Goal: Task Accomplishment & Management: Complete application form

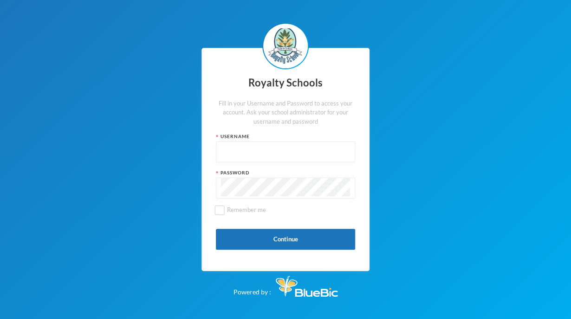
type input "admin"
click at [303, 237] on button "Continue" at bounding box center [285, 239] width 139 height 21
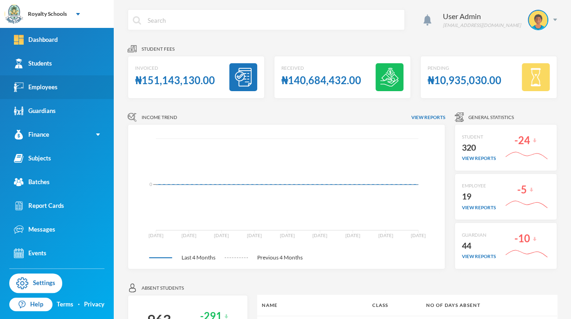
click at [83, 90] on link "Employees" at bounding box center [57, 87] width 114 height 24
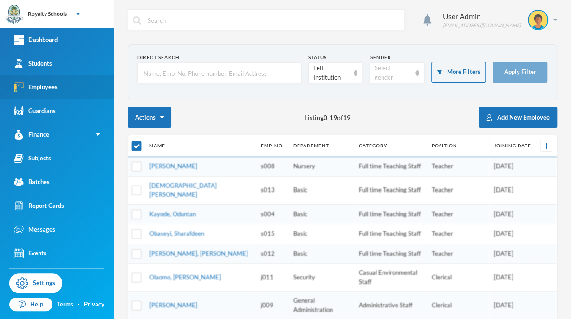
checkbox input "false"
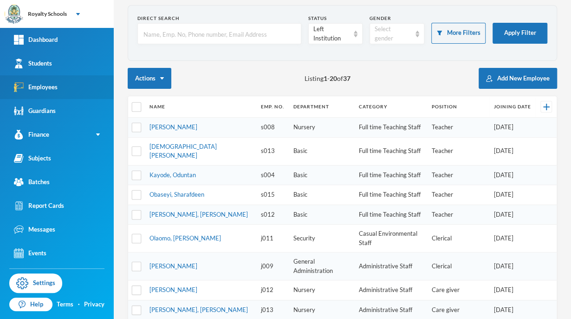
scroll to position [40, 0]
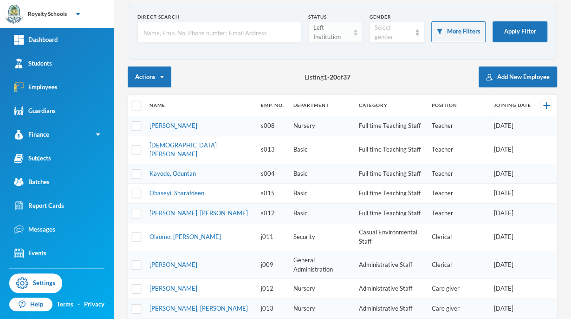
click at [354, 29] on img at bounding box center [356, 32] width 4 height 7
click at [342, 53] on li "Active" at bounding box center [332, 53] width 54 height 15
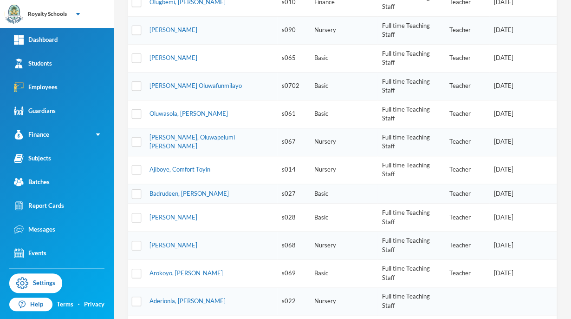
scroll to position [244, 0]
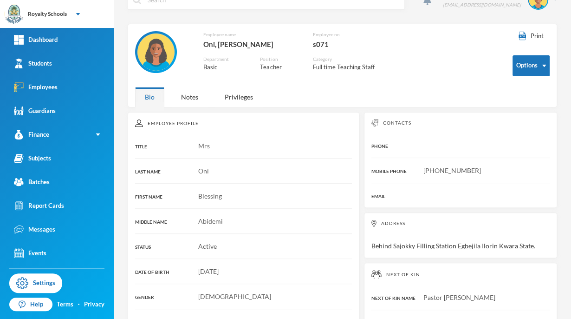
scroll to position [20, 0]
click at [442, 115] on div "Contacts PHONE MOBILE PHONE +2348028928048 EMAIL" at bounding box center [460, 160] width 193 height 96
click at [37, 64] on div "Students" at bounding box center [33, 64] width 38 height 10
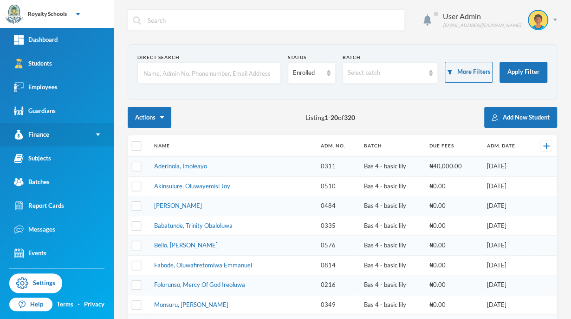
click at [2, 144] on link "Finance" at bounding box center [57, 135] width 114 height 24
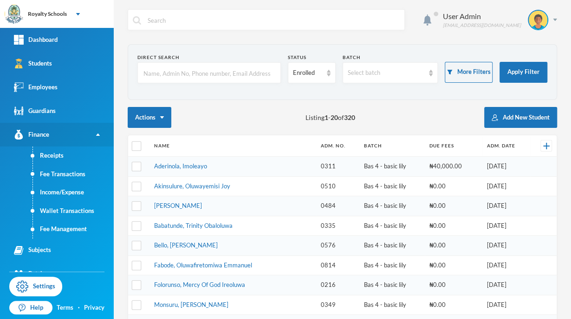
click at [95, 145] on link "Finance" at bounding box center [57, 135] width 114 height 24
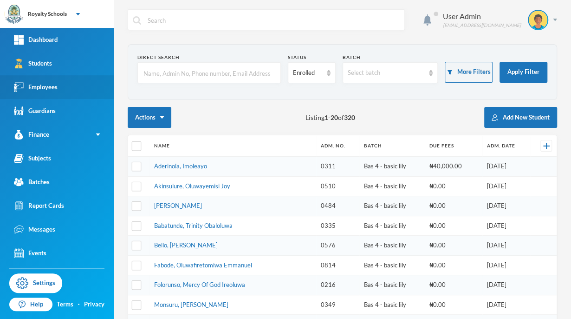
click at [26, 76] on link "Employees" at bounding box center [57, 87] width 114 height 24
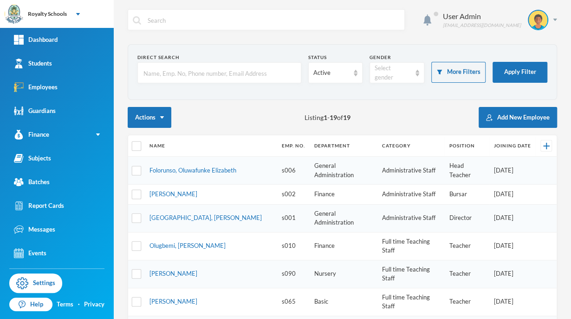
click at [422, 115] on div "Actions Listing 1 - 19 of 19 Add New Employee" at bounding box center [343, 117] width 430 height 21
click at [26, 59] on div "Students" at bounding box center [33, 64] width 38 height 10
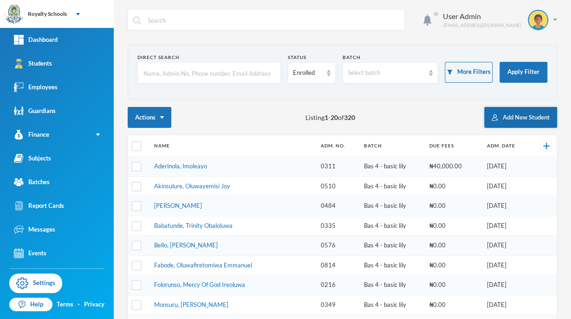
click at [519, 124] on button "Add New Student" at bounding box center [521, 117] width 73 height 21
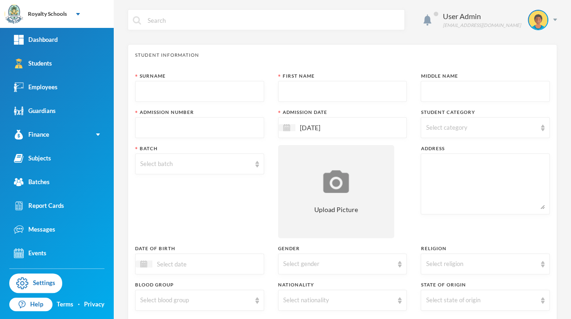
click at [158, 126] on input "text" at bounding box center [199, 128] width 119 height 21
type input "0830"
click at [236, 99] on input "text" at bounding box center [199, 91] width 119 height 21
type input "a"
type input "Mohammed"
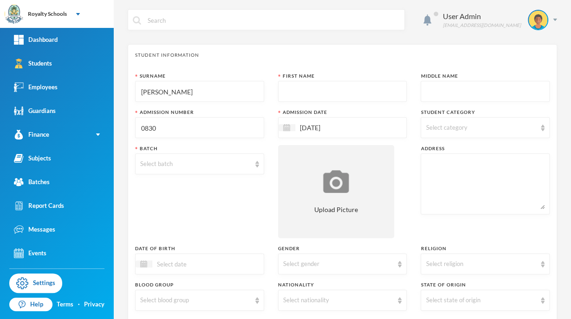
click at [351, 93] on input "text" at bounding box center [342, 91] width 119 height 21
type input "Halimat"
click at [477, 93] on input "text" at bounding box center [485, 91] width 119 height 21
type input "A"
click at [353, 131] on input "[DATE]" at bounding box center [335, 127] width 78 height 11
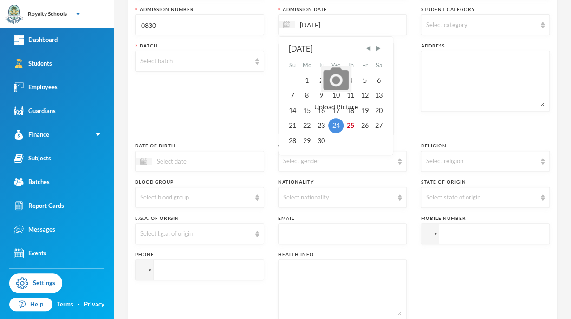
scroll to position [102, 0]
click at [304, 128] on div "22" at bounding box center [307, 125] width 15 height 15
type input "22/09/2025"
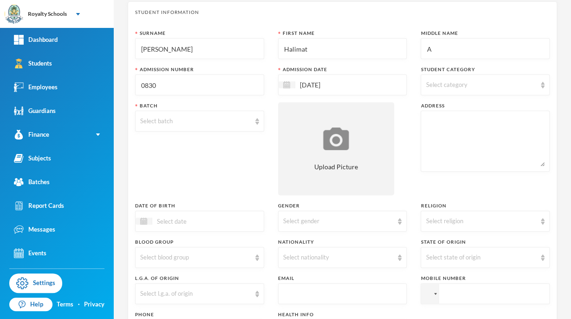
scroll to position [42, 0]
click at [486, 82] on div "Select category" at bounding box center [481, 85] width 111 height 9
click at [429, 110] on input "Day" at bounding box center [427, 109] width 10 height 10
checkbox input "true"
click at [402, 160] on div "Surname Mohammed First Name Halimat Middle Name A Admission Number 0830 Admissi…" at bounding box center [342, 208] width 415 height 357
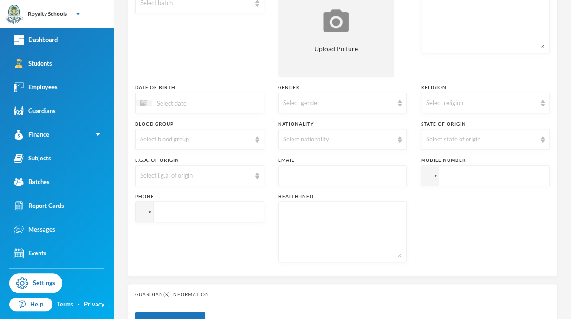
scroll to position [168, 0]
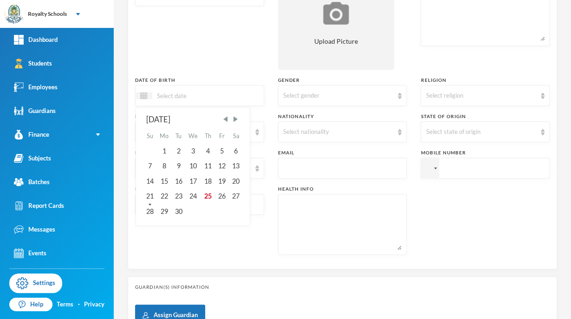
click at [223, 96] on input at bounding box center [191, 95] width 78 height 11
click at [190, 99] on input "11/09/0002025" at bounding box center [191, 95] width 78 height 11
type input "11/09/2025"
click at [245, 245] on div "Phone" at bounding box center [199, 219] width 129 height 69
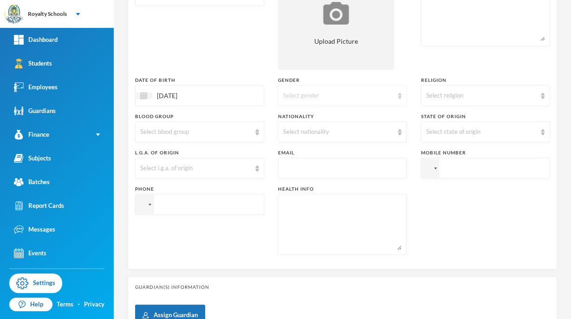
click at [372, 104] on div "Select gender" at bounding box center [342, 95] width 129 height 21
click at [335, 135] on li "Female" at bounding box center [339, 131] width 127 height 15
click at [483, 98] on div "Select religion" at bounding box center [481, 95] width 111 height 9
click at [438, 138] on li "[DEMOGRAPHIC_DATA]" at bounding box center [479, 131] width 127 height 15
click at [315, 131] on div "Select nationality" at bounding box center [338, 131] width 111 height 9
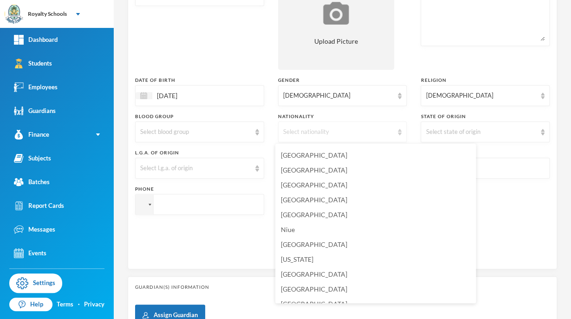
scroll to position [2305, 0]
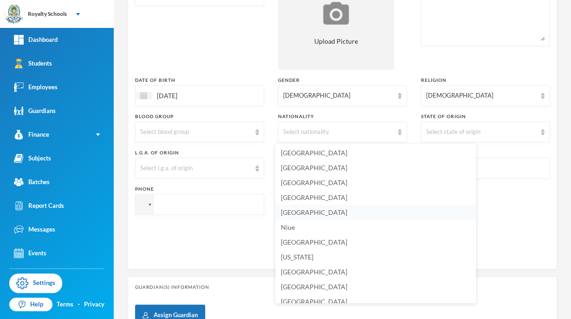
click at [290, 213] on span "[GEOGRAPHIC_DATA]" at bounding box center [314, 212] width 66 height 8
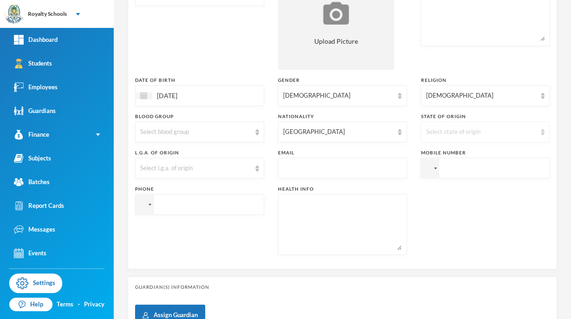
click at [482, 132] on div "Select state of origin" at bounding box center [481, 131] width 111 height 9
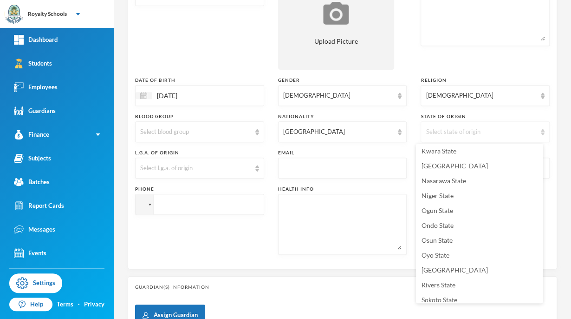
scroll to position [332, 0]
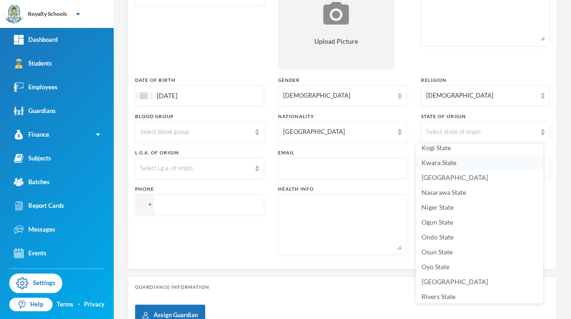
click at [452, 164] on span "Kwara State" at bounding box center [439, 162] width 35 height 8
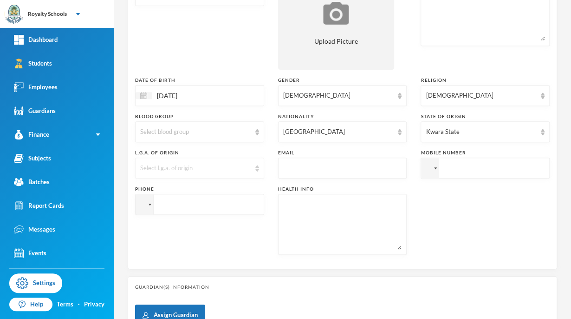
click at [225, 166] on div "Select l.g.a. of origin" at bounding box center [195, 168] width 111 height 9
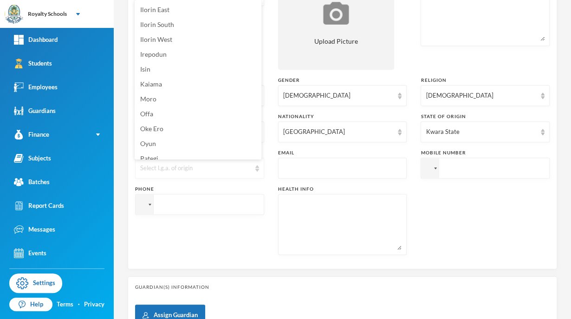
scroll to position [81, 0]
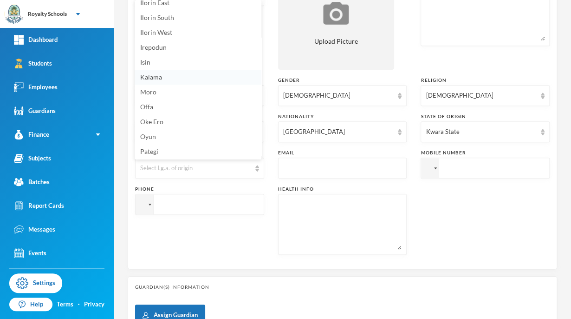
click at [169, 80] on li "Kaiama" at bounding box center [198, 77] width 127 height 15
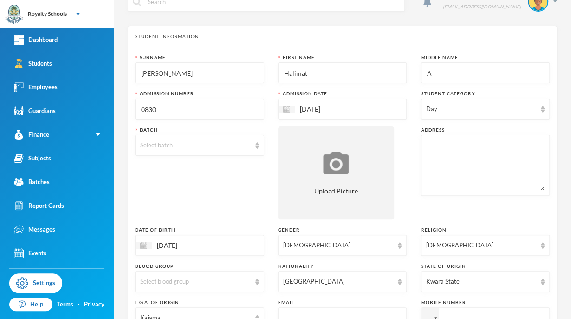
scroll to position [18, 0]
click at [184, 149] on div "Select batch" at bounding box center [195, 145] width 111 height 9
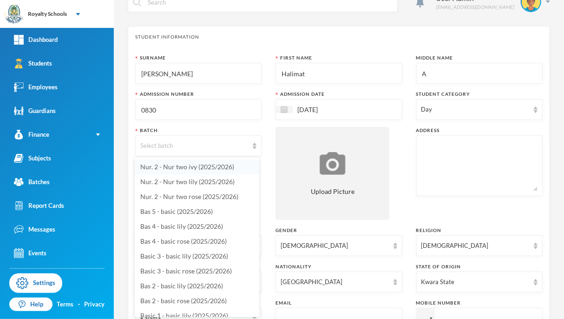
click at [223, 167] on span "Nur. 2 - Nur two ivy (2025/2026)" at bounding box center [187, 167] width 94 height 8
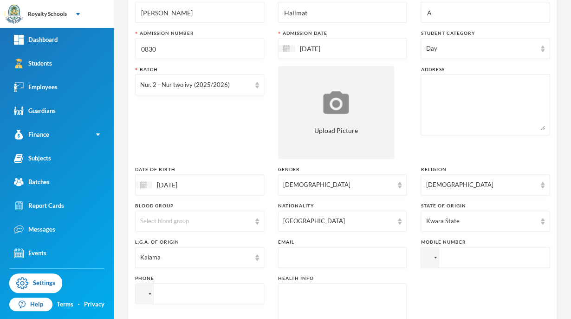
scroll to position [86, 0]
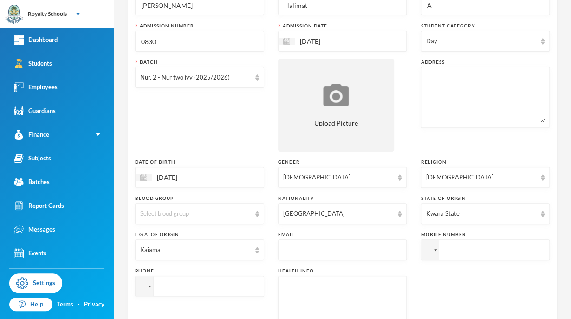
click at [491, 104] on textarea at bounding box center [485, 97] width 119 height 51
type textarea "Alfa Banija house, Kaiama kwara state"
click at [231, 149] on div "Batch Nur. 2 - Nur two ivy (2025/2026)" at bounding box center [199, 105] width 129 height 93
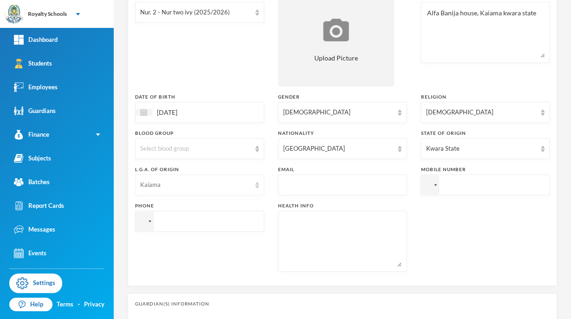
scroll to position [152, 0]
click at [141, 227] on div at bounding box center [145, 220] width 18 height 20
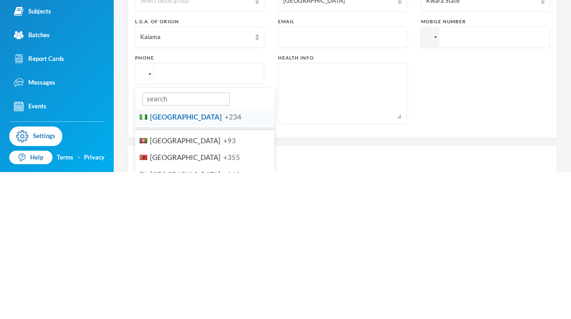
click at [243, 266] on li "Nigeria +234" at bounding box center [204, 263] width 139 height 17
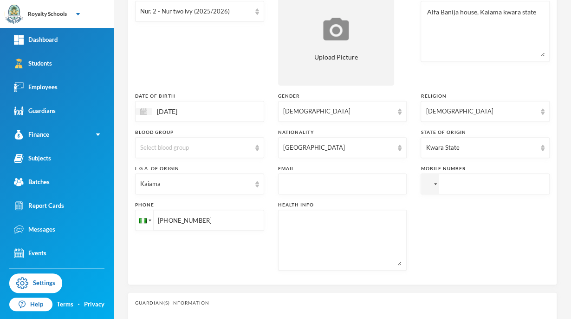
type input "+2348061163240"
click at [473, 183] on input "tel" at bounding box center [485, 183] width 129 height 21
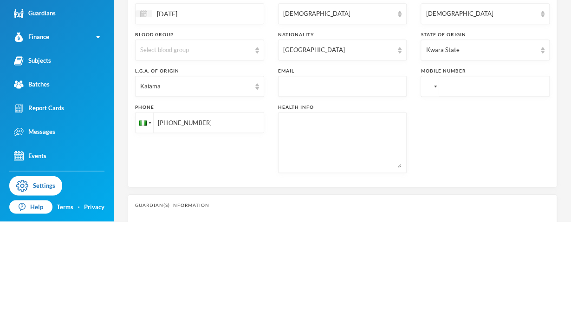
click at [431, 190] on div at bounding box center [430, 184] width 18 height 20
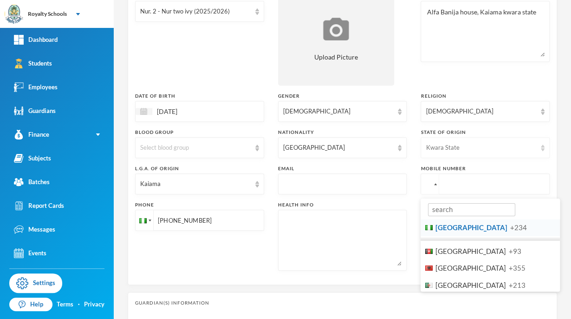
click at [481, 143] on div "Kwara State" at bounding box center [481, 147] width 111 height 9
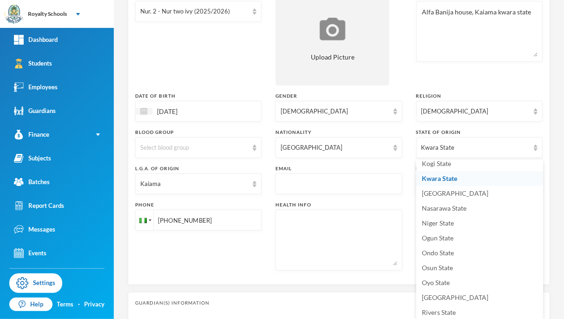
click at [416, 205] on div "Abia State Adamawa State Akwa Ibom State Anambra State Bauchi State Bayelsa Sta…" at bounding box center [479, 238] width 127 height 159
click at [257, 255] on div "Phone +2348061163240" at bounding box center [198, 235] width 126 height 69
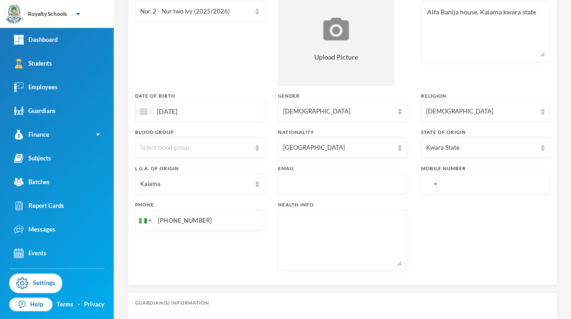
click at [434, 184] on div at bounding box center [435, 184] width 3 height 2
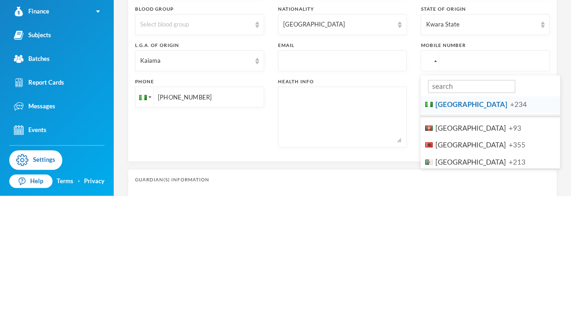
click at [483, 232] on li "Nigeria +234" at bounding box center [490, 227] width 139 height 17
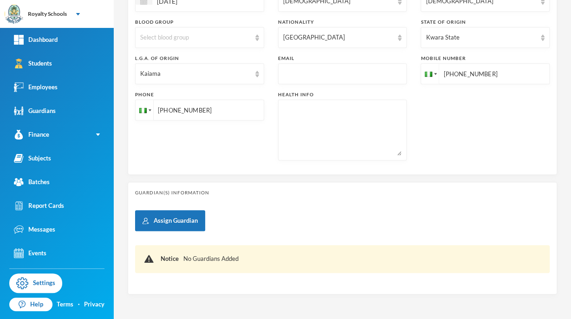
scroll to position [296, 0]
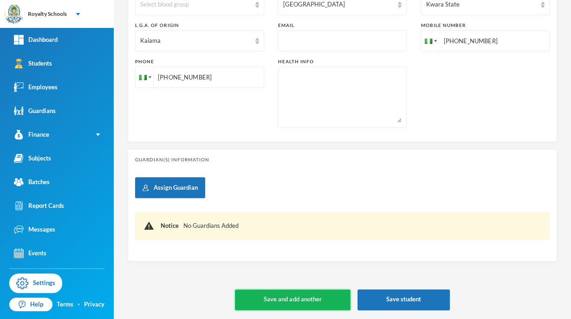
type input "+2348061510319"
click at [309, 296] on button "Save and add another" at bounding box center [292, 299] width 115 height 21
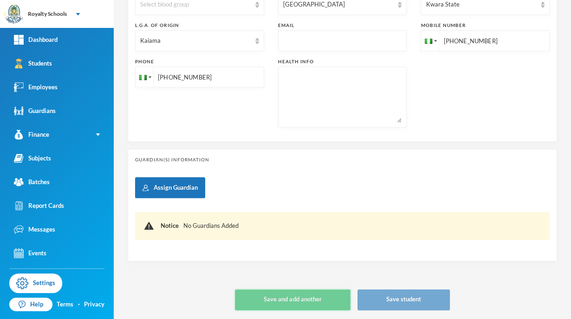
type input "[DATE]"
type input "+234"
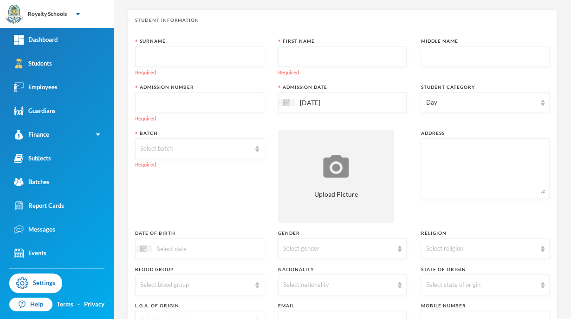
scroll to position [0, 0]
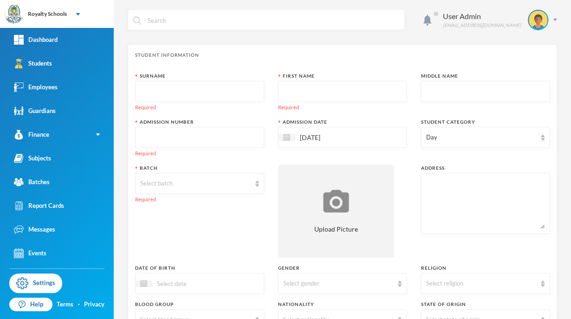
click at [171, 138] on input "text" at bounding box center [199, 137] width 119 height 21
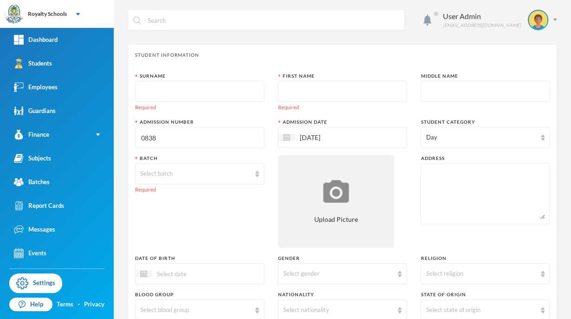
type input "0838"
click at [196, 92] on input "text" at bounding box center [199, 91] width 119 height 21
type input "Christabel"
click at [316, 94] on input "text" at bounding box center [342, 91] width 119 height 21
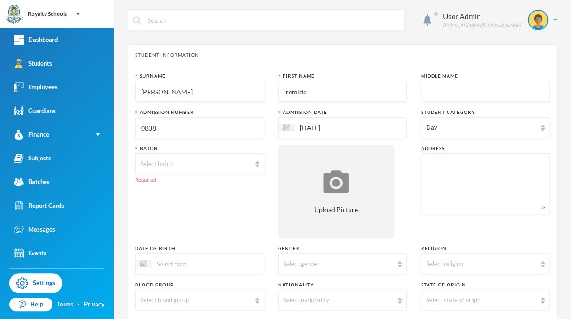
type input "Iremide"
click at [446, 92] on input "text" at bounding box center [485, 91] width 119 height 21
click at [327, 93] on input "Iremide" at bounding box center [342, 91] width 119 height 21
click at [440, 93] on input "text" at bounding box center [485, 91] width 119 height 21
paste input "Iremide"
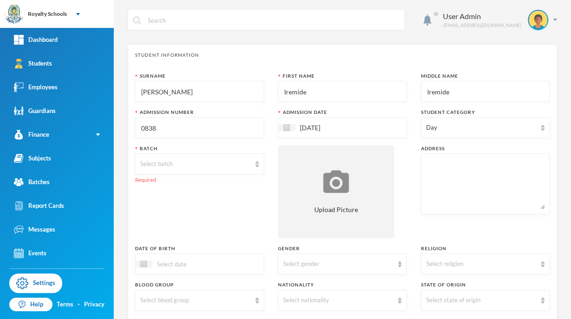
type input "Iremide"
click at [335, 94] on input "Iremide" at bounding box center [342, 91] width 119 height 21
type input "I"
type input "Christabel"
click at [225, 93] on input "Christabel" at bounding box center [199, 91] width 119 height 21
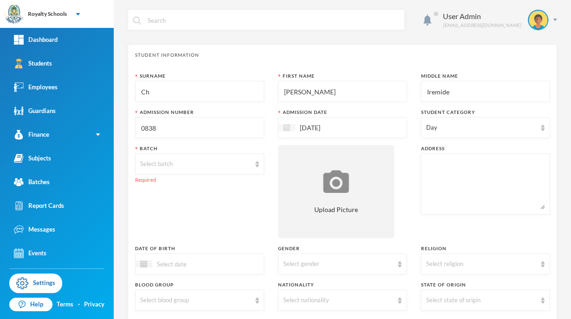
type input "C"
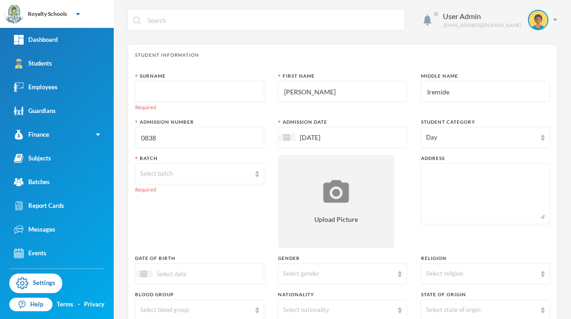
click at [499, 95] on input "Iremide" at bounding box center [485, 91] width 119 height 21
type input "I"
click at [366, 92] on input "Christabel" at bounding box center [342, 91] width 119 height 21
type input "C"
click at [235, 87] on input "text" at bounding box center [199, 91] width 119 height 21
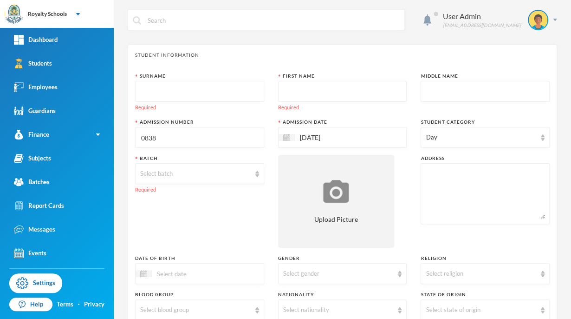
click at [221, 139] on input "0838" at bounding box center [199, 137] width 119 height 21
type input "0837"
click at [232, 99] on input "text" at bounding box center [199, 91] width 119 height 21
type input "E"
type input "Adetona"
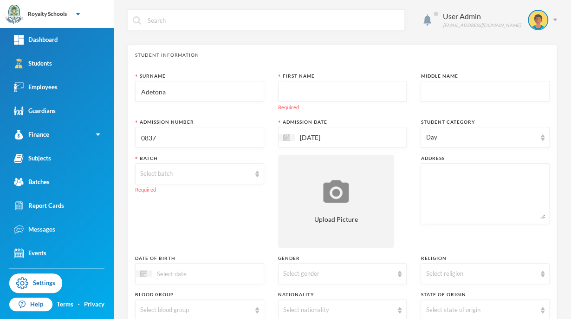
click at [342, 92] on input "text" at bounding box center [342, 91] width 119 height 21
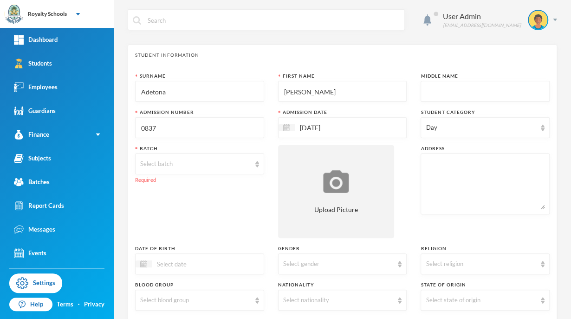
type input "Elizabeth"
click at [466, 95] on input "text" at bounding box center [485, 91] width 119 height 21
type input "Oluwapemisire"
click at [216, 164] on div "Select batch" at bounding box center [195, 163] width 111 height 9
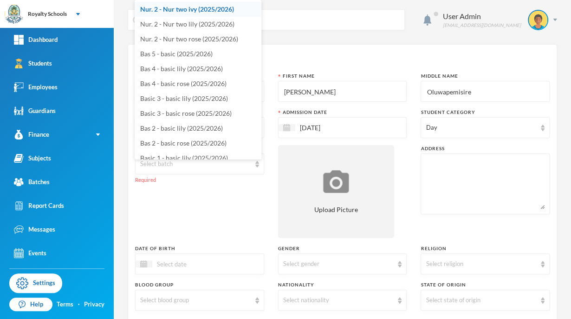
click at [219, 9] on span "Nur. 2 - Nur two ivy (2025/2026)" at bounding box center [187, 9] width 94 height 8
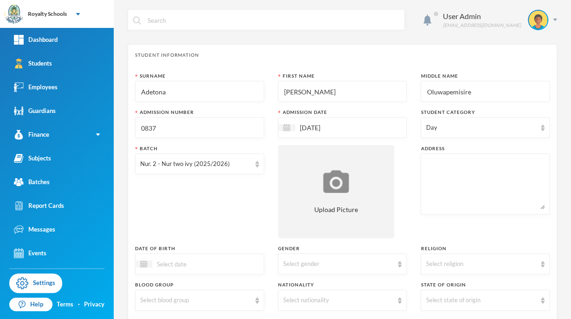
click at [337, 135] on div "[DATE]" at bounding box center [342, 127] width 129 height 21
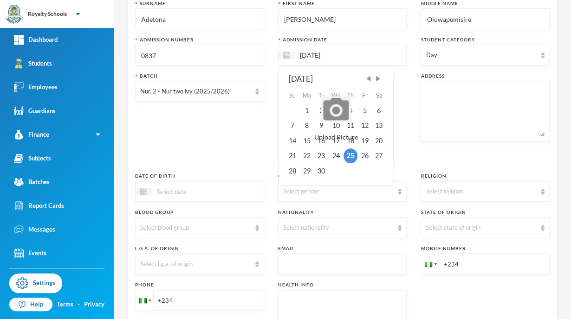
scroll to position [78, 0]
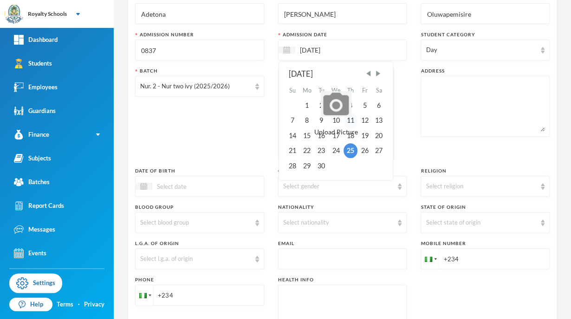
click at [351, 122] on div "11" at bounding box center [351, 120] width 14 height 15
type input "11/09/2025"
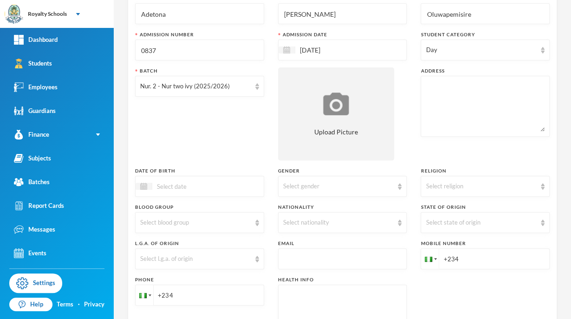
click at [460, 109] on textarea at bounding box center [485, 106] width 119 height 51
type textarea "No 51,yido egbejila area along airport ilorin kwara state,"
click at [225, 189] on input at bounding box center [191, 186] width 78 height 11
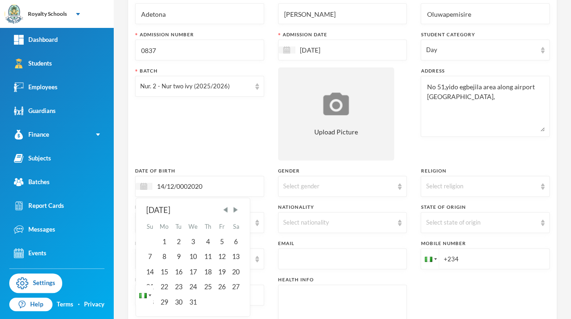
click at [190, 188] on input "14/12/0002020" at bounding box center [191, 186] width 78 height 11
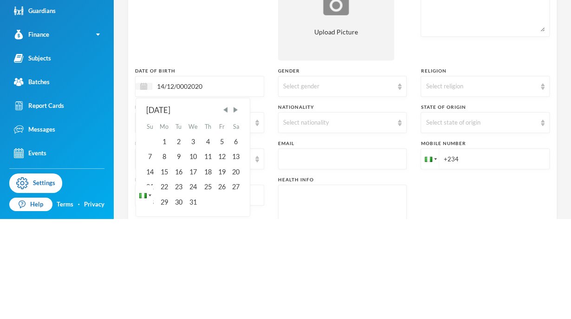
click at [184, 184] on input "14/12/0002020" at bounding box center [191, 186] width 78 height 11
click at [191, 184] on input "14/12/0002020" at bounding box center [191, 186] width 78 height 11
click at [186, 187] on input "14/12/0002020" at bounding box center [191, 186] width 78 height 11
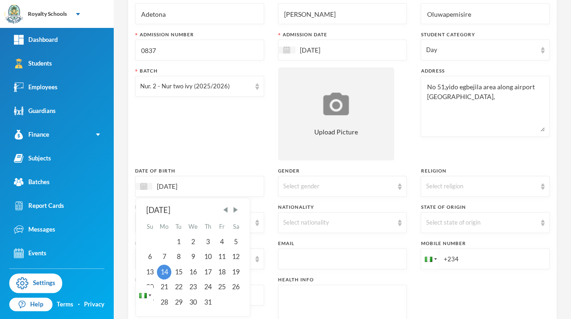
type input "14/12/2020"
click at [216, 138] on div "Batch Nur. 2 - Nur two ivy (2025/2026)" at bounding box center [199, 113] width 129 height 93
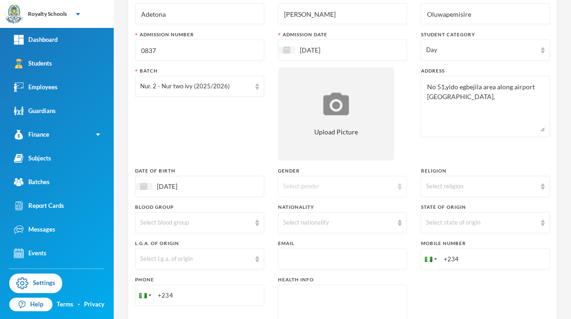
click at [351, 183] on div "Select gender" at bounding box center [338, 186] width 111 height 9
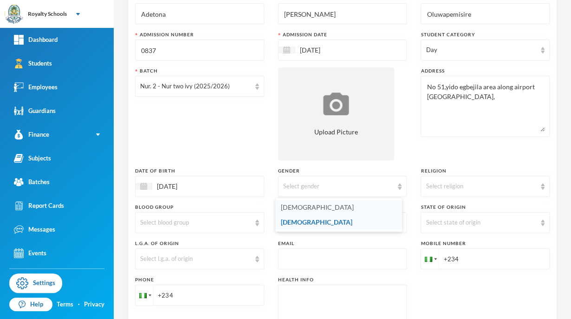
click at [304, 207] on li "[DEMOGRAPHIC_DATA]" at bounding box center [339, 207] width 127 height 15
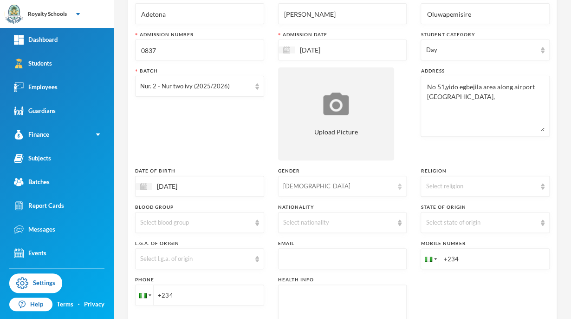
click at [321, 184] on div "[DEMOGRAPHIC_DATA]" at bounding box center [338, 186] width 111 height 9
click at [311, 213] on li "[DEMOGRAPHIC_DATA]" at bounding box center [339, 207] width 127 height 15
click at [323, 190] on div "[DEMOGRAPHIC_DATA]" at bounding box center [338, 186] width 111 height 9
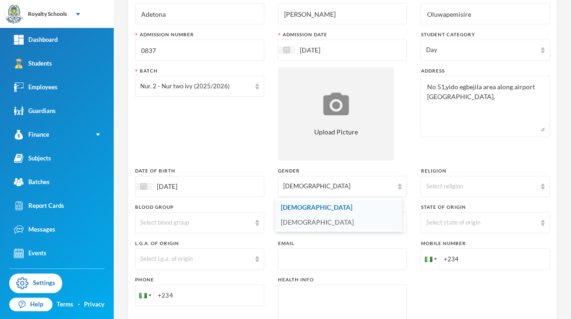
click at [315, 223] on li "Female" at bounding box center [339, 222] width 127 height 15
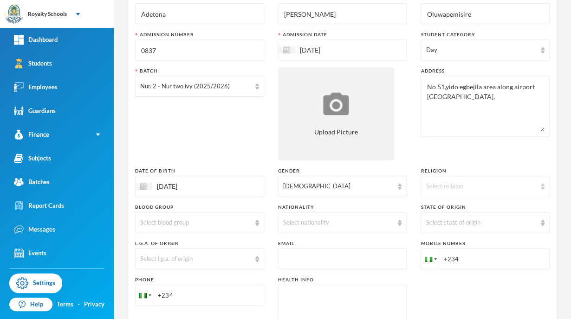
click at [493, 186] on div "Select religion" at bounding box center [481, 186] width 111 height 9
click at [449, 228] on li "[DEMOGRAPHIC_DATA]" at bounding box center [479, 222] width 127 height 15
click at [491, 187] on div "[DEMOGRAPHIC_DATA]" at bounding box center [481, 186] width 111 height 9
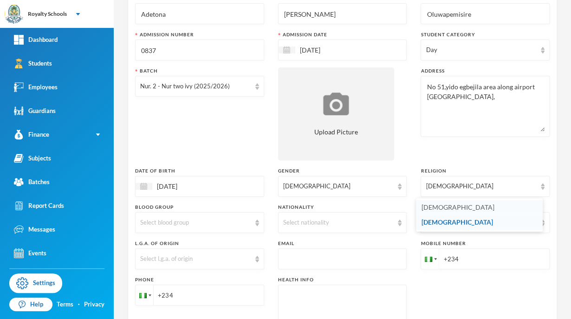
click at [464, 210] on li "Christianity" at bounding box center [479, 207] width 127 height 15
click at [321, 225] on div "Select nationality" at bounding box center [338, 222] width 111 height 9
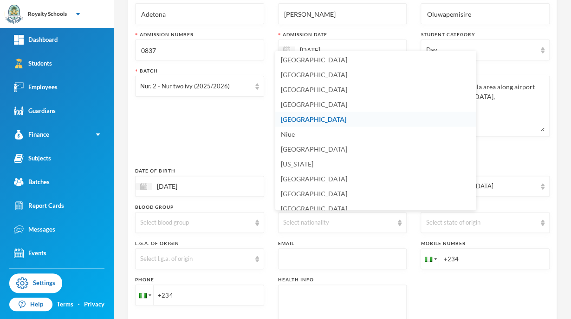
click at [305, 122] on li "[GEOGRAPHIC_DATA]" at bounding box center [376, 119] width 201 height 15
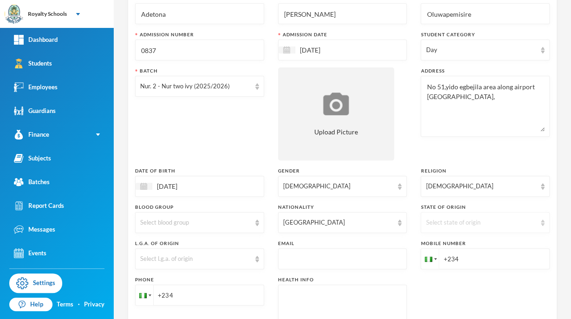
click at [492, 219] on div "Select state of origin" at bounding box center [481, 222] width 111 height 9
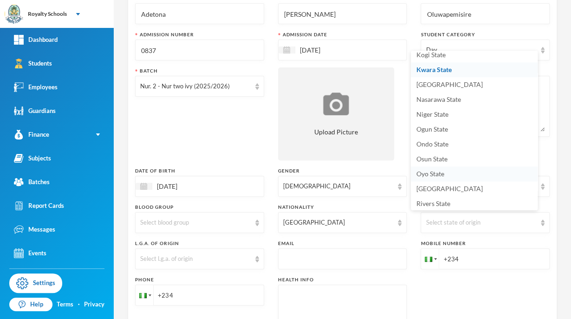
click at [444, 180] on li "Oyo State" at bounding box center [474, 173] width 127 height 15
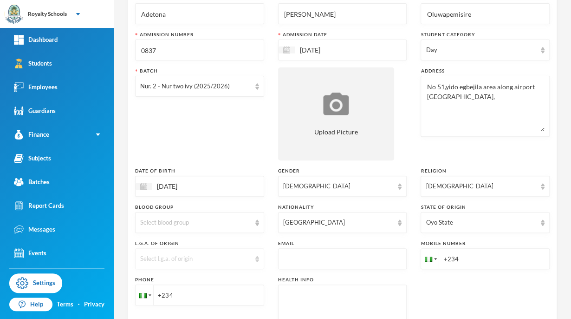
click at [208, 265] on div "Select l.g.a. of origin" at bounding box center [199, 258] width 129 height 21
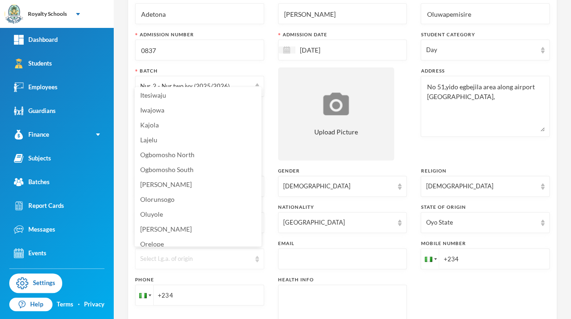
scroll to position [239, 0]
click at [217, 152] on li "Ogbomosho North" at bounding box center [198, 154] width 127 height 15
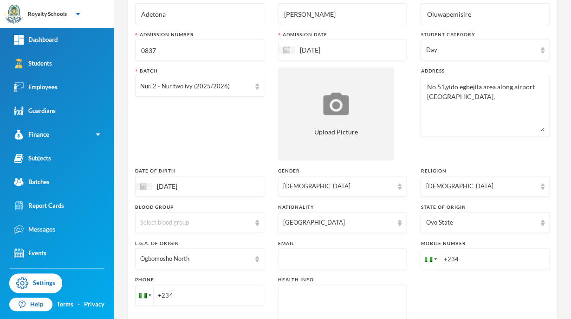
click at [485, 261] on input "+234" at bounding box center [485, 258] width 129 height 21
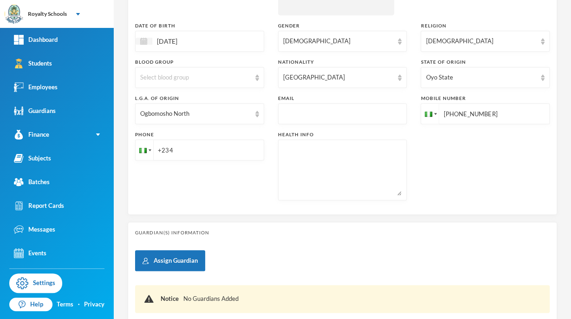
scroll to position [223, 0]
type input "+2349072259652"
click at [219, 150] on input "+234" at bounding box center [199, 148] width 129 height 21
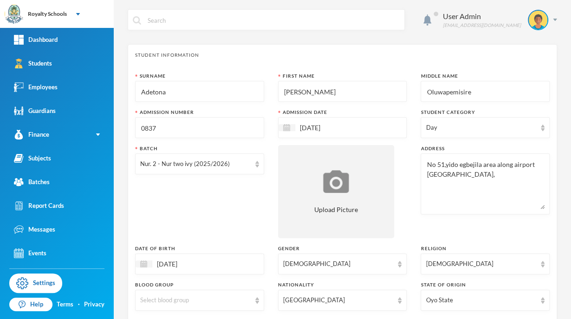
scroll to position [296, 0]
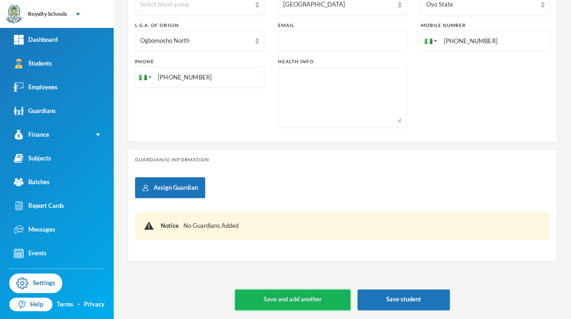
type input "+2348068615892"
click at [314, 302] on button "Save and add another" at bounding box center [292, 299] width 115 height 21
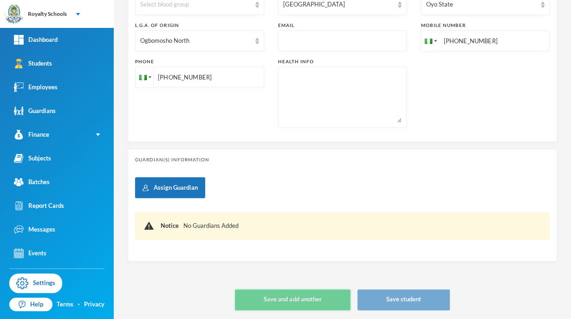
type input "[DATE]"
type input "+234"
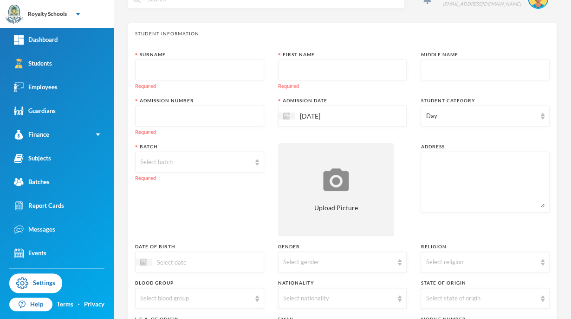
scroll to position [0, 0]
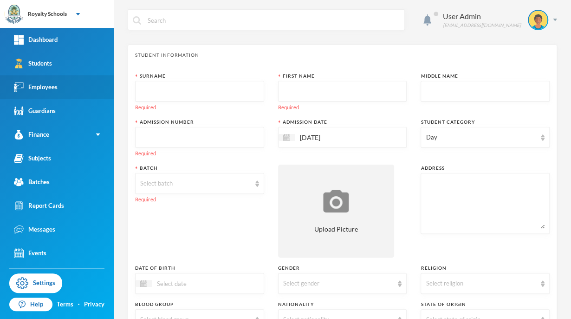
click at [76, 93] on link "Employees" at bounding box center [57, 87] width 114 height 24
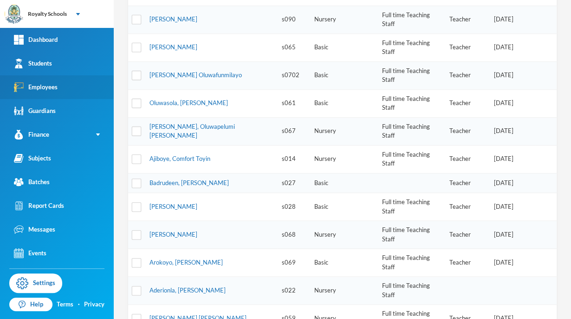
scroll to position [263, 0]
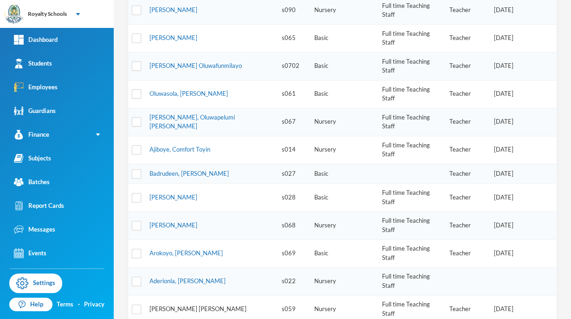
click at [200, 305] on link "[PERSON_NAME] [PERSON_NAME]" at bounding box center [198, 308] width 97 height 7
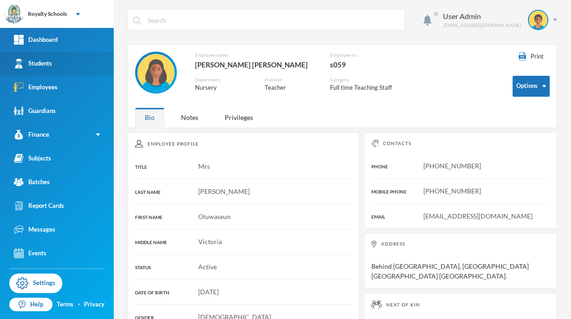
click at [32, 64] on div "Students" at bounding box center [33, 64] width 38 height 10
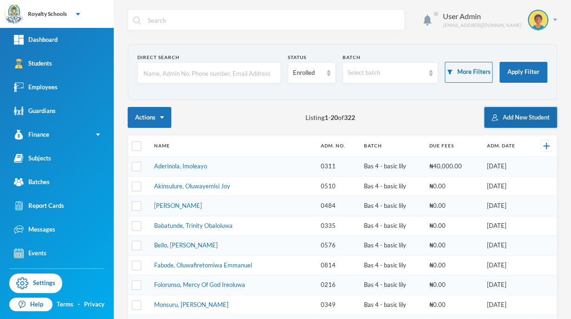
click at [520, 125] on button "Add New Student" at bounding box center [521, 117] width 73 height 21
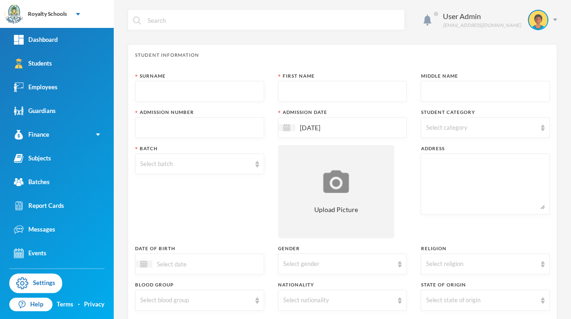
click at [147, 94] on input "text" at bounding box center [199, 91] width 119 height 21
type input "Habeeb"
click at [372, 100] on input "text" at bounding box center [342, 91] width 119 height 21
type input "N"
type input "Maridiyah"
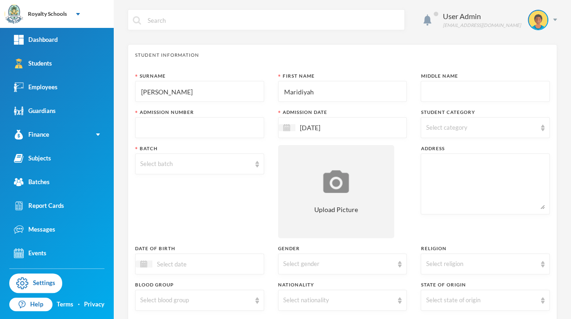
click at [475, 92] on input "text" at bounding box center [485, 91] width 119 height 21
type input "Opeyemi"
click at [252, 129] on input "text" at bounding box center [199, 128] width 119 height 21
type input "0840"
click at [329, 131] on input "[DATE]" at bounding box center [335, 127] width 78 height 11
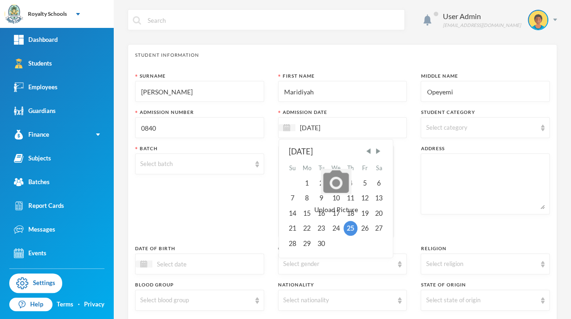
click at [467, 127] on div "Select category" at bounding box center [481, 127] width 111 height 9
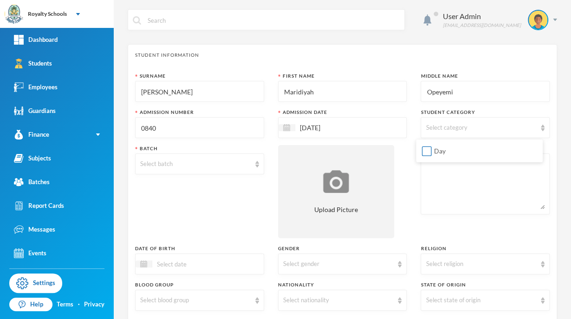
click at [424, 151] on input "Day" at bounding box center [427, 151] width 10 height 10
checkbox input "true"
click at [406, 206] on div "Surname Habeeb First Name Maridiyah Middle Name Opeyemi Admission Number 0840 A…" at bounding box center [342, 250] width 415 height 357
click at [210, 165] on div "Select batch" at bounding box center [195, 163] width 111 height 9
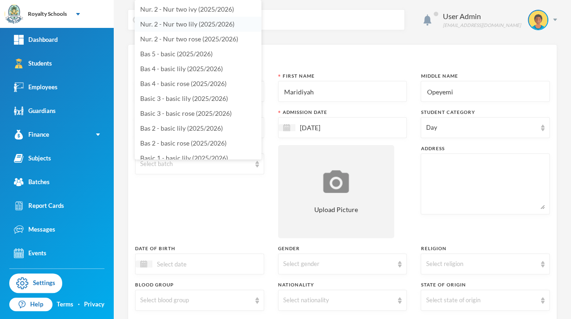
click at [217, 25] on span "Nur. 2 - Nur two lily (2025/2026)" at bounding box center [187, 24] width 94 height 8
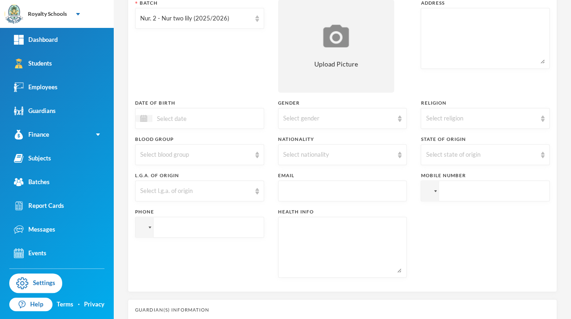
scroll to position [151, 0]
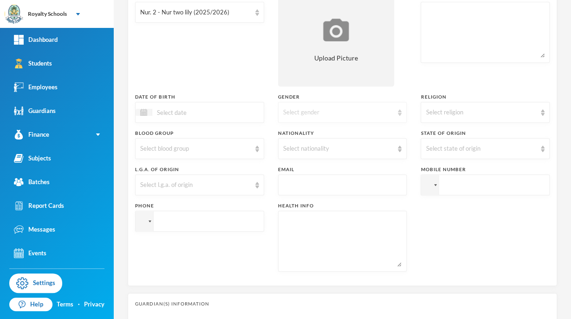
click at [336, 116] on div "Select gender" at bounding box center [338, 112] width 111 height 9
click at [313, 151] on li "Female" at bounding box center [339, 148] width 127 height 15
click at [457, 119] on div "Select religion" at bounding box center [485, 112] width 129 height 21
click at [437, 150] on li "[DEMOGRAPHIC_DATA]" at bounding box center [479, 148] width 127 height 15
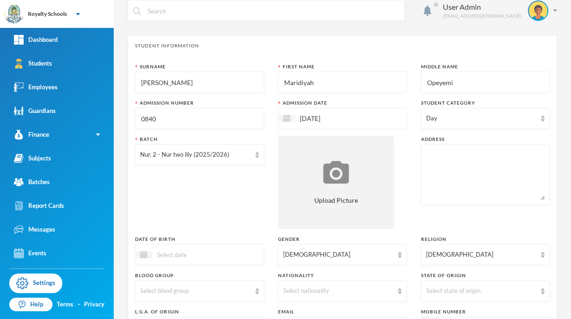
scroll to position [9, 0]
click at [325, 121] on input "[DATE]" at bounding box center [335, 118] width 78 height 11
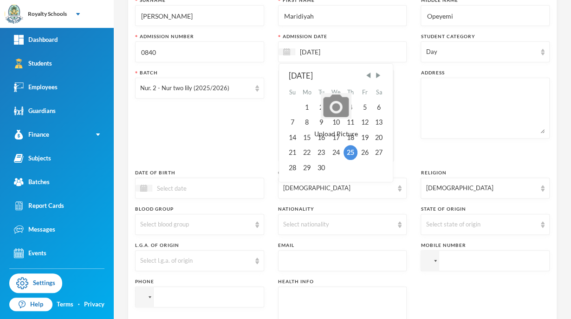
scroll to position [80, 0]
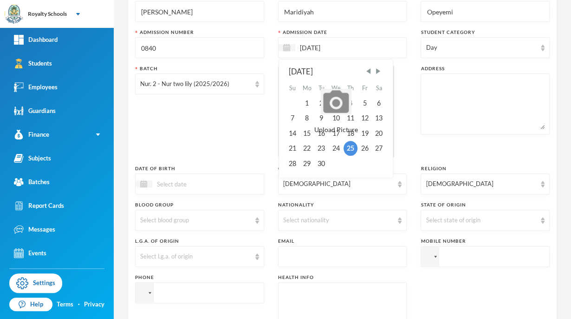
click at [334, 133] on span "Upload Picture" at bounding box center [337, 130] width 44 height 10
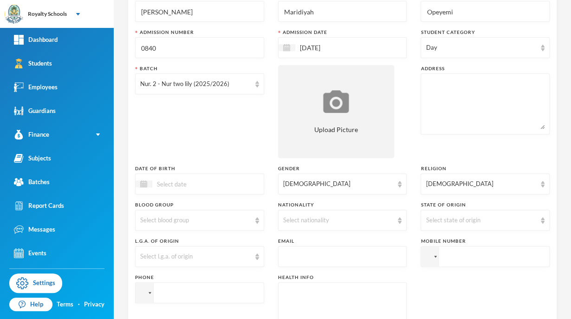
click at [357, 45] on input "[DATE]" at bounding box center [335, 47] width 78 height 11
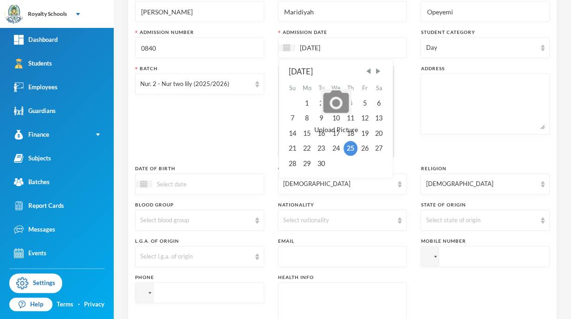
click at [334, 134] on span "Upload Picture" at bounding box center [337, 130] width 44 height 10
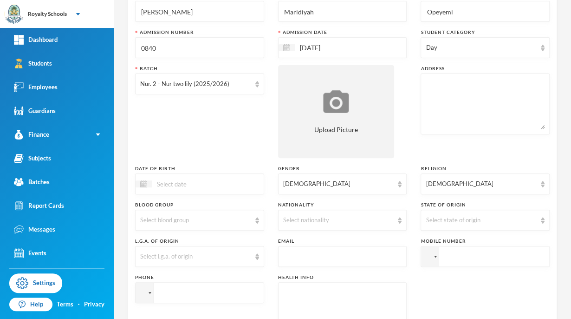
click at [362, 52] on input "[DATE]" at bounding box center [335, 47] width 78 height 11
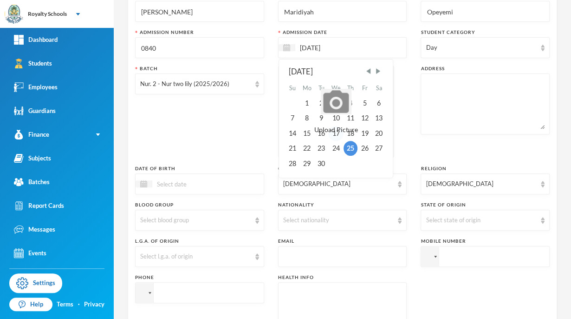
click at [331, 136] on div "17" at bounding box center [335, 133] width 15 height 15
type input "17/09/2025"
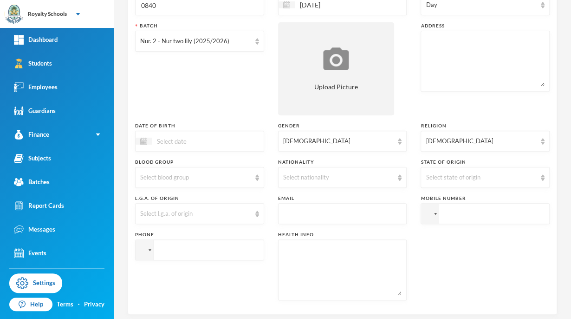
scroll to position [123, 0]
click at [455, 44] on textarea at bounding box center [485, 60] width 119 height 51
type textarea "Egbejila road, asadam ilorin kwara state."
click at [223, 286] on div "Phone" at bounding box center [199, 264] width 129 height 69
click at [311, 179] on div "Select nationality" at bounding box center [338, 176] width 111 height 9
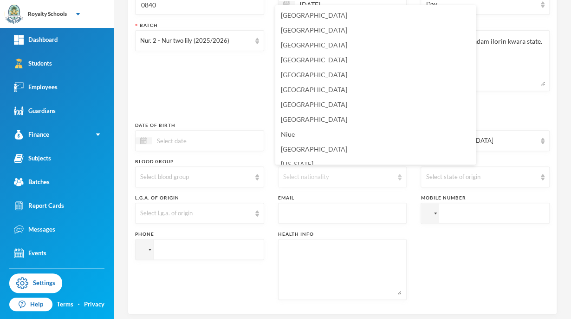
scroll to position [2260, 0]
click at [302, 124] on li "[GEOGRAPHIC_DATA]" at bounding box center [376, 118] width 201 height 15
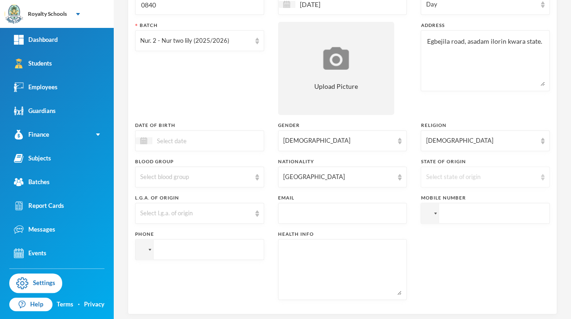
click at [481, 181] on div "Select state of origin" at bounding box center [485, 176] width 129 height 21
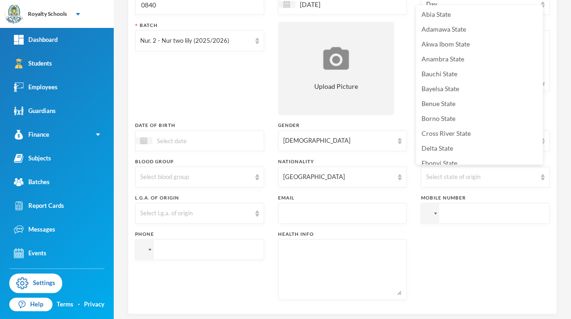
click at [223, 300] on div "Surname Habeeb First Name Maridiyah Middle Name Opeyemi Admission Number 0840 A…" at bounding box center [342, 127] width 415 height 357
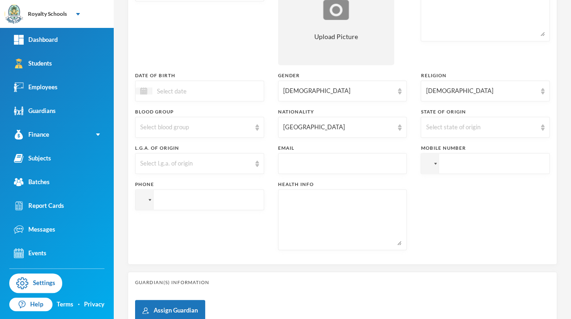
scroll to position [174, 0]
click at [441, 125] on div "Select state of origin" at bounding box center [481, 126] width 111 height 9
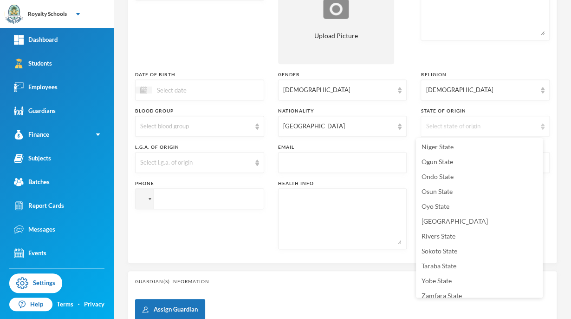
scroll to position [388, 0]
click at [428, 205] on span "Oyo State" at bounding box center [436, 205] width 28 height 8
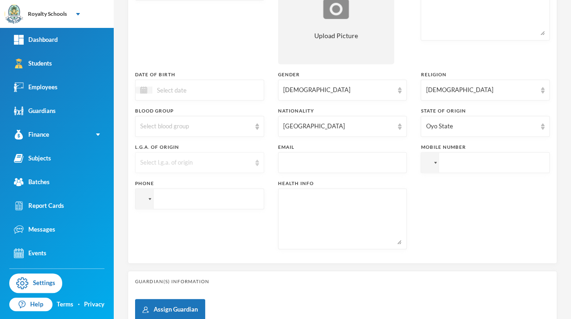
click at [147, 162] on div "Select l.g.a. of origin" at bounding box center [195, 162] width 111 height 9
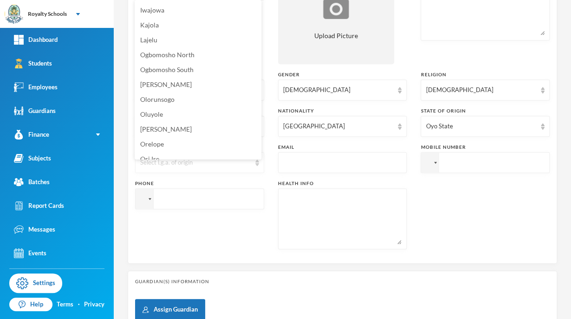
scroll to position [251, 0]
click at [151, 102] on span "Olorunsogo" at bounding box center [157, 100] width 34 height 8
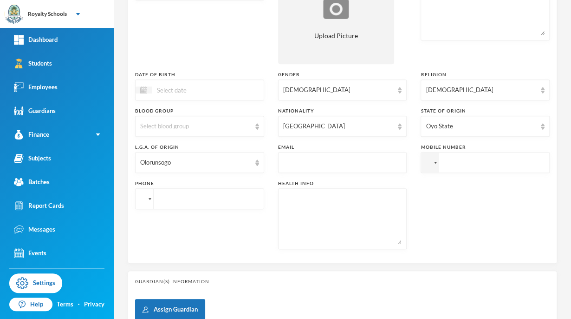
click at [144, 198] on div at bounding box center [142, 199] width 7 height 5
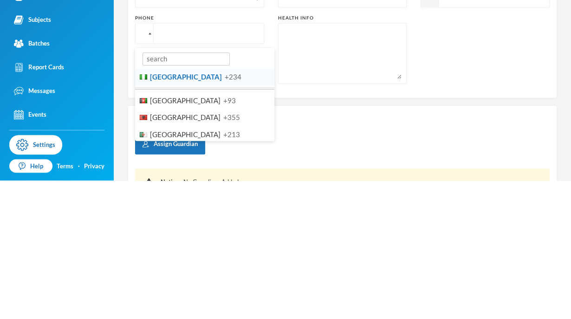
scroll to position [201, 0]
click at [159, 217] on span "[GEOGRAPHIC_DATA]" at bounding box center [186, 215] width 72 height 8
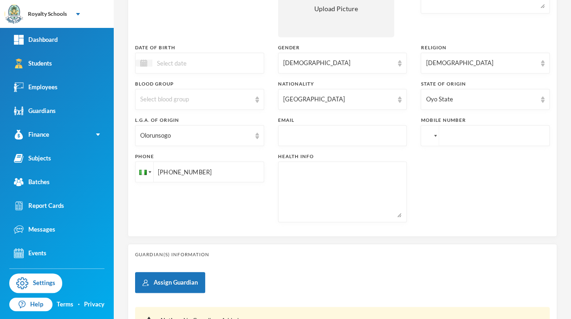
type input "+2349065030731"
click at [434, 136] on div at bounding box center [435, 136] width 3 height 2
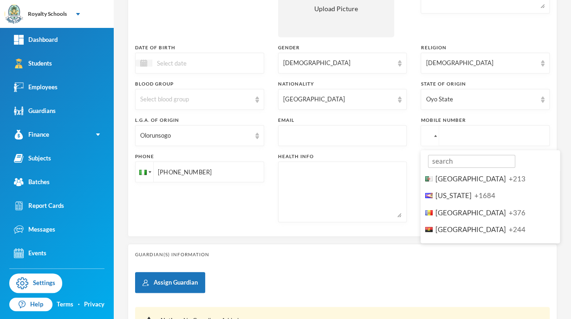
scroll to position [59, 0]
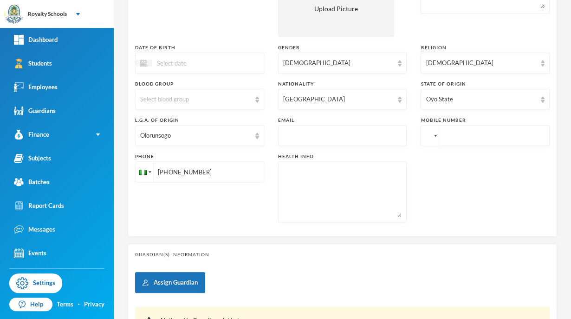
click at [425, 133] on div at bounding box center [428, 135] width 7 height 5
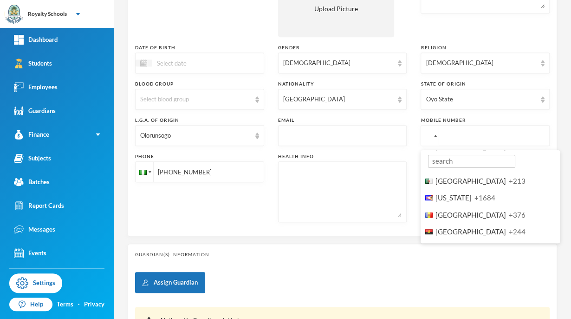
scroll to position [57, 0]
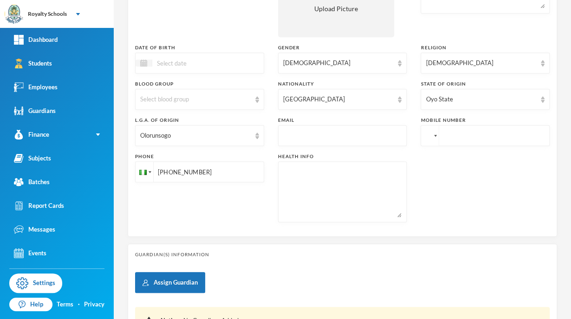
click at [425, 135] on div at bounding box center [428, 135] width 7 height 5
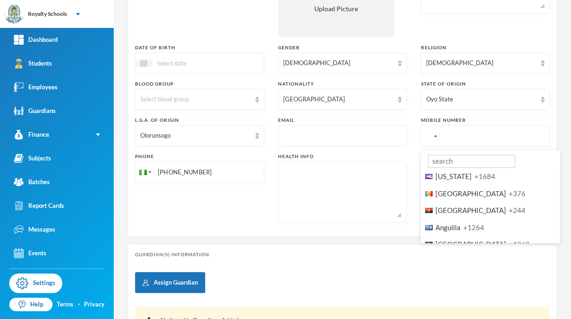
scroll to position [75, 0]
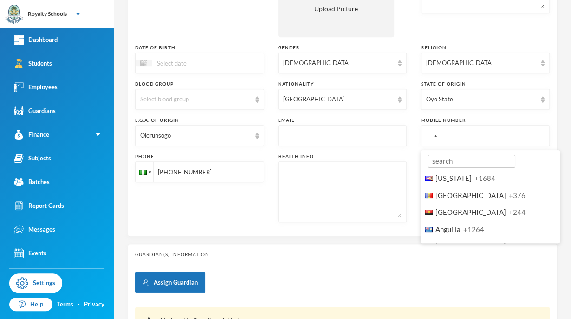
click at [302, 268] on div "Guardian(s) Information Assign Guardian Notice No Guardians Added" at bounding box center [343, 299] width 430 height 112
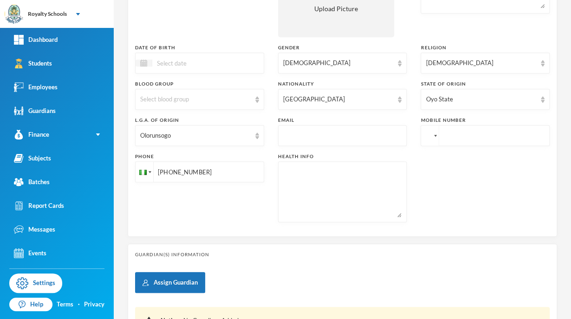
click at [428, 138] on div at bounding box center [430, 135] width 18 height 20
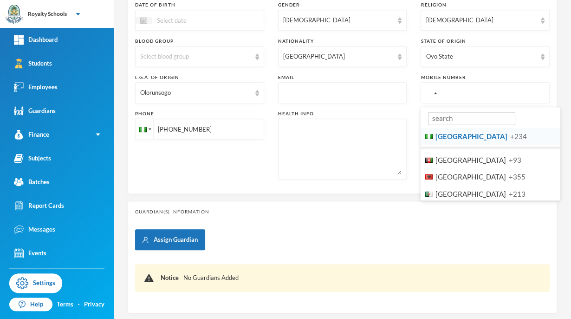
scroll to position [296, 0]
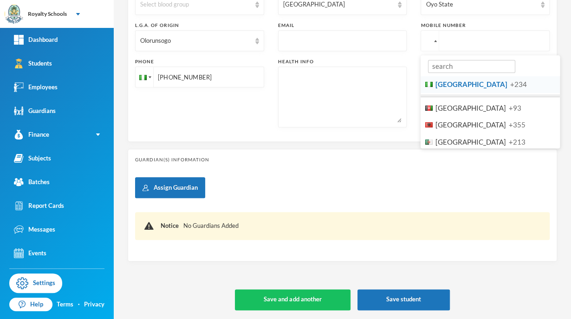
click at [442, 80] on span "[GEOGRAPHIC_DATA]" at bounding box center [472, 84] width 72 height 8
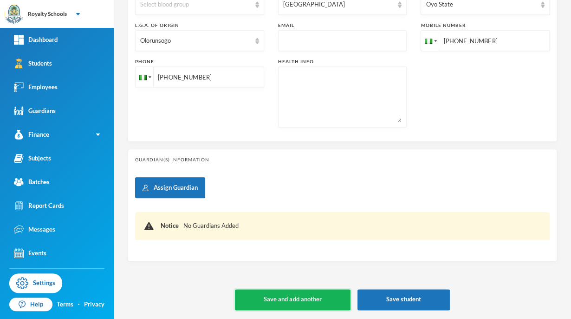
type input "+2349112306577"
click at [294, 297] on button "Save and add another" at bounding box center [292, 299] width 115 height 21
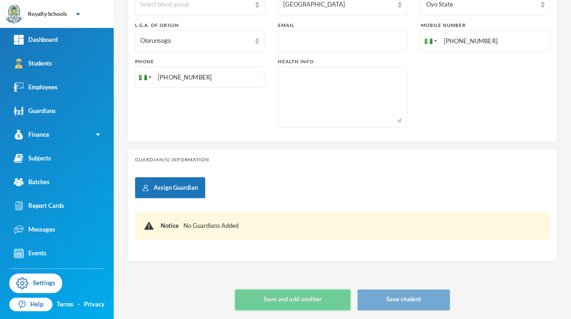
type input "[DATE]"
type input "+234"
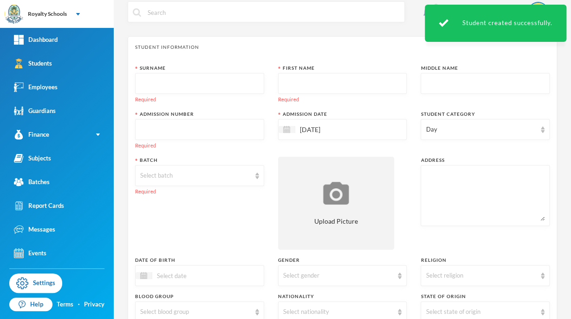
scroll to position [0, 0]
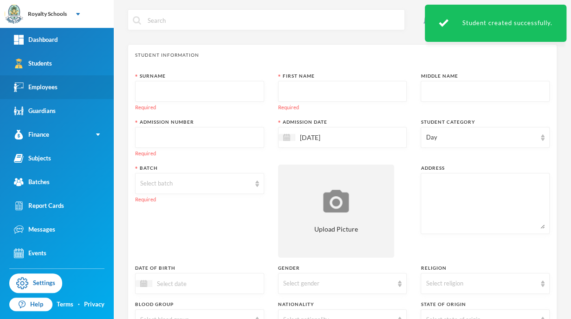
click at [42, 91] on div "Employees" at bounding box center [36, 87] width 44 height 10
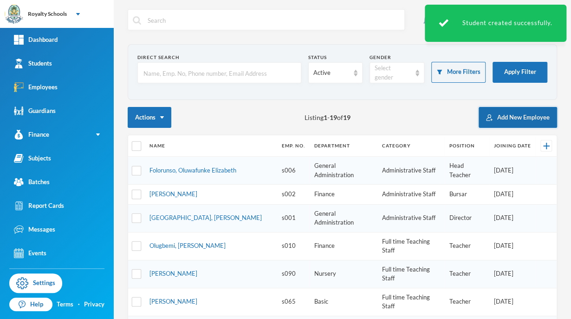
click at [505, 125] on button "Add New Employee" at bounding box center [518, 117] width 79 height 21
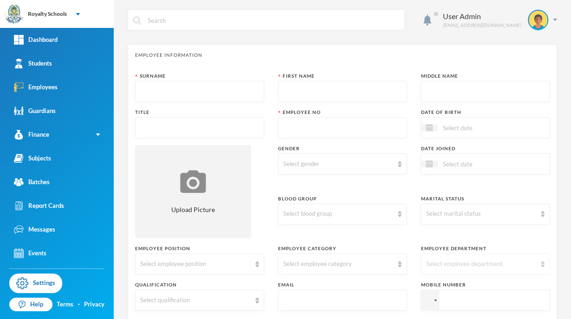
click at [494, 273] on div "Select employee department" at bounding box center [485, 263] width 129 height 21
click at [170, 92] on input "text" at bounding box center [199, 91] width 119 height 21
type input "o"
click at [361, 96] on input "text" at bounding box center [342, 91] width 119 height 21
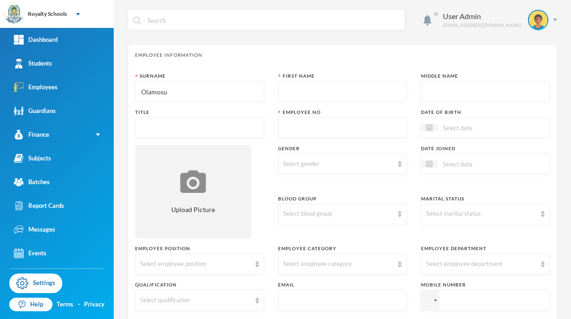
click at [226, 89] on input "Olamosu" at bounding box center [199, 91] width 119 height 21
type input "Oladosu"
click at [327, 88] on input "text" at bounding box center [342, 91] width 119 height 21
type input "O"
type input "Aminat"
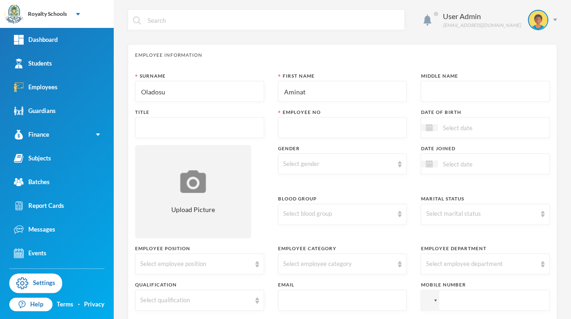
click at [427, 92] on input "text" at bounding box center [485, 91] width 119 height 21
type input "Funmilayo"
click at [234, 125] on input "text" at bounding box center [199, 128] width 119 height 21
type input "Mrs"
click at [331, 127] on input "text" at bounding box center [342, 128] width 119 height 21
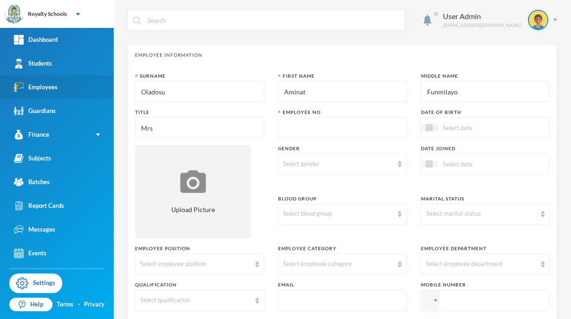
click at [58, 85] on link "Employees" at bounding box center [57, 87] width 114 height 24
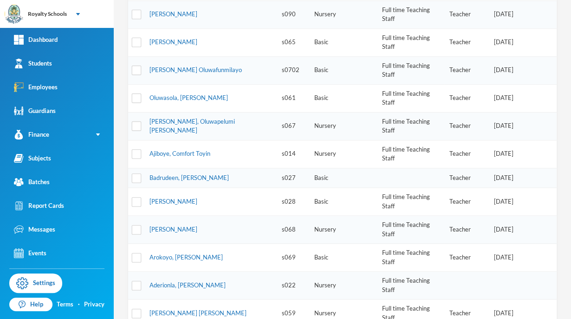
scroll to position [263, 0]
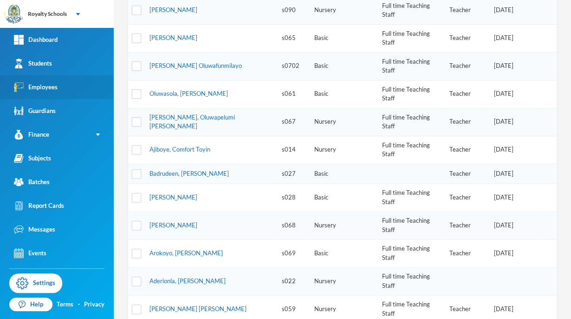
click at [36, 95] on link "Employees" at bounding box center [57, 87] width 114 height 24
click at [24, 88] on div "Employees" at bounding box center [36, 87] width 44 height 10
click at [26, 90] on div "Employees" at bounding box center [36, 87] width 44 height 10
click at [27, 89] on div "Employees" at bounding box center [36, 87] width 44 height 10
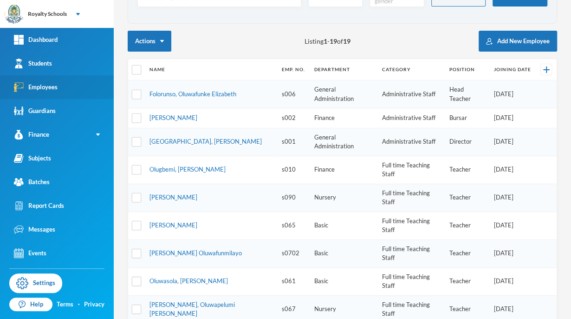
scroll to position [0, 0]
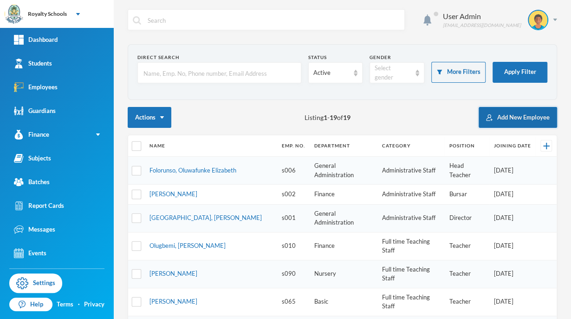
click at [520, 123] on button "Add New Employee" at bounding box center [518, 117] width 79 height 21
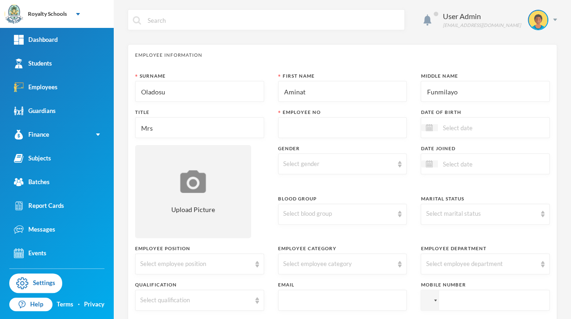
click at [351, 125] on input "text" at bounding box center [342, 128] width 119 height 21
type input "s0703"
click at [364, 159] on div "Select gender" at bounding box center [338, 163] width 111 height 9
click at [296, 199] on span "Female" at bounding box center [317, 200] width 73 height 8
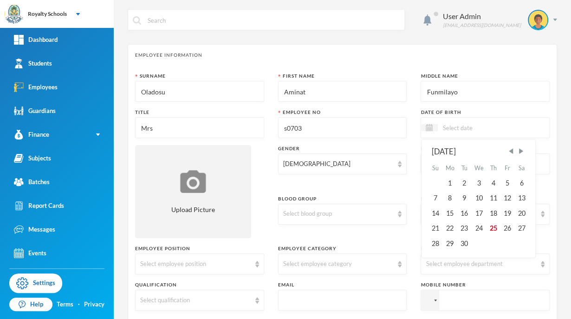
click at [463, 129] on input at bounding box center [477, 127] width 78 height 11
click at [469, 124] on input "23/08/0001985" at bounding box center [477, 127] width 78 height 11
type input "23/08/1985"
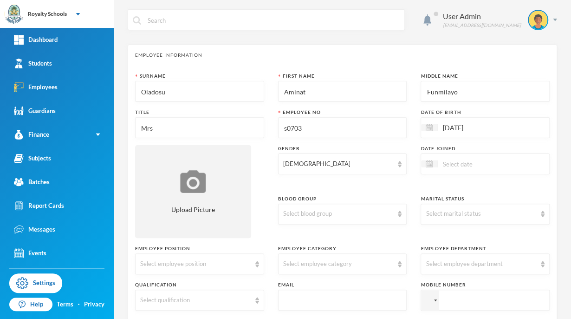
click at [257, 188] on div "Surname Oladosu First Name Aminat Middle Name Funmilayo Title Mrs Employee No s…" at bounding box center [342, 262] width 415 height 381
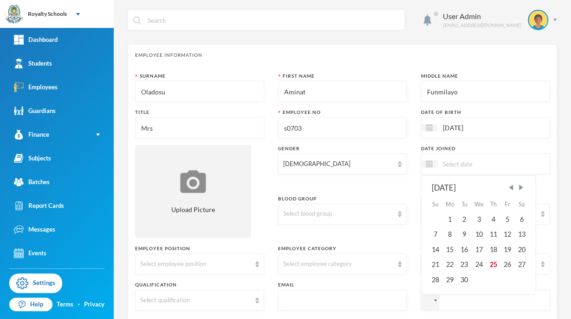
click at [466, 163] on input at bounding box center [477, 163] width 78 height 11
click at [507, 188] on span "Previous Month" at bounding box center [511, 187] width 8 height 8
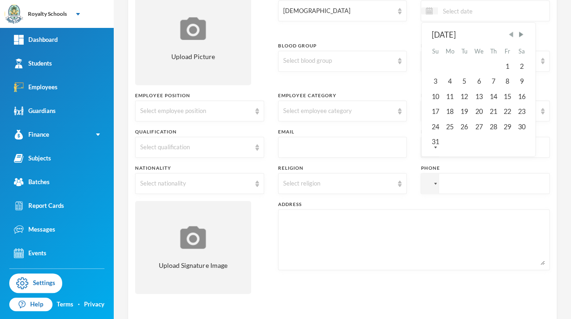
scroll to position [153, 0]
click at [460, 111] on div "19" at bounding box center [465, 111] width 14 height 15
type input "[DATE]"
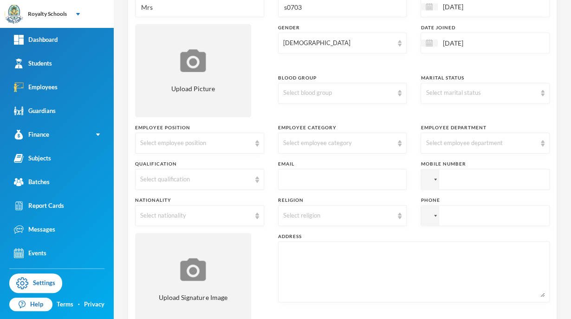
scroll to position [122, 0]
click at [532, 102] on div "Select marital status" at bounding box center [485, 92] width 129 height 21
click at [474, 132] on li "Married" at bounding box center [479, 127] width 127 height 15
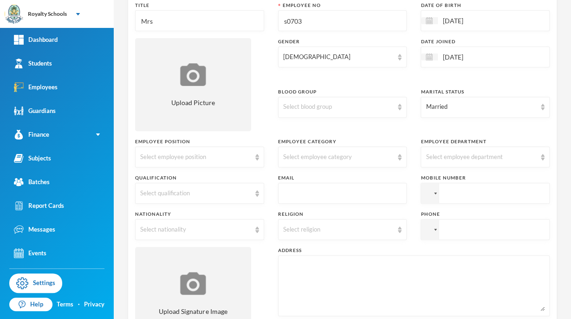
scroll to position [96, 0]
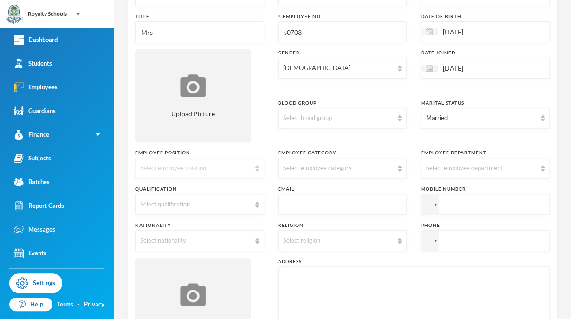
click at [234, 169] on div "Select employee position" at bounding box center [195, 168] width 111 height 9
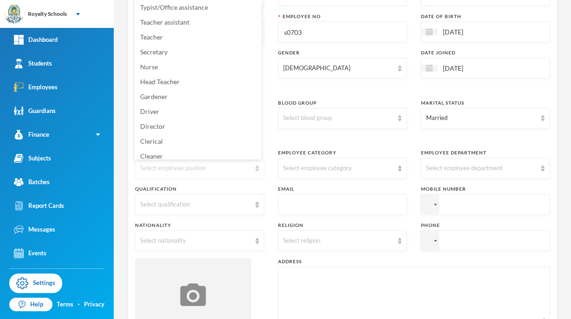
scroll to position [0, 0]
click at [156, 38] on span "Teacher" at bounding box center [151, 39] width 23 height 8
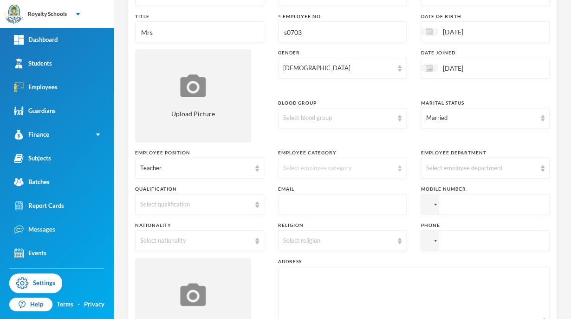
click at [351, 171] on div "Select employee category" at bounding box center [338, 168] width 111 height 9
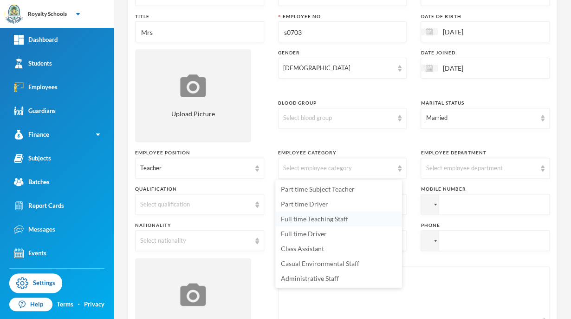
click at [340, 222] on span "Full time Teaching Staff" at bounding box center [314, 219] width 67 height 8
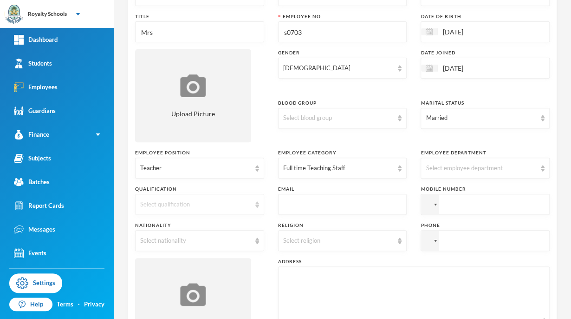
click at [247, 211] on div "Select qualification" at bounding box center [199, 204] width 129 height 21
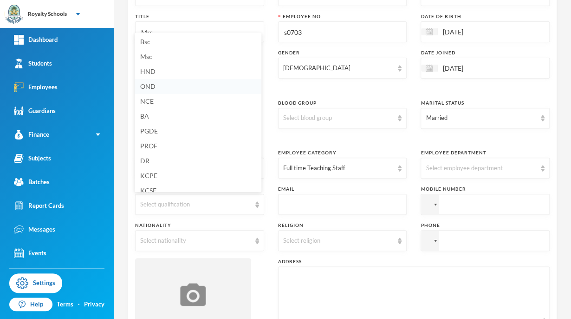
click at [155, 91] on li "OND" at bounding box center [198, 86] width 127 height 15
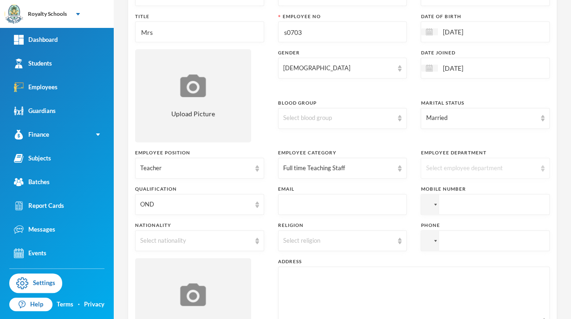
click at [493, 165] on div "Select employee department" at bounding box center [481, 168] width 111 height 9
click at [440, 220] on span "Nursery" at bounding box center [434, 219] width 24 height 8
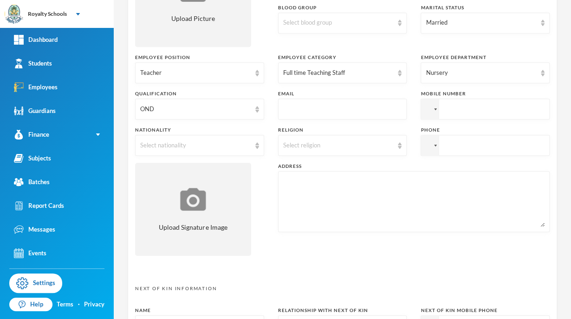
scroll to position [192, 0]
click at [216, 154] on div "Select nationality" at bounding box center [199, 144] width 129 height 21
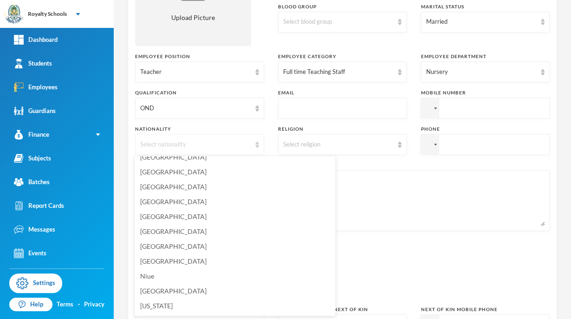
scroll to position [2269, 0]
click at [156, 260] on span "[GEOGRAPHIC_DATA]" at bounding box center [173, 260] width 66 height 8
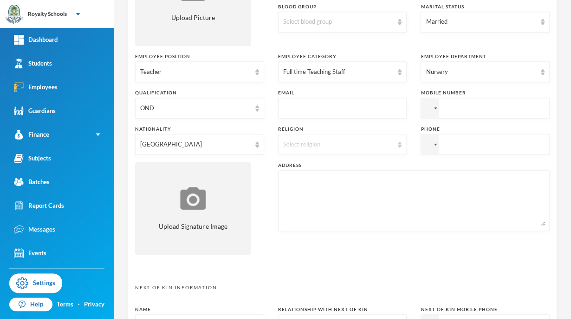
click at [328, 146] on div "Select religion" at bounding box center [338, 144] width 111 height 9
click at [296, 184] on li "[DEMOGRAPHIC_DATA]" at bounding box center [339, 180] width 127 height 15
click at [429, 107] on div at bounding box center [430, 108] width 18 height 20
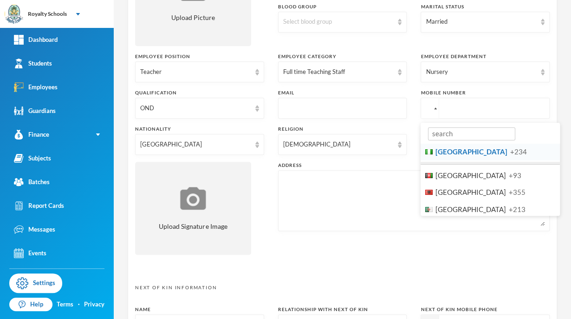
click at [511, 148] on span "+234" at bounding box center [519, 151] width 17 height 8
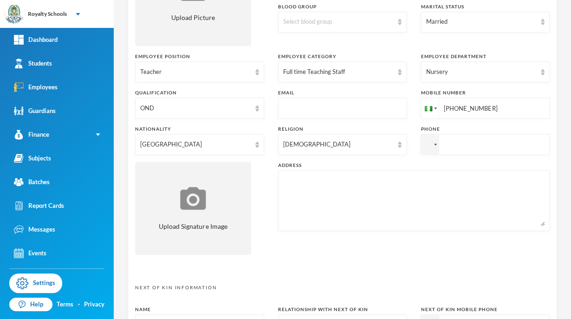
type input "+2348068242838"
click at [345, 203] on textarea at bounding box center [414, 200] width 262 height 51
type textarea "o"
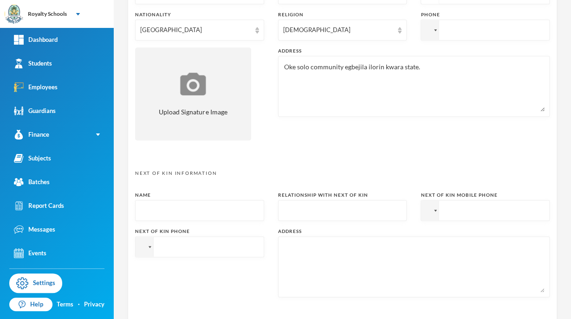
scroll to position [331, 0]
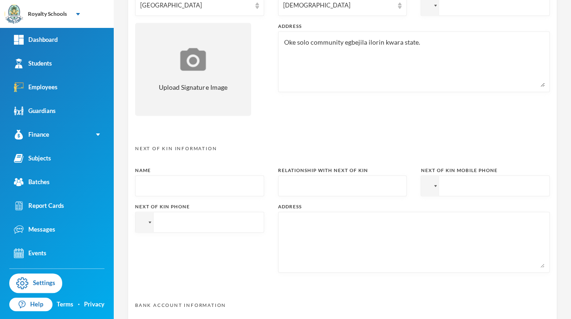
type textarea "Oke solo community egbejila ilorin kwara state."
click at [215, 187] on input "text" at bounding box center [199, 186] width 119 height 21
type input "Oladosu Samsudeen"
click at [419, 125] on div "Employee Information Surname Oladosu First Name Aminat Middle Name Funmilayo Ti…" at bounding box center [343, 51] width 430 height 676
click at [255, 151] on p "Next Of Kin Information" at bounding box center [342, 148] width 415 height 7
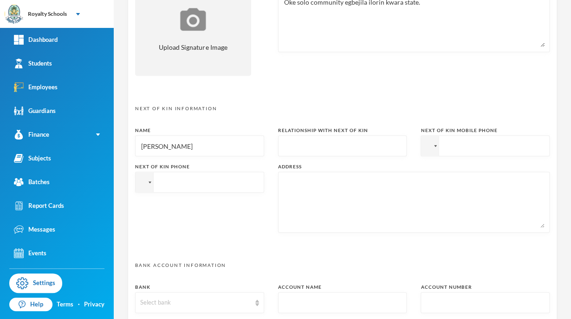
scroll to position [374, 0]
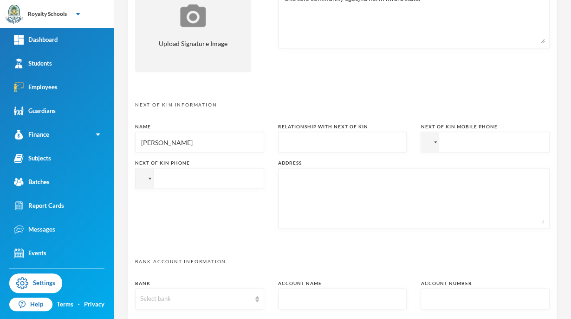
click at [323, 142] on input "text" at bounding box center [342, 142] width 119 height 21
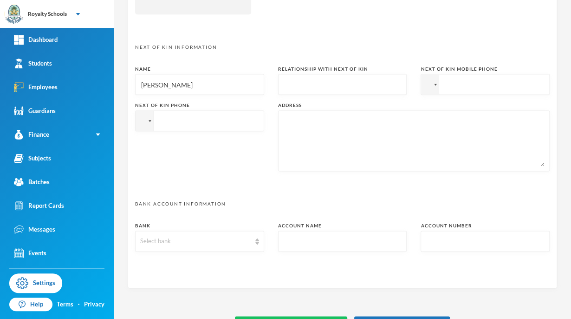
scroll to position [459, 0]
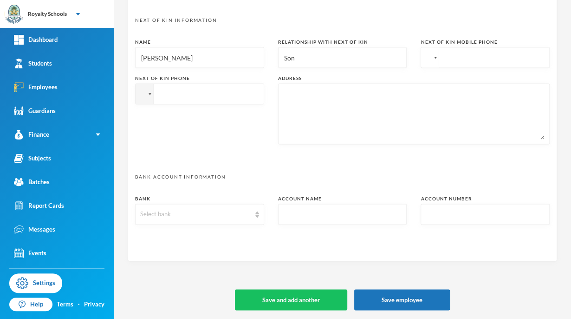
type input "Son"
click at [434, 57] on div at bounding box center [435, 58] width 3 height 2
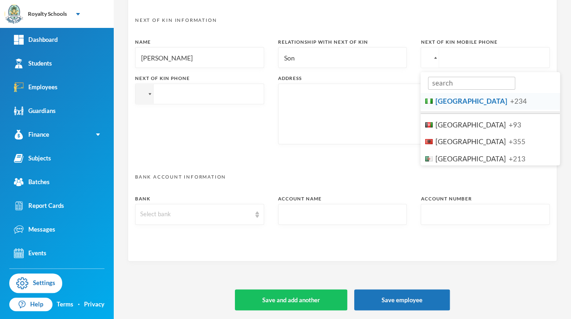
click at [511, 103] on span "+234" at bounding box center [519, 101] width 17 height 8
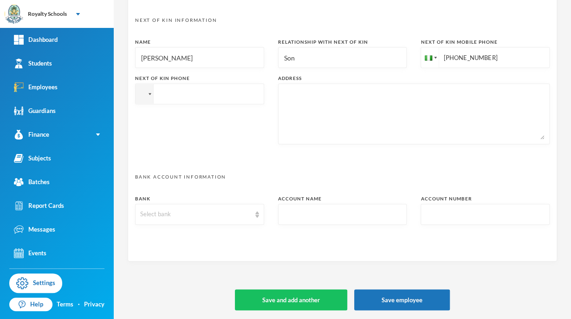
type input "+2348161676207"
click at [328, 124] on textarea at bounding box center [414, 113] width 262 height 51
type textarea "same as above"
click at [201, 223] on div "Select bank" at bounding box center [199, 214] width 129 height 21
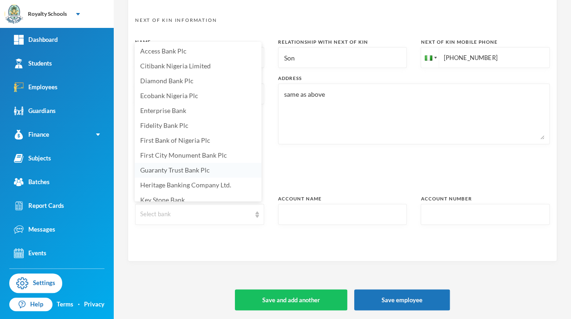
click at [197, 167] on span "Guaranty Trust Bank Plc" at bounding box center [175, 170] width 70 height 8
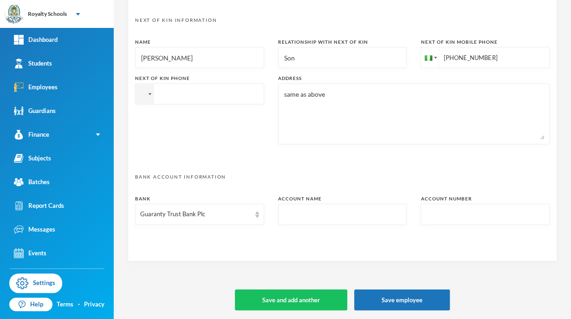
click at [323, 213] on input "text" at bounding box center [342, 214] width 119 height 21
type input "Oladosu Funmilayo Aminat"
click at [429, 216] on input "text" at bounding box center [485, 214] width 119 height 21
type input "0120768399"
click at [412, 303] on button "Save employee" at bounding box center [403, 299] width 96 height 21
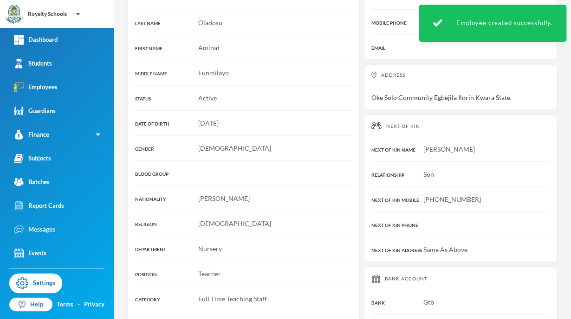
scroll to position [223, 0]
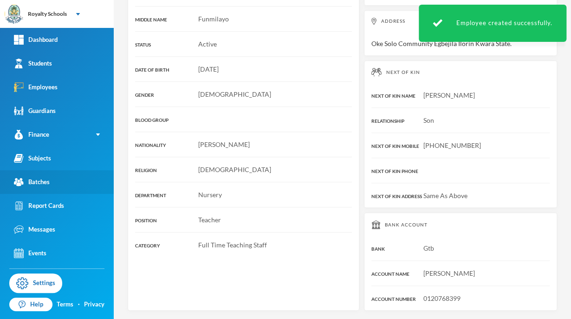
click at [62, 186] on link "Batches" at bounding box center [57, 182] width 114 height 24
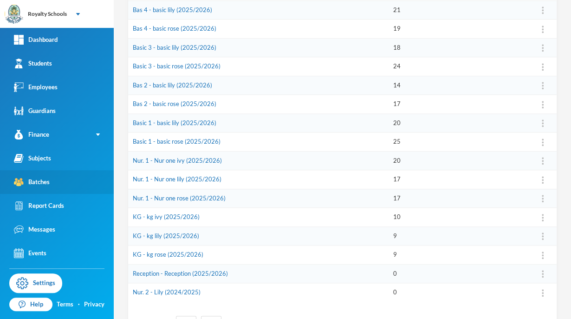
scroll to position [269, 0]
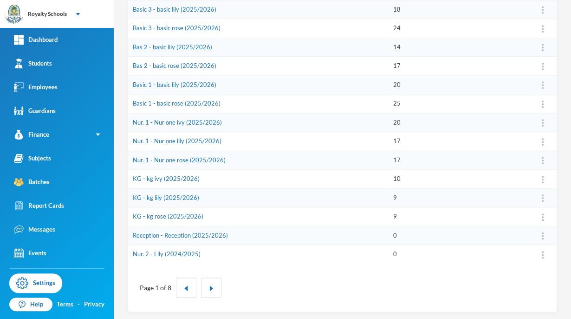
click at [456, 228] on td "0" at bounding box center [459, 235] width 140 height 19
click at [542, 233] on img at bounding box center [543, 235] width 2 height 7
click at [525, 258] on button "Assign Employee" at bounding box center [516, 257] width 47 height 17
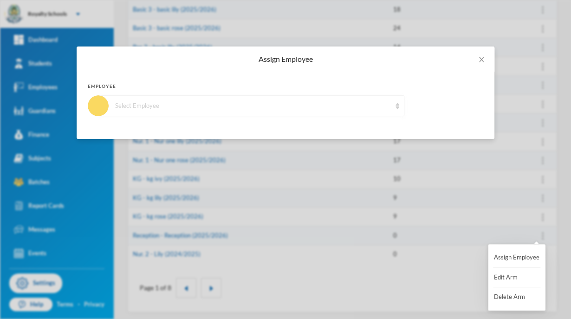
click at [390, 104] on div "Select Employee" at bounding box center [253, 105] width 276 height 9
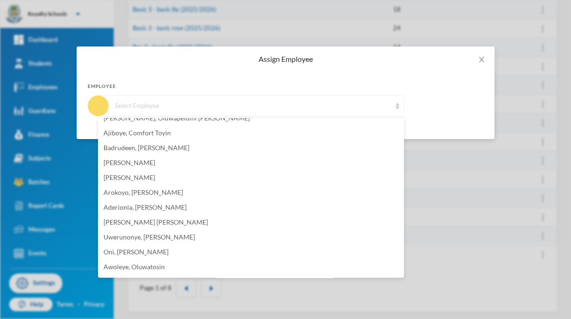
scroll to position [141, 0]
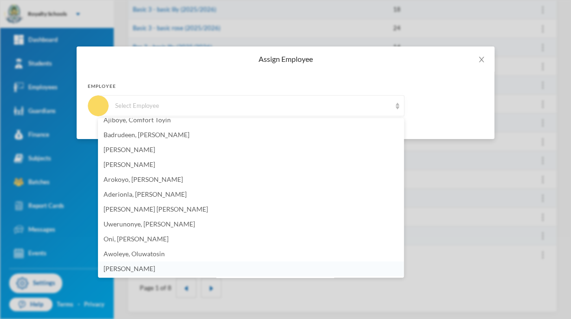
click at [155, 271] on span "[PERSON_NAME]" at bounding box center [130, 268] width 52 height 8
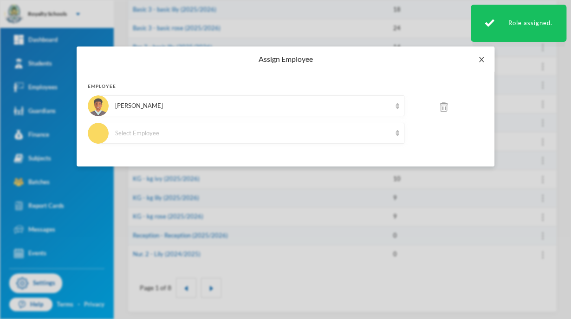
click at [483, 61] on icon "icon: close" at bounding box center [481, 59] width 7 height 7
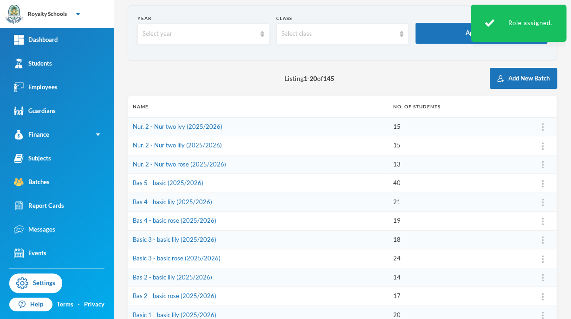
scroll to position [0, 0]
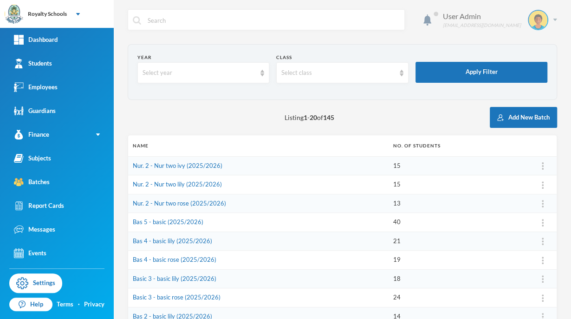
click at [542, 17] on div "User Admin admin@bluebic.com" at bounding box center [496, 20] width 121 height 20
click at [520, 67] on button "Logout" at bounding box center [525, 68] width 42 height 14
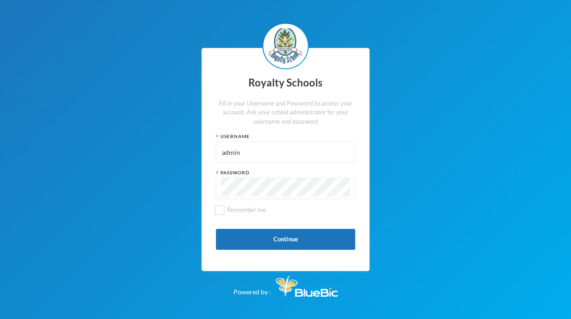
click at [284, 158] on input "admin" at bounding box center [285, 152] width 129 height 21
type input "a"
click at [467, 130] on div "Royalty Schools Fill in your Username and Password to access your account. Ask …" at bounding box center [285, 159] width 571 height 319
click at [309, 157] on input "text" at bounding box center [285, 152] width 129 height 21
type input "s0703"
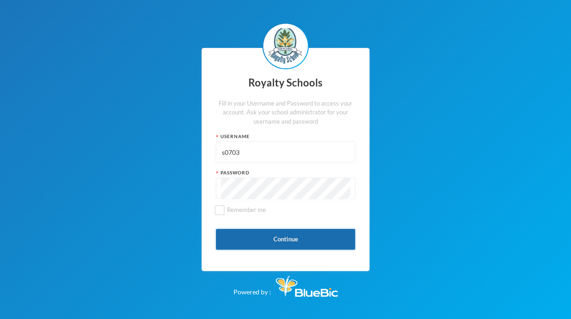
click at [287, 236] on button "Continue" at bounding box center [285, 239] width 139 height 21
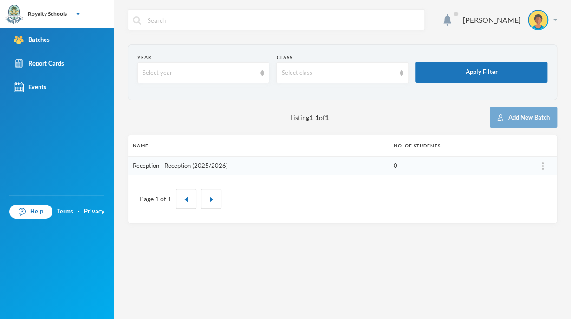
click at [195, 163] on link "Reception - Reception (2025/2026)" at bounding box center [180, 165] width 95 height 7
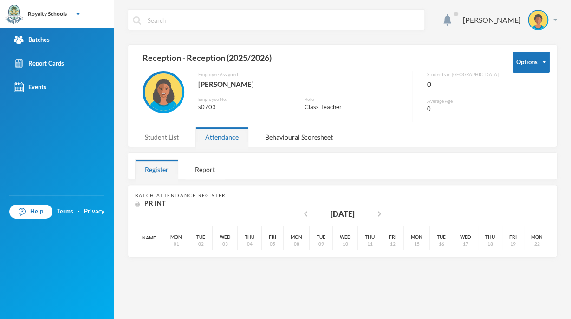
click at [165, 132] on div "Student List" at bounding box center [161, 137] width 53 height 20
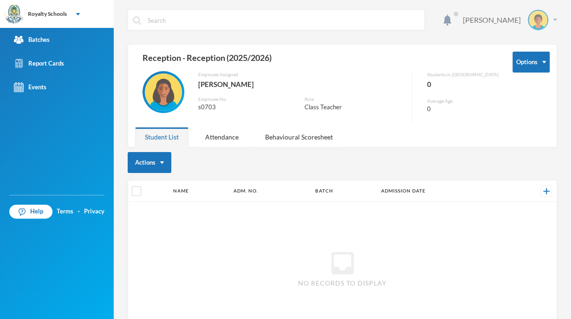
click at [537, 22] on img at bounding box center [538, 20] width 19 height 19
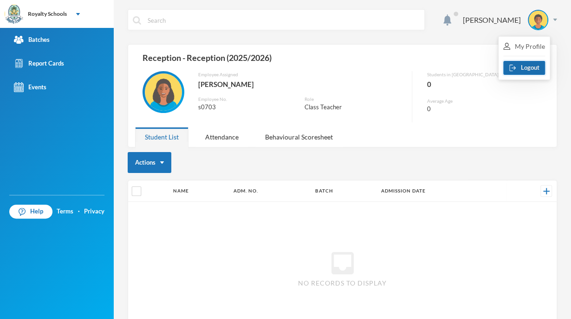
click at [513, 68] on img "button" at bounding box center [513, 68] width 7 height 7
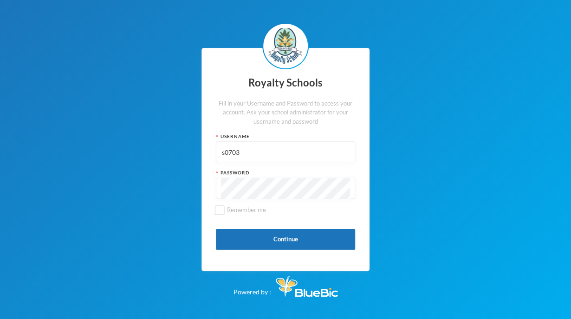
click at [249, 161] on input "s0703" at bounding box center [285, 152] width 129 height 21
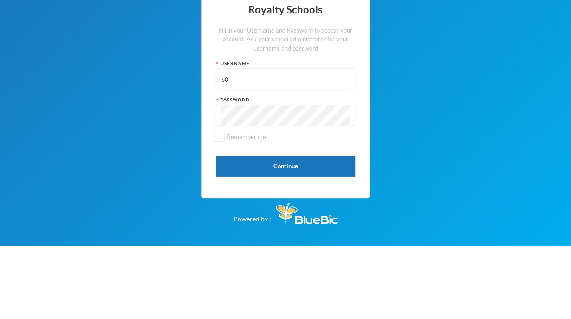
type input "s"
type input "admin"
click at [246, 235] on button "Continue" at bounding box center [285, 239] width 139 height 21
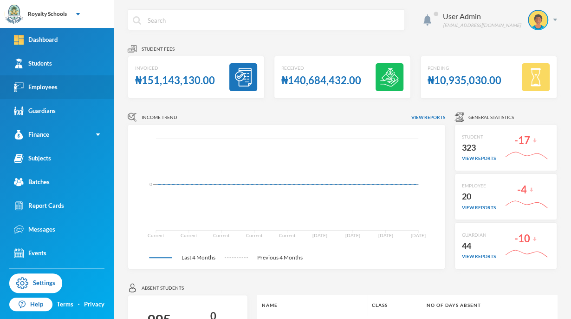
click at [57, 92] on div "Employees" at bounding box center [36, 87] width 44 height 10
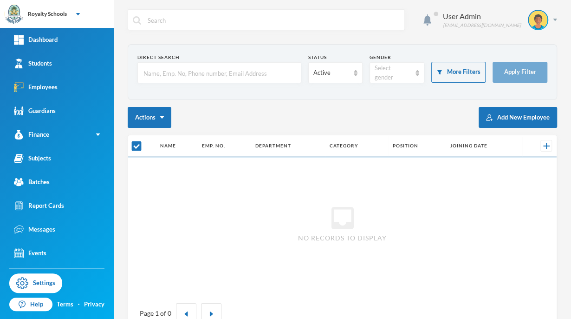
checkbox input "false"
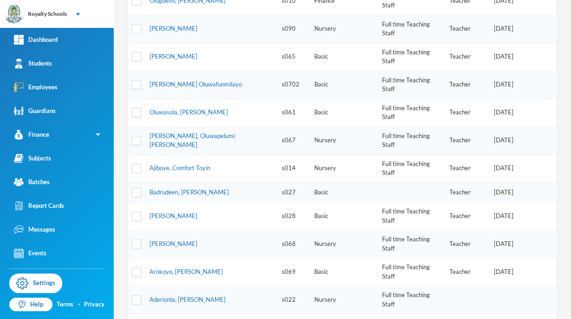
scroll to position [283, 0]
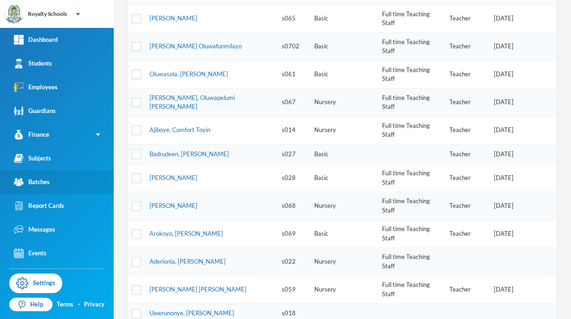
click at [52, 182] on link "Batches" at bounding box center [57, 182] width 114 height 24
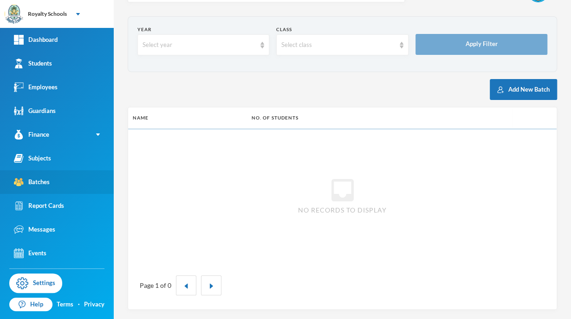
scroll to position [27, 0]
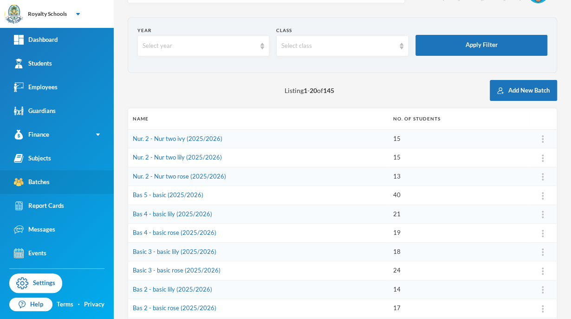
click at [52, 182] on link "Batches" at bounding box center [57, 182] width 114 height 24
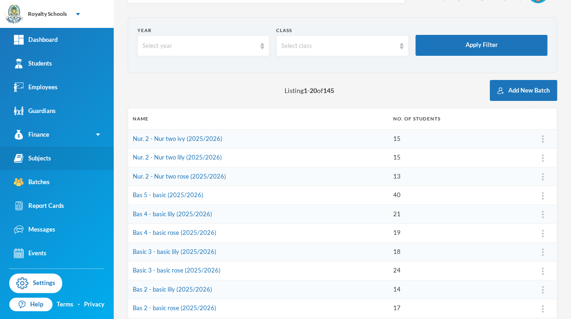
click at [0, 152] on link "Subjects" at bounding box center [57, 158] width 114 height 24
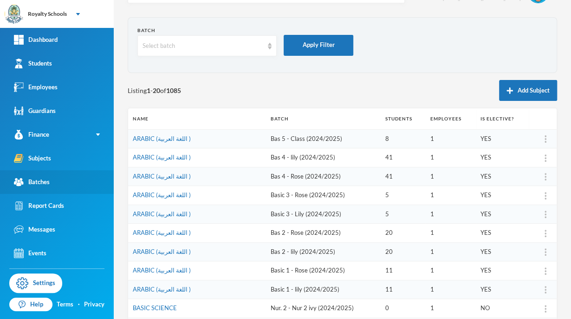
click at [44, 181] on div "Batches" at bounding box center [32, 182] width 36 height 10
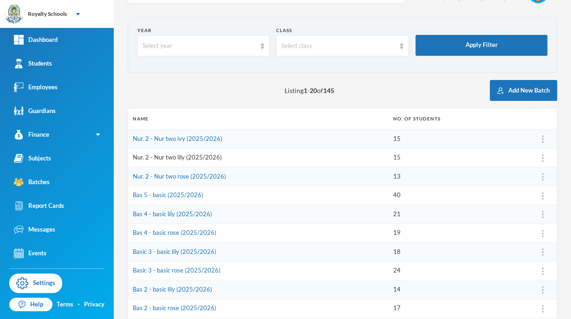
click at [162, 159] on link "Nur. 2 - Nur two lily (2025/2026)" at bounding box center [177, 156] width 89 height 7
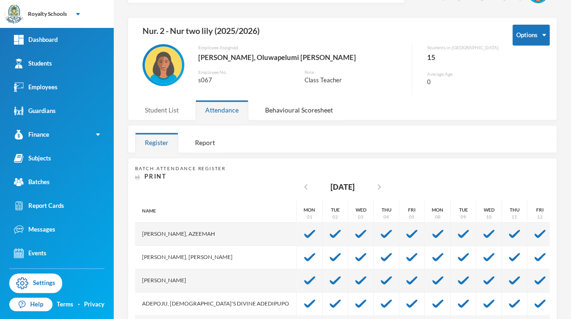
click at [164, 112] on div "Student List" at bounding box center [161, 110] width 53 height 20
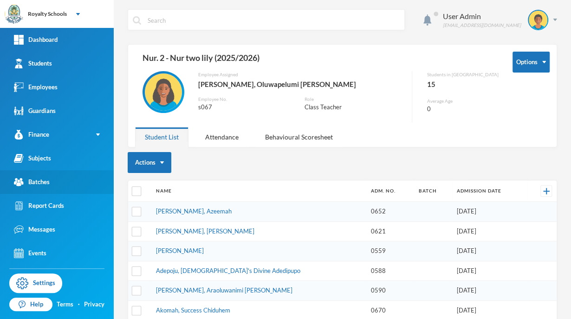
click at [75, 186] on link "Batches" at bounding box center [57, 182] width 114 height 24
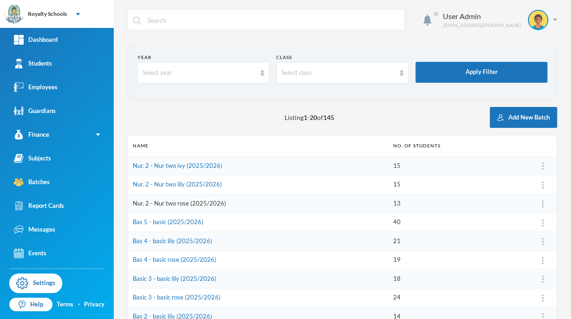
click at [208, 203] on link "Nur. 2 - Nur two rose (2025/2026)" at bounding box center [179, 202] width 93 height 7
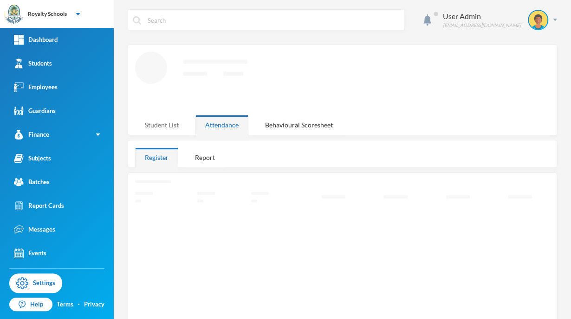
click at [162, 125] on div "Student List" at bounding box center [161, 125] width 53 height 20
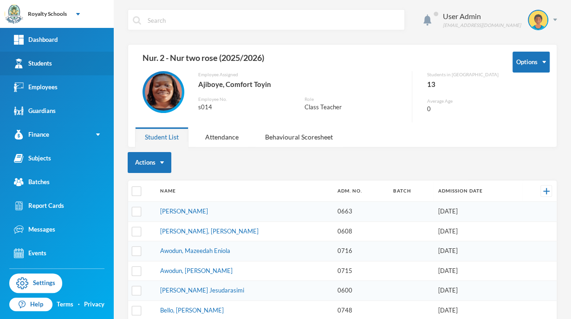
click at [63, 67] on link "Students" at bounding box center [57, 64] width 114 height 24
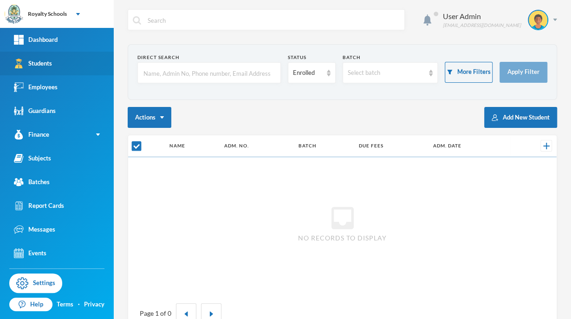
checkbox input "false"
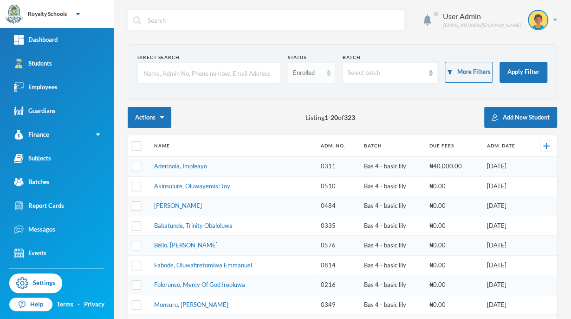
click at [303, 77] on div "Enrolled" at bounding box center [312, 72] width 48 height 21
click at [376, 103] on div "Direct Search Status Enrolled Batch Select batch More Filters Apply Filter Acti…" at bounding box center [343, 321] width 430 height 555
click at [379, 65] on div "Select batch" at bounding box center [391, 72] width 96 height 21
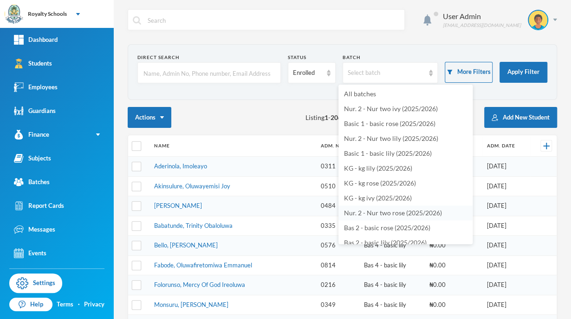
click at [427, 216] on span "Nur. 2 - Nur two rose (2025/2026)" at bounding box center [393, 213] width 98 height 8
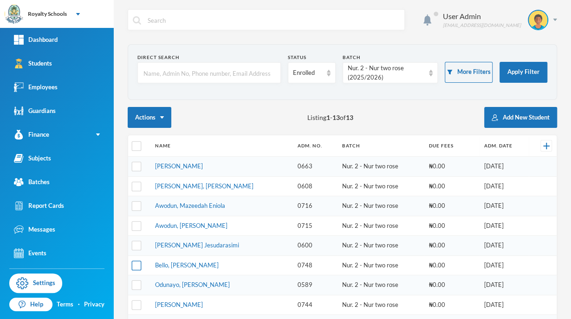
click at [136, 264] on input "checkbox" at bounding box center [137, 265] width 10 height 10
checkbox input "true"
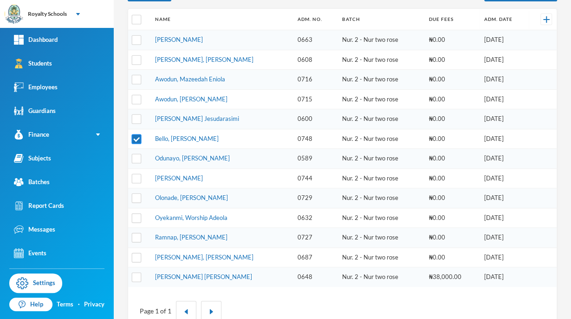
scroll to position [126, 0]
click at [138, 256] on input "checkbox" at bounding box center [137, 258] width 10 height 10
checkbox input "true"
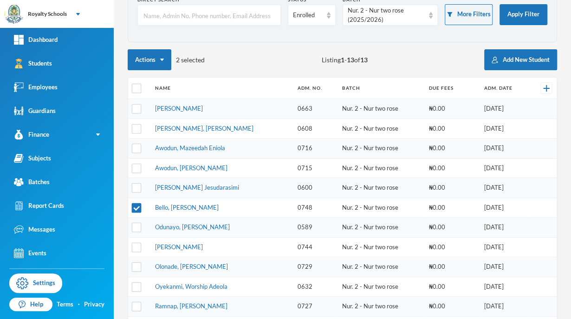
scroll to position [0, 0]
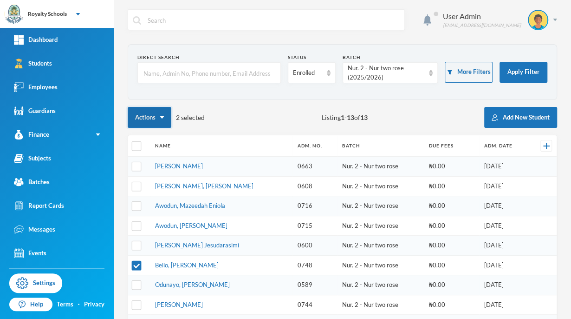
click at [158, 118] on button "Actions" at bounding box center [150, 117] width 44 height 21
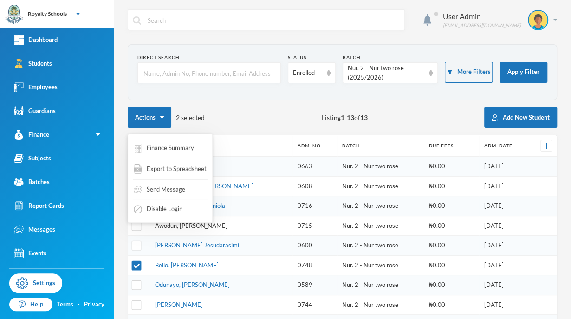
click at [214, 224] on link "Awodun, Mustaqeemaah Arinola" at bounding box center [191, 225] width 72 height 7
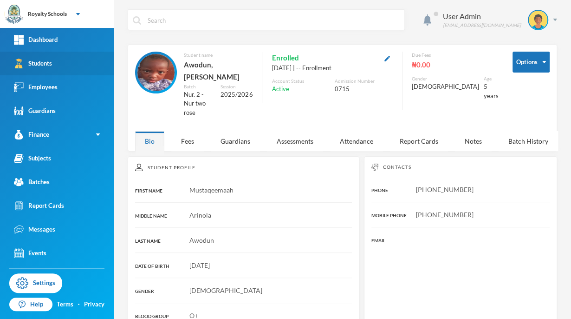
click at [58, 68] on link "Students" at bounding box center [57, 64] width 114 height 24
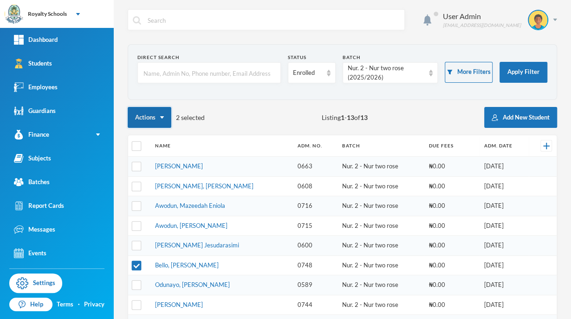
click at [164, 118] on img "button" at bounding box center [162, 117] width 4 height 2
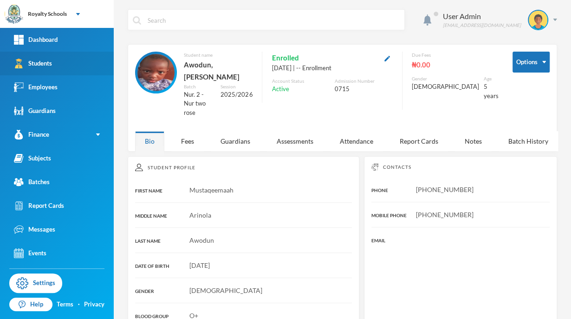
click at [63, 69] on link "Students" at bounding box center [57, 64] width 114 height 24
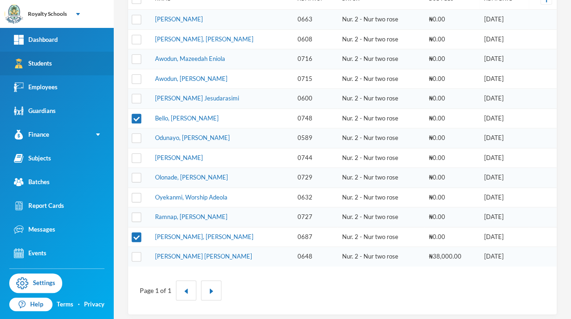
scroll to position [144, 0]
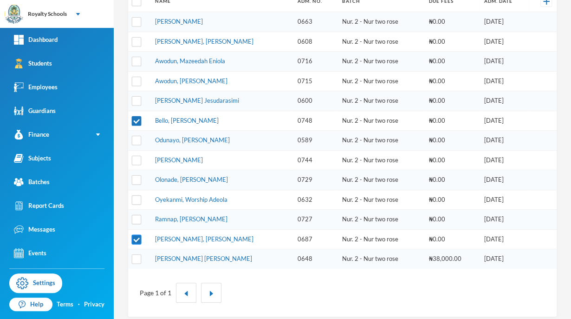
click at [137, 236] on input "checkbox" at bounding box center [137, 239] width 10 height 10
checkbox input "false"
click at [137, 116] on input "checkbox" at bounding box center [137, 121] width 10 height 10
checkbox input "false"
click at [197, 118] on link "Bello, Akorede Richard" at bounding box center [187, 120] width 64 height 7
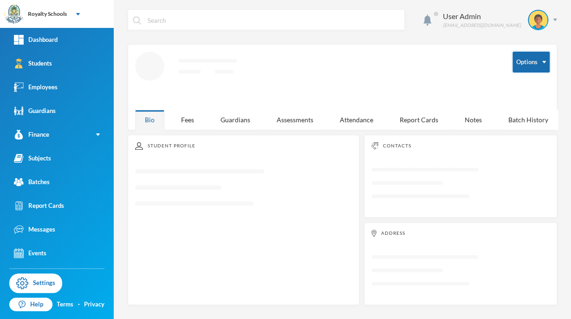
click at [534, 68] on button "Options" at bounding box center [531, 62] width 37 height 21
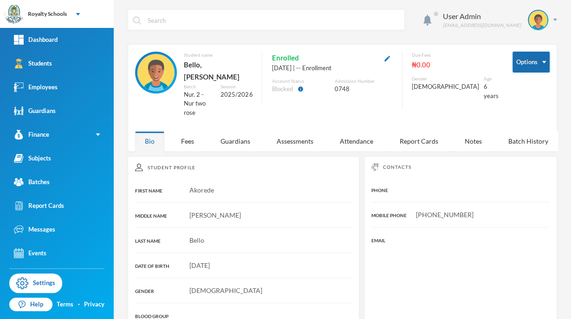
click at [528, 63] on button "Options" at bounding box center [531, 62] width 37 height 21
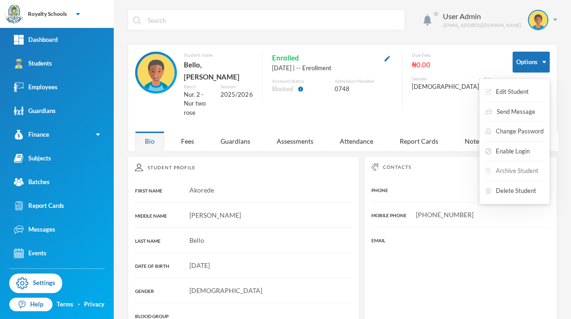
click at [520, 167] on button "Archive Student" at bounding box center [512, 171] width 55 height 17
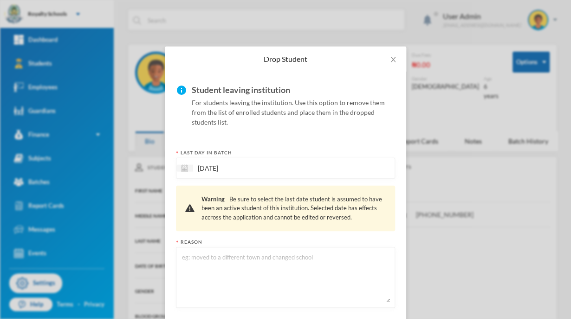
click at [276, 276] on textarea at bounding box center [285, 277] width 209 height 51
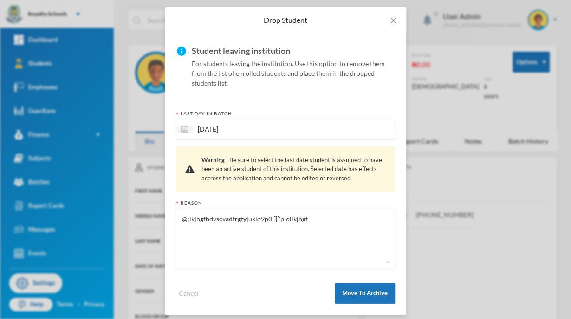
scroll to position [46, 0]
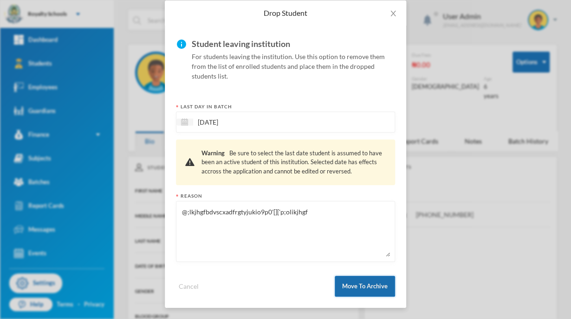
type textarea "@;lkjhgfbdvscxadfrgtyjukio9p0'[]['p;olikjhgf"
click at [355, 290] on button "Move To Archive" at bounding box center [365, 286] width 60 height 21
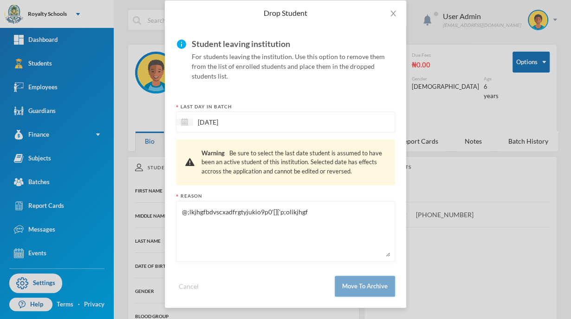
scroll to position [0, 0]
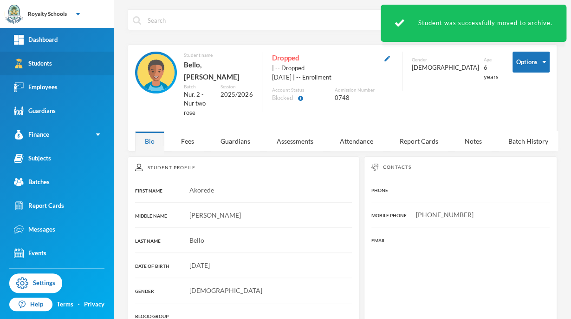
click at [86, 64] on link "Students" at bounding box center [57, 64] width 114 height 24
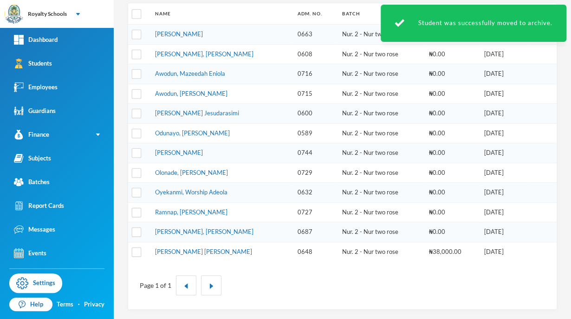
scroll to position [128, 0]
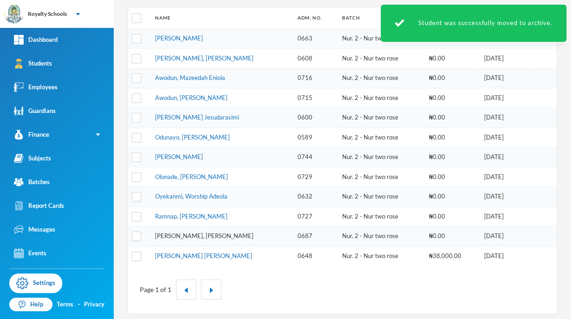
click at [158, 235] on link "Sikiru, Rihanah Adesewa" at bounding box center [204, 235] width 99 height 7
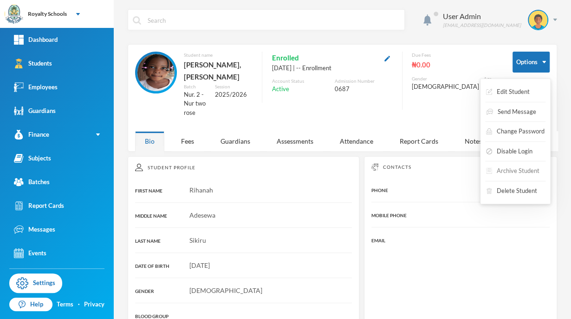
click at [507, 171] on button "Archive Student" at bounding box center [513, 171] width 55 height 17
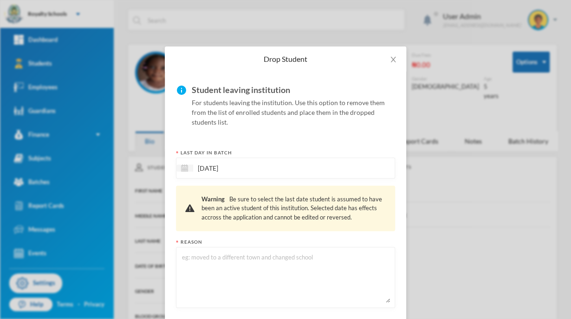
click at [278, 284] on textarea at bounding box center [285, 277] width 209 height 51
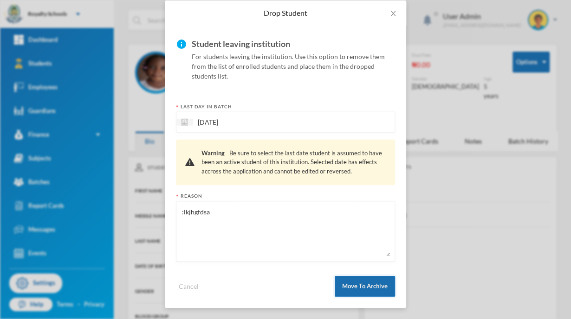
type textarea ":lkjhgfdsa"
click at [368, 287] on button "Move To Archive" at bounding box center [365, 286] width 60 height 21
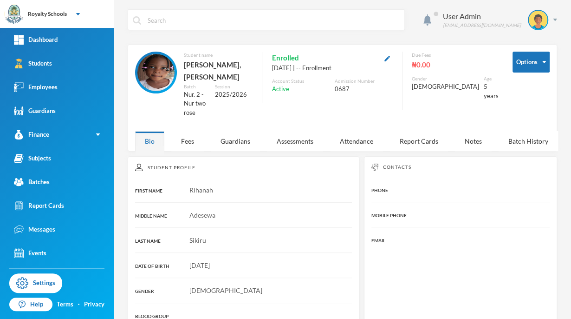
scroll to position [0, 0]
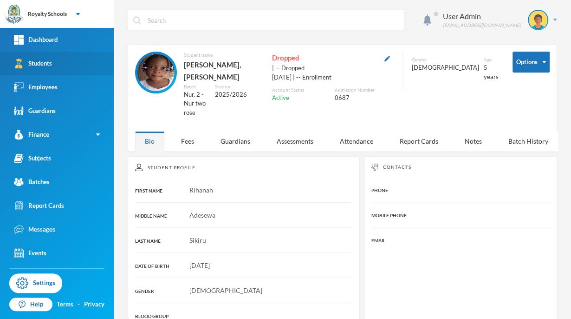
click at [45, 65] on div "Students" at bounding box center [33, 64] width 38 height 10
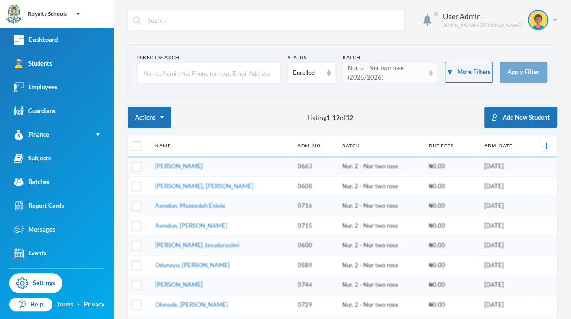
click at [385, 82] on div "Nur. 2 - Nur two rose (2025/2026)" at bounding box center [391, 72] width 96 height 21
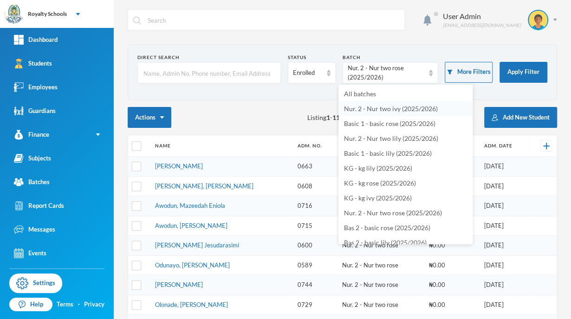
click at [392, 110] on span "Nur. 2 - Nur two ivy (2025/2026)" at bounding box center [391, 109] width 94 height 8
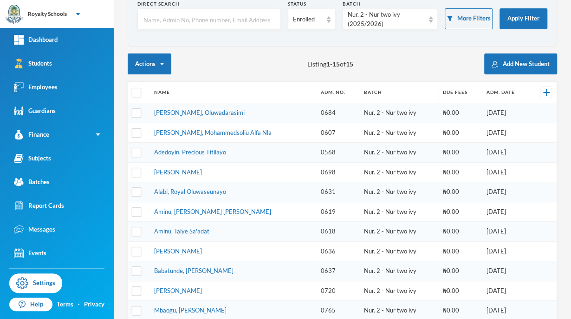
scroll to position [54, 0]
click at [139, 151] on input "checkbox" at bounding box center [137, 152] width 10 height 10
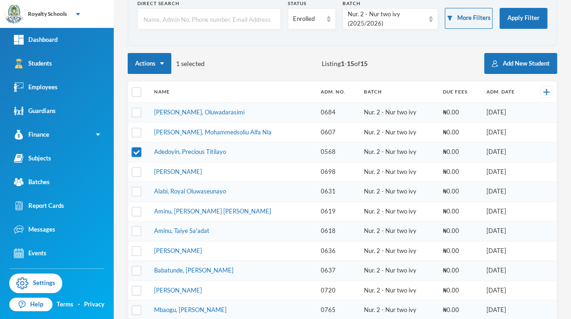
click at [137, 151] on input "checkbox" at bounding box center [137, 152] width 10 height 10
checkbox input "false"
click at [190, 151] on link "Adedoyin, Precious Titilayo" at bounding box center [190, 151] width 72 height 7
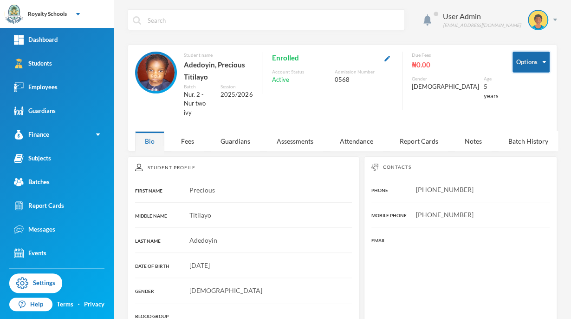
click at [524, 67] on button "Options" at bounding box center [531, 62] width 37 height 21
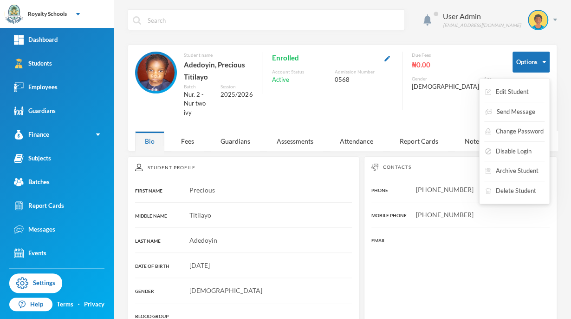
drag, startPoint x: 519, startPoint y: 171, endPoint x: 294, endPoint y: 242, distance: 236.4
click at [294, 242] on div "Student Profile FIRST NAME Precious MIDDLE NAME Titilayo LAST NAME Adedoyin DAT…" at bounding box center [244, 317] width 232 height 322
click at [515, 170] on button "Archive Student" at bounding box center [506, 171] width 55 height 17
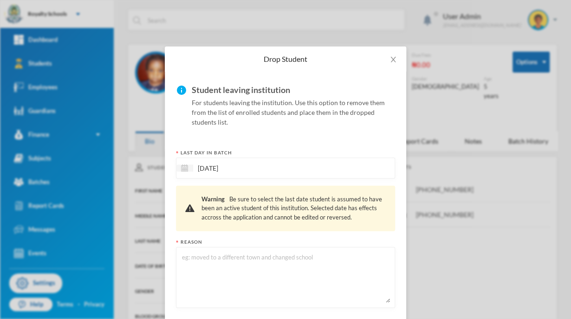
click at [217, 278] on textarea at bounding box center [285, 277] width 209 height 51
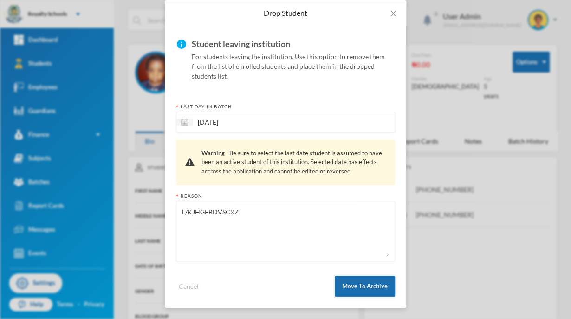
type textarea "L/KJHGFBDVSCXZ"
click at [377, 290] on button "Move To Archive" at bounding box center [365, 286] width 60 height 21
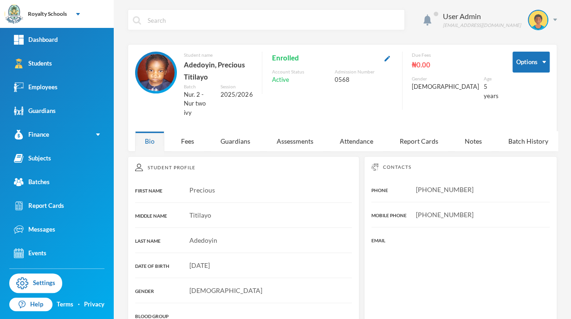
scroll to position [0, 0]
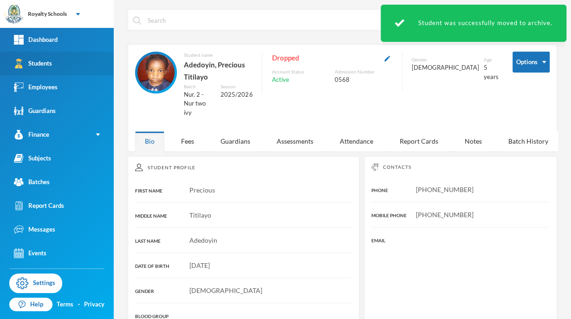
click at [59, 60] on link "Students" at bounding box center [57, 64] width 114 height 24
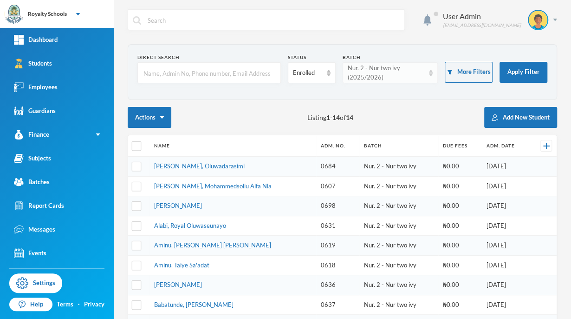
click at [385, 78] on div "Nur. 2 - Nur two ivy (2025/2026)" at bounding box center [386, 73] width 77 height 18
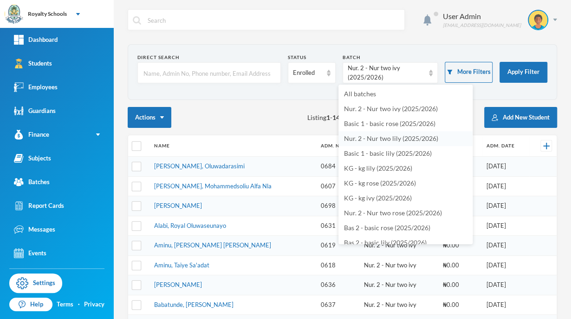
click at [424, 139] on span "Nur. 2 - Nur two lily (2025/2026)" at bounding box center [391, 138] width 94 height 8
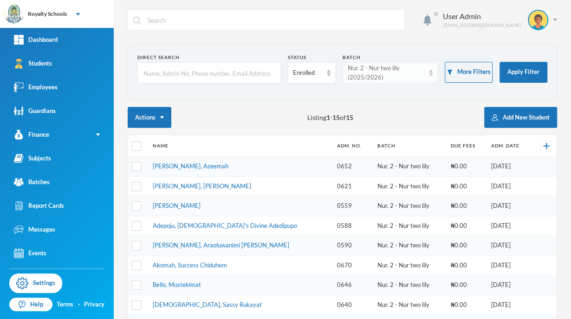
click at [387, 66] on div "Nur. 2 - Nur two lily (2025/2026)" at bounding box center [386, 73] width 77 height 18
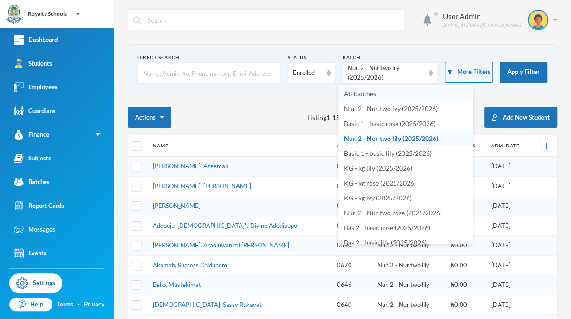
click at [359, 96] on span "All batches" at bounding box center [360, 94] width 32 height 8
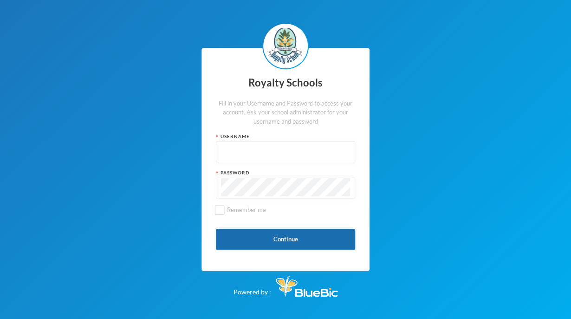
type input "admin"
click at [297, 235] on button "Continue" at bounding box center [285, 239] width 139 height 21
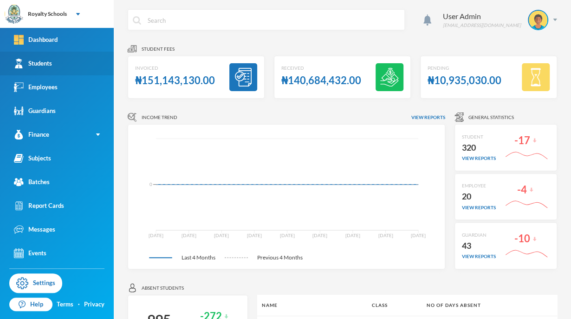
click at [92, 56] on link "Students" at bounding box center [57, 64] width 114 height 24
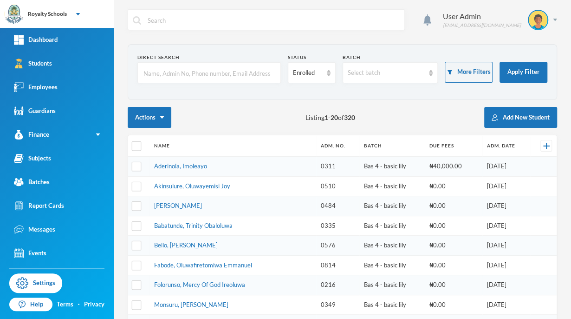
click at [228, 73] on input "text" at bounding box center [209, 73] width 133 height 21
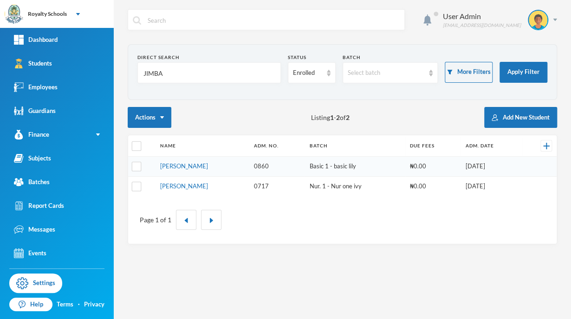
click at [534, 246] on div "User Admin admin@bluebic.com Direct Search JIMBA Status Enrolled Batch Select b…" at bounding box center [343, 159] width 458 height 319
click at [193, 70] on input "JIMBA" at bounding box center [209, 73] width 133 height 21
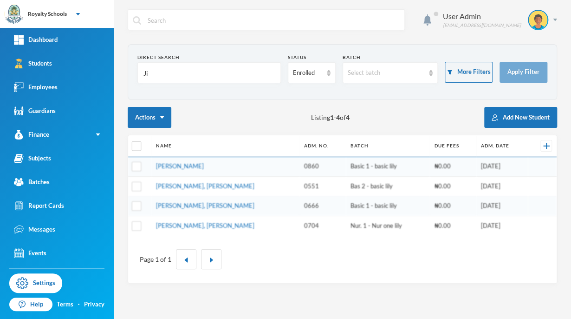
type input "J"
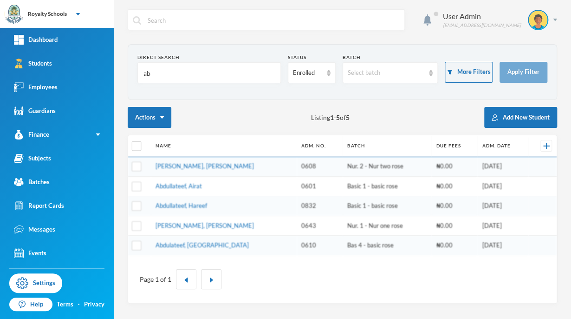
type input "a"
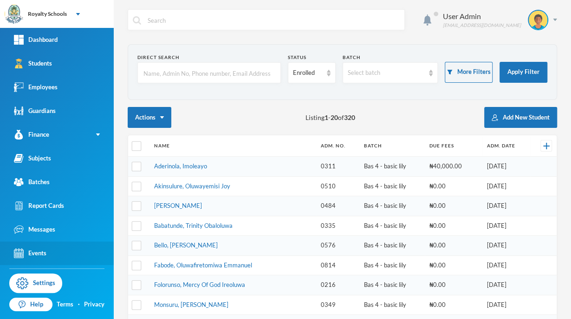
click at [51, 244] on link "Events" at bounding box center [57, 253] width 114 height 24
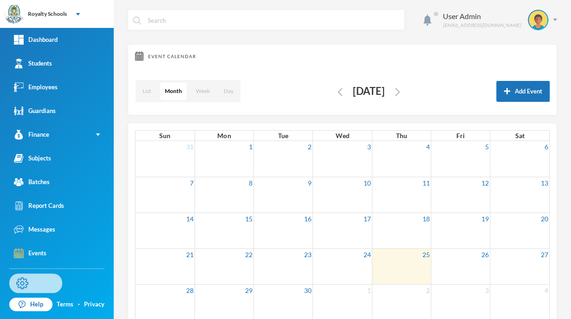
click at [46, 282] on link "Settings" at bounding box center [35, 283] width 53 height 20
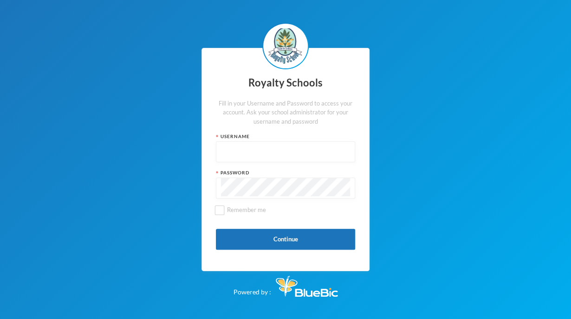
type input "admin"
click at [321, 235] on button "Continue" at bounding box center [285, 239] width 139 height 21
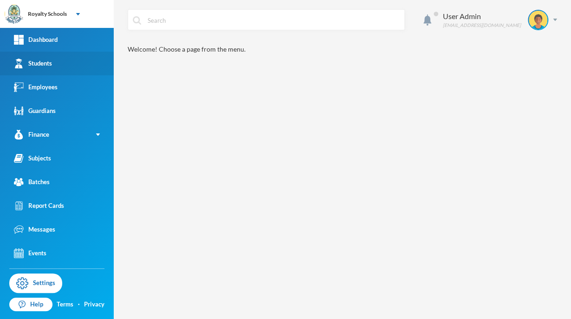
click at [36, 72] on link "Students" at bounding box center [57, 64] width 114 height 24
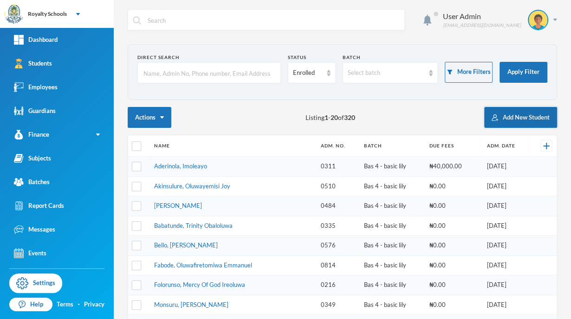
click at [519, 121] on button "Add New Student" at bounding box center [521, 117] width 73 height 21
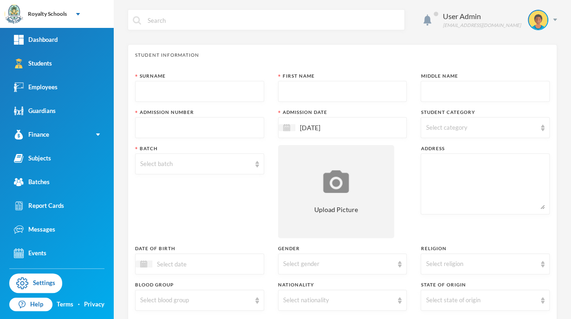
click at [197, 92] on input "text" at bounding box center [199, 91] width 119 height 21
type input "Bello"
click at [362, 95] on input "text" at bounding box center [342, 91] width 119 height 21
type input "[PERSON_NAME]"
click at [241, 128] on input "text" at bounding box center [199, 128] width 119 height 21
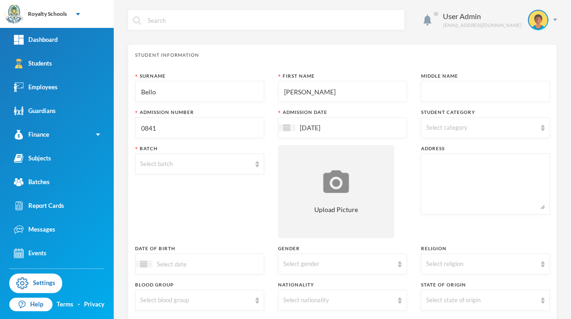
type input "0841"
click at [369, 127] on input "[DATE]" at bounding box center [335, 127] width 78 height 11
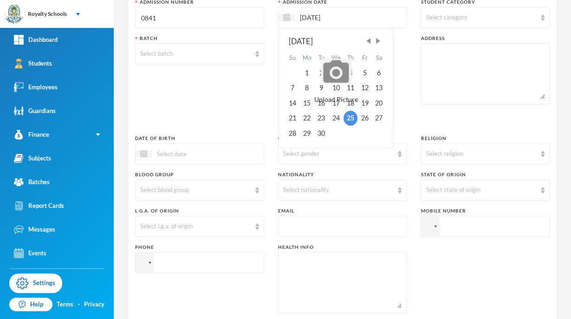
scroll to position [110, 0]
click at [340, 117] on div "24" at bounding box center [335, 118] width 15 height 15
type input "[DATE]"
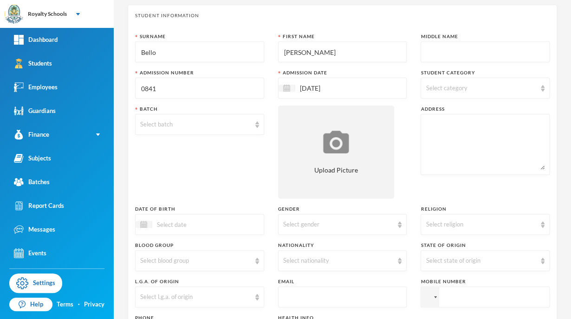
scroll to position [40, 0]
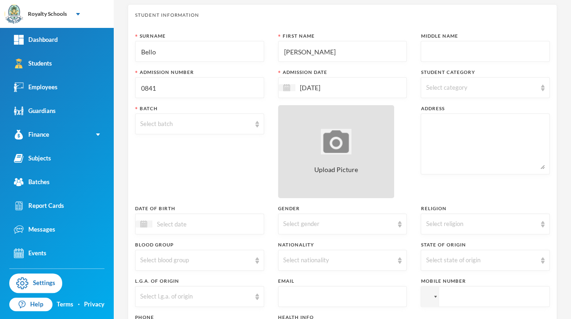
click at [372, 105] on div "Upload Picture" at bounding box center [336, 151] width 116 height 93
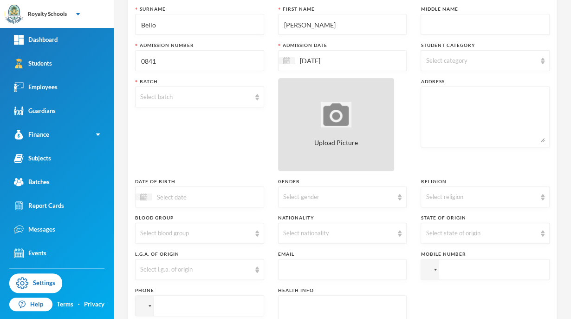
scroll to position [67, 0]
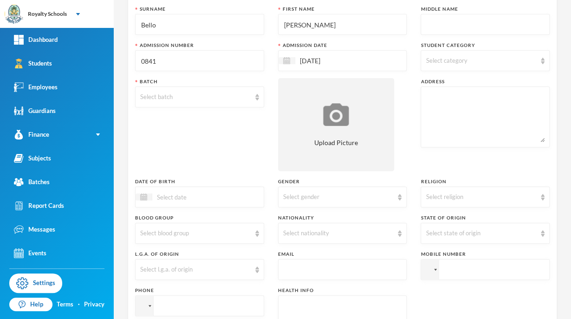
click at [359, 59] on input "[DATE]" at bounding box center [335, 60] width 78 height 11
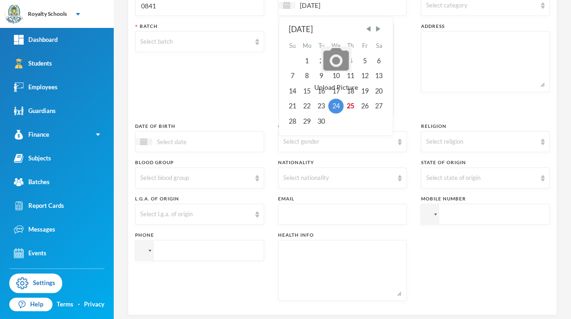
scroll to position [123, 0]
click at [315, 91] on span "Upload Picture" at bounding box center [337, 87] width 44 height 10
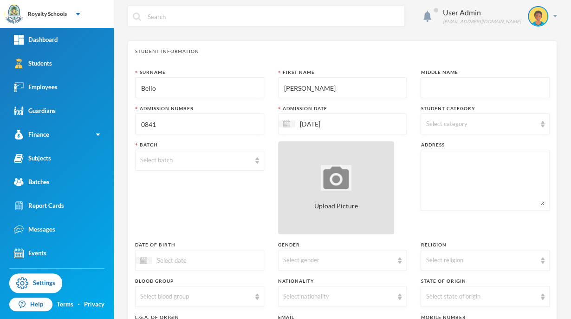
scroll to position [0, 0]
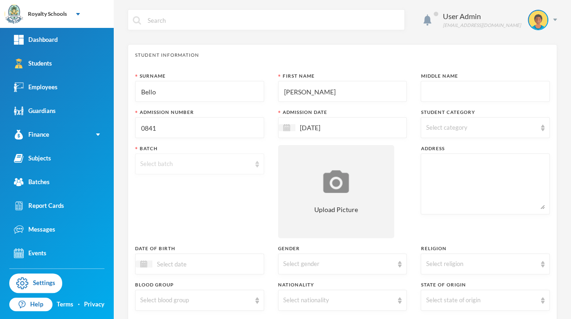
click at [206, 168] on div "Select batch" at bounding box center [195, 163] width 111 height 9
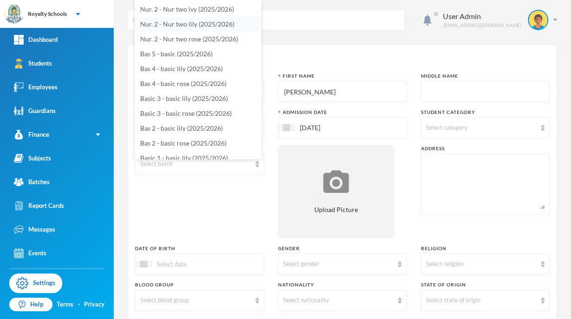
click at [175, 21] on span "Nur. 2 - Nur two lily (2025/2026)" at bounding box center [187, 24] width 94 height 8
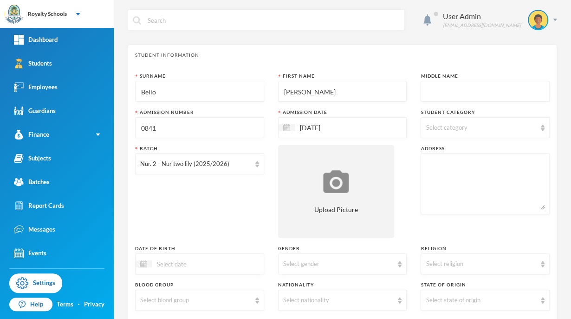
click at [427, 121] on div "Select category" at bounding box center [485, 127] width 129 height 21
click at [424, 151] on input "Day" at bounding box center [427, 151] width 10 height 10
checkbox input "true"
click at [397, 185] on div "Surname Bello First Name Khalid Middle Name Admission Number 0841 Admission Dat…" at bounding box center [342, 250] width 415 height 357
click at [498, 196] on textarea at bounding box center [485, 183] width 119 height 51
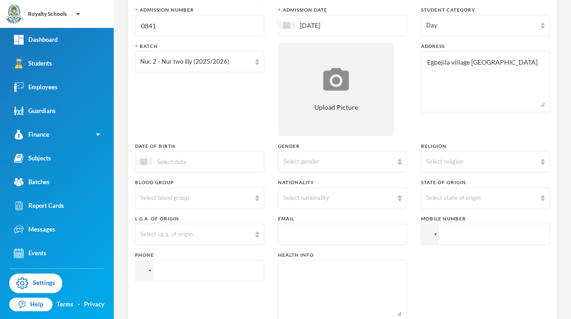
scroll to position [103, 0]
type textarea "Egbejila village [GEOGRAPHIC_DATA]"
click at [481, 166] on div "Select religion" at bounding box center [485, 161] width 129 height 21
click at [435, 201] on li "[DEMOGRAPHIC_DATA]" at bounding box center [479, 197] width 127 height 15
click at [353, 161] on div "Select gender" at bounding box center [338, 161] width 111 height 9
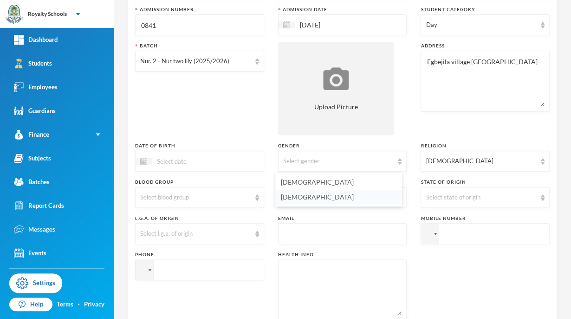
click at [359, 200] on li "Female" at bounding box center [339, 197] width 127 height 15
click at [369, 162] on div "Female" at bounding box center [338, 161] width 111 height 9
click at [355, 183] on li "[DEMOGRAPHIC_DATA]" at bounding box center [339, 182] width 127 height 15
click at [363, 203] on div "Select nationality" at bounding box center [342, 197] width 129 height 21
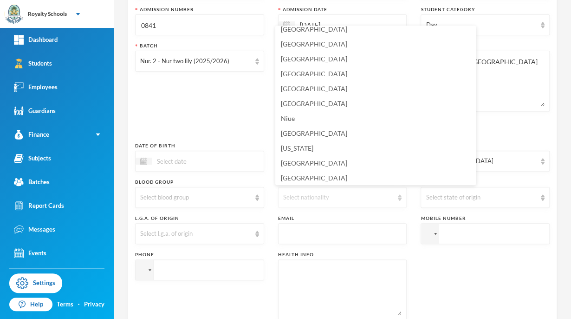
scroll to position [2293, 0]
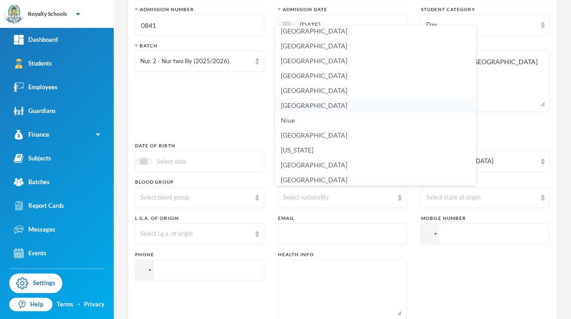
click at [297, 112] on li "[GEOGRAPHIC_DATA]" at bounding box center [376, 105] width 201 height 15
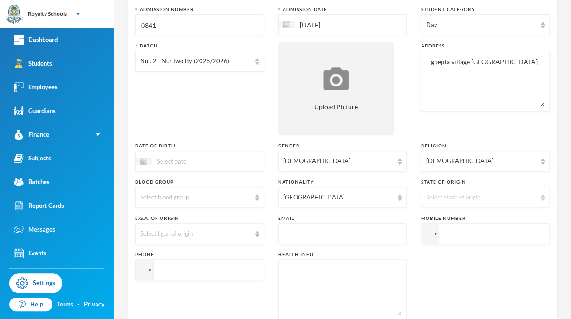
click at [464, 197] on div "Select state of origin" at bounding box center [481, 197] width 111 height 9
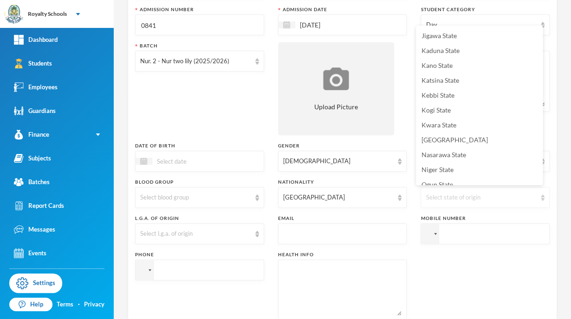
scroll to position [253, 0]
click at [451, 125] on span "Kwara State" at bounding box center [439, 124] width 35 height 8
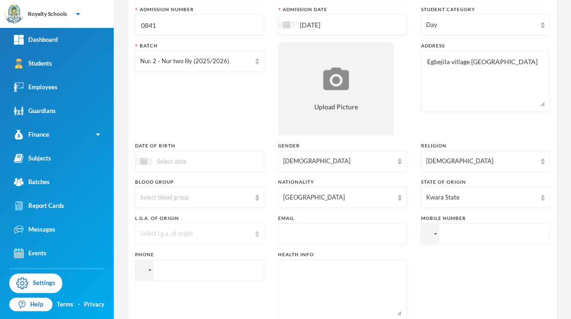
click at [151, 241] on div "Select l.g.a. of origin" at bounding box center [199, 233] width 129 height 21
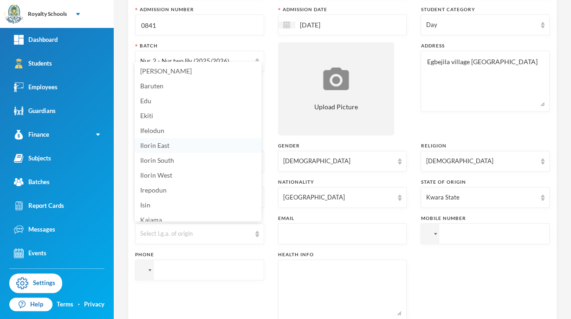
click at [151, 146] on span "Ilorin East" at bounding box center [154, 145] width 29 height 8
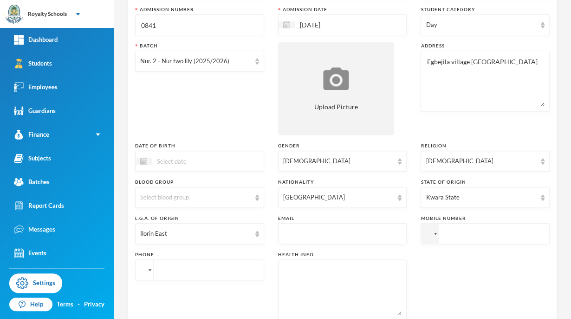
click at [143, 269] on div at bounding box center [142, 270] width 7 height 5
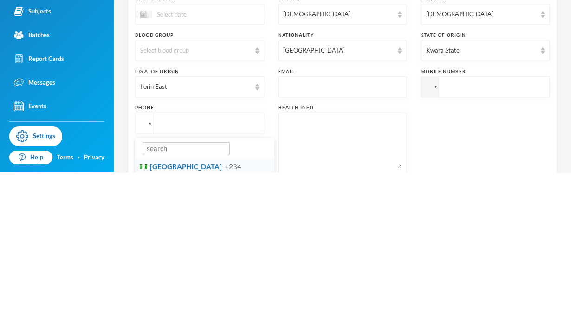
click at [159, 302] on span "[GEOGRAPHIC_DATA]" at bounding box center [186, 313] width 72 height 8
type input "+234"
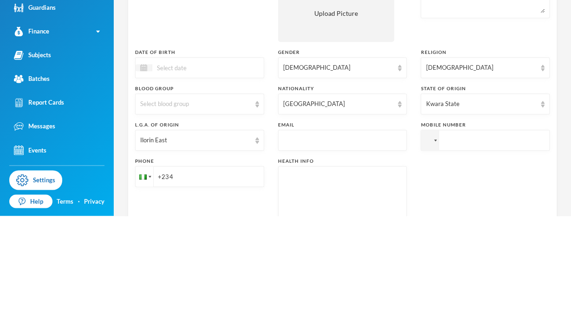
scroll to position [98, 0]
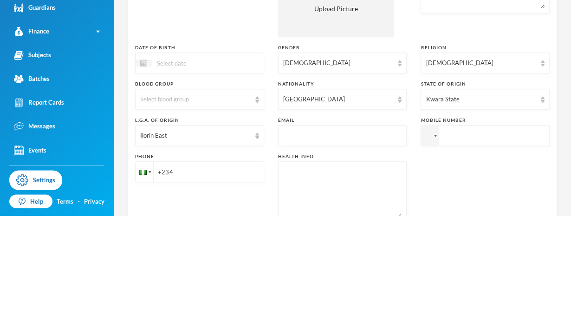
click at [219, 167] on input at bounding box center [191, 166] width 78 height 11
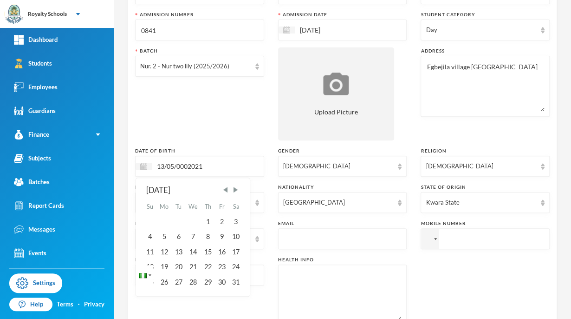
click at [188, 168] on input "13/05/0002021" at bounding box center [191, 166] width 78 height 11
type input "[DATE]"
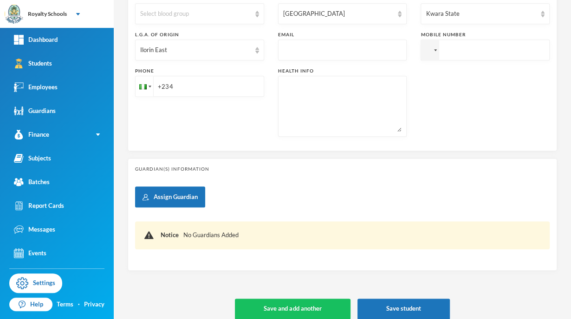
scroll to position [296, 0]
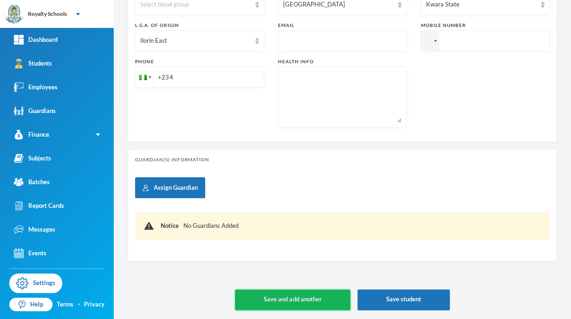
click at [293, 302] on button "Save and add another" at bounding box center [292, 299] width 115 height 21
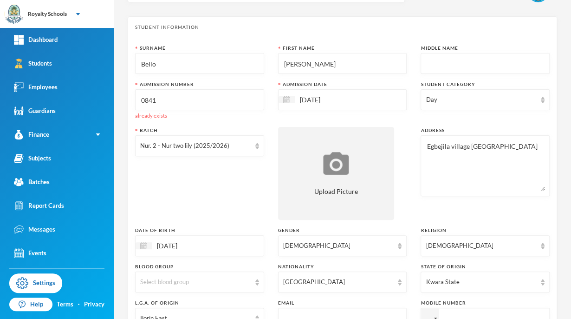
scroll to position [30, 0]
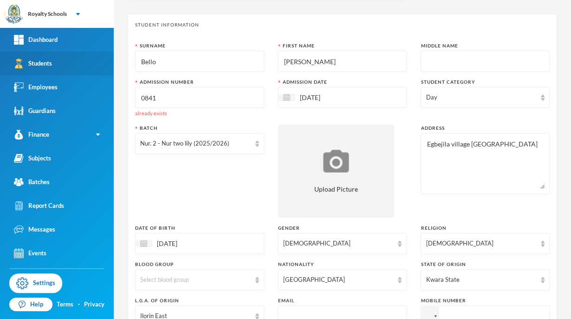
click at [46, 66] on div "Students" at bounding box center [33, 64] width 38 height 10
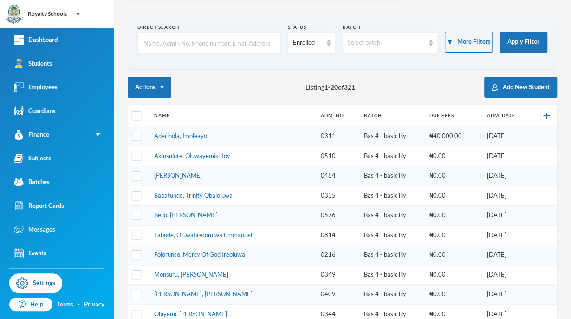
click at [151, 41] on input "text" at bounding box center [209, 43] width 133 height 21
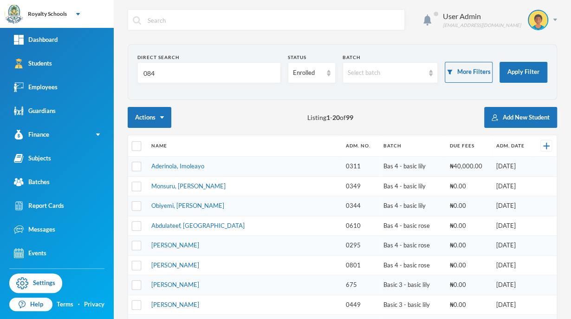
type input "0841"
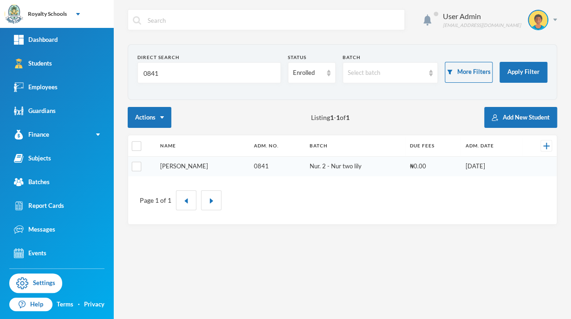
click at [173, 166] on link "Bello, Khalid" at bounding box center [184, 165] width 48 height 7
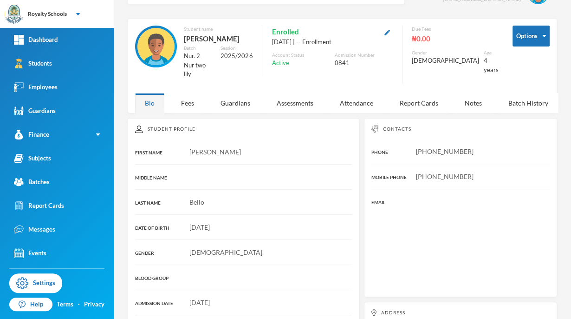
scroll to position [5, 0]
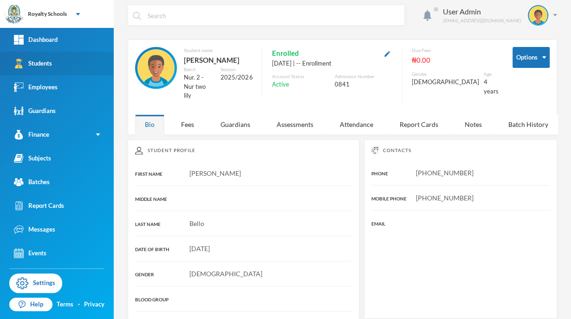
click at [35, 66] on div "Students" at bounding box center [33, 64] width 38 height 10
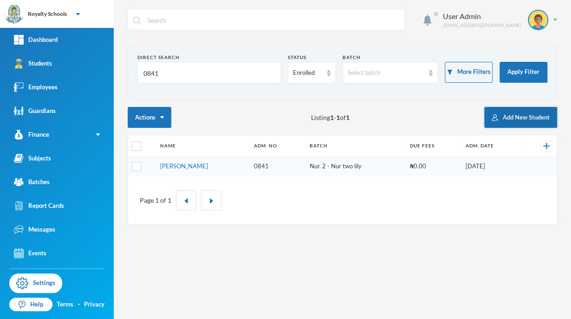
click at [526, 117] on button "Add New Student" at bounding box center [521, 117] width 73 height 21
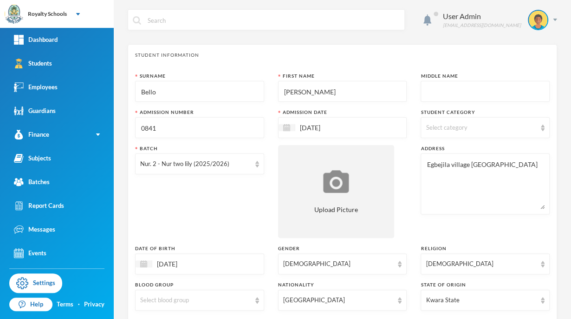
click at [171, 92] on input "Bello" at bounding box center [199, 91] width 119 height 21
type input "B"
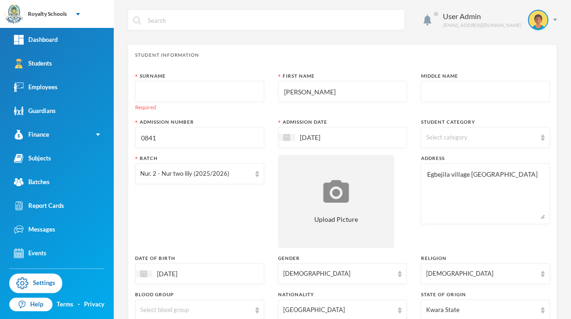
type input "i"
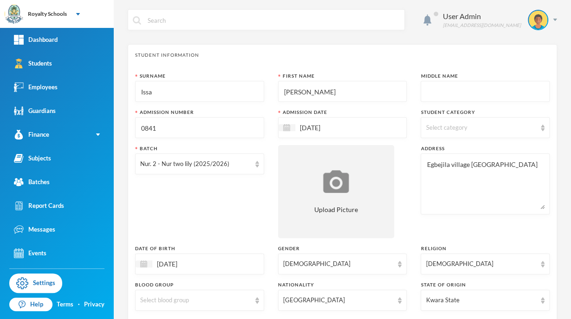
type input "Issa"
click at [349, 95] on input "[PERSON_NAME]" at bounding box center [342, 91] width 119 height 21
type input "K"
type input "Aisha"
click at [450, 93] on input "text" at bounding box center [485, 91] width 119 height 21
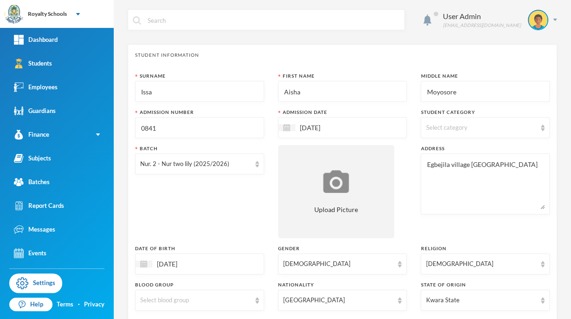
type input "Moyosore"
click at [237, 131] on input "0841" at bounding box center [199, 128] width 119 height 21
type input "0843"
click at [344, 130] on input "[DATE]" at bounding box center [335, 127] width 78 height 11
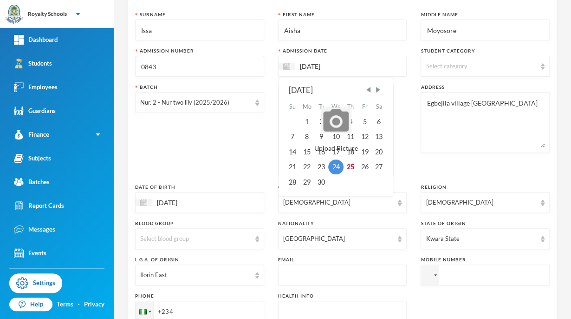
scroll to position [66, 0]
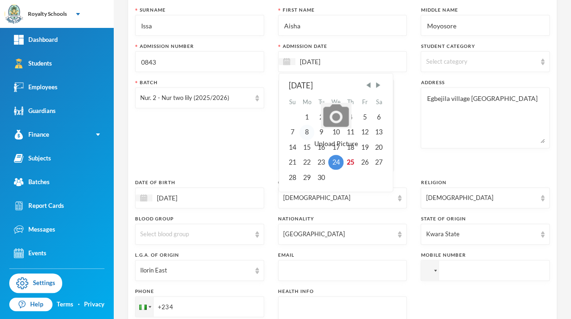
click at [305, 131] on div "8" at bounding box center [307, 132] width 15 height 15
type input "08/09/2025"
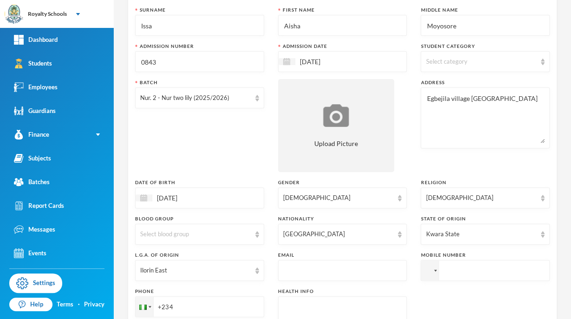
click at [474, 60] on div "Select category" at bounding box center [481, 61] width 111 height 9
click at [426, 85] on input "Day" at bounding box center [427, 85] width 10 height 10
checkbox input "true"
click at [411, 138] on div "Surname Issa First Name Aisha Middle Name Moyosore Admission Number 0843 Admiss…" at bounding box center [342, 185] width 415 height 357
click at [230, 93] on div "Nur. 2 - Nur two lily (2025/2026)" at bounding box center [195, 97] width 111 height 9
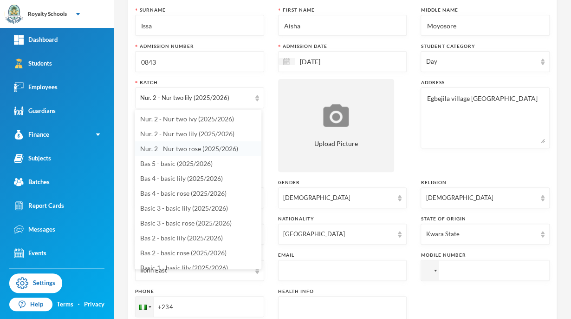
click at [221, 149] on span "Nur. 2 - Nur two rose (2025/2026)" at bounding box center [189, 148] width 98 height 8
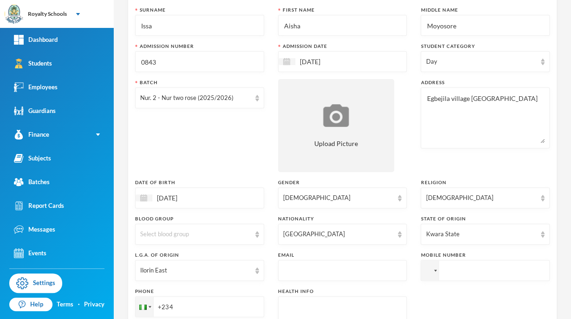
click at [521, 99] on textarea "Egbejila village [GEOGRAPHIC_DATA]" at bounding box center [485, 117] width 119 height 51
click at [463, 100] on textarea "Egbejila village [GEOGRAPHIC_DATA]" at bounding box center [485, 117] width 119 height 51
type textarea "No 3,Adeta baba ibadan compound ilorin kwara state"
click at [222, 268] on div "Ilorin East" at bounding box center [195, 270] width 111 height 9
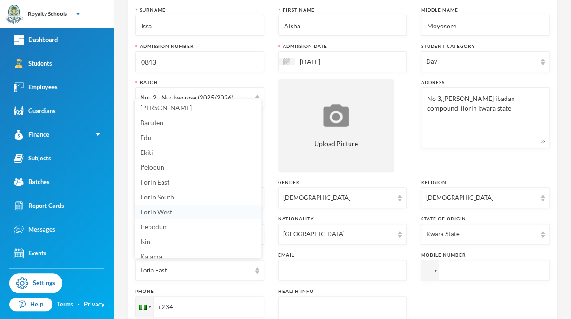
click at [188, 216] on li "Ilorin West" at bounding box center [198, 211] width 127 height 15
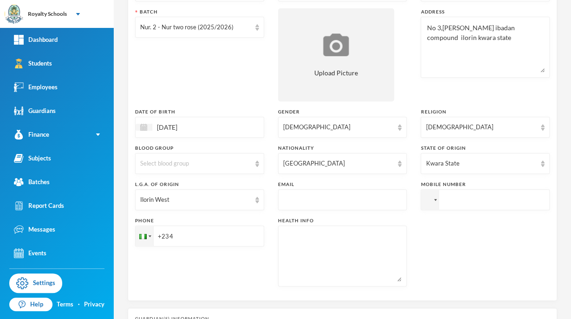
scroll to position [143, 0]
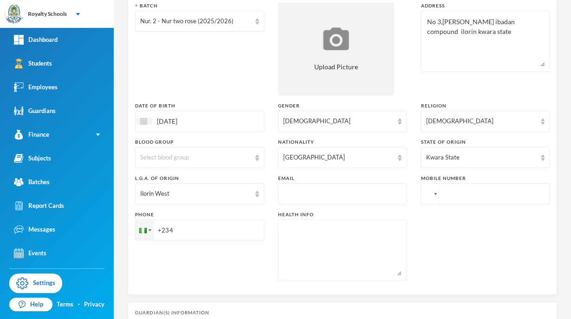
click at [434, 193] on div at bounding box center [435, 194] width 3 height 2
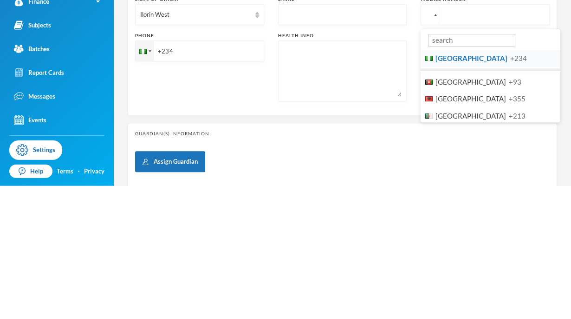
scroll to position [189, 0]
click at [483, 198] on li "Nigeria +234" at bounding box center [490, 190] width 139 height 17
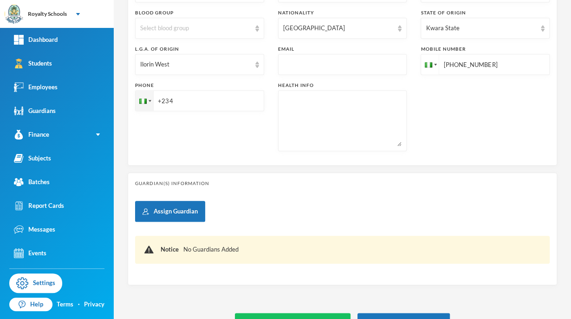
scroll to position [296, 0]
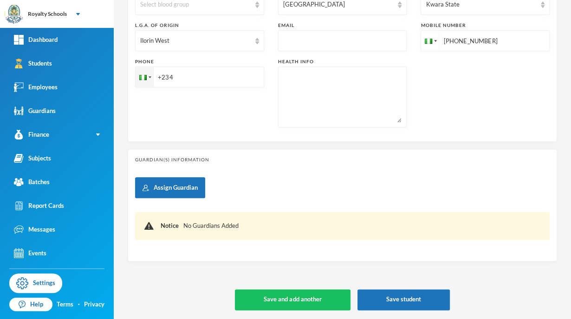
type input "+2348035309262"
click at [231, 78] on input "+234" at bounding box center [199, 76] width 129 height 21
type input "+2349020211508"
click at [278, 302] on button "Save and add another" at bounding box center [292, 299] width 115 height 21
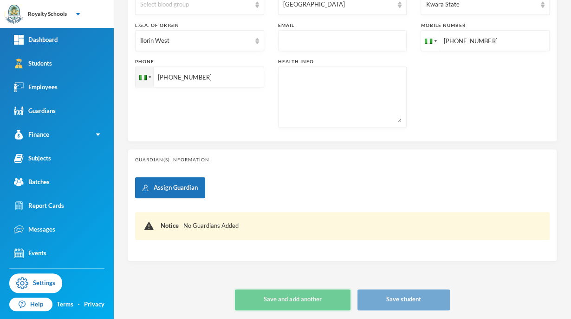
type input "[DATE]"
type input "+234"
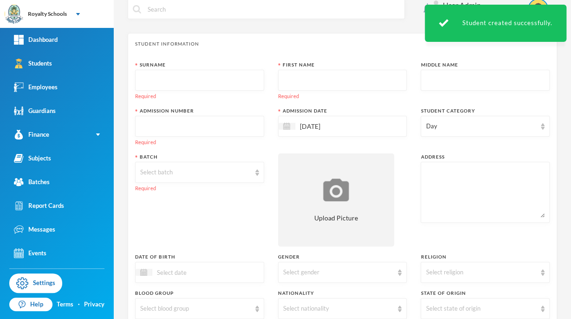
scroll to position [0, 0]
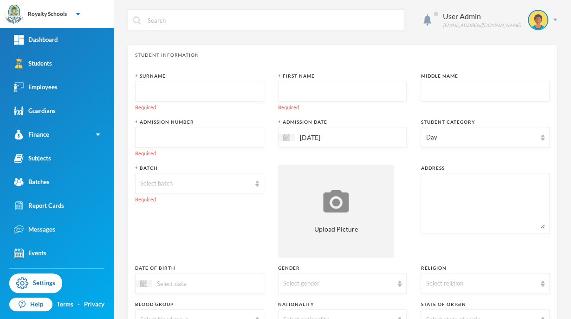
click at [201, 92] on input "text" at bounding box center [199, 91] width 119 height 21
type input "Abuh"
click at [343, 95] on input "text" at bounding box center [342, 91] width 119 height 21
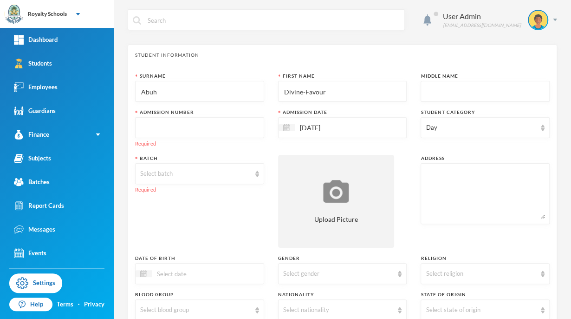
type input "Divine-Favour"
click at [437, 94] on input "text" at bounding box center [485, 91] width 119 height 21
type input "Ojo"
click at [528, 118] on div "Day" at bounding box center [485, 127] width 129 height 21
click at [398, 147] on div "Admission Date 25/09/2025" at bounding box center [342, 128] width 129 height 39
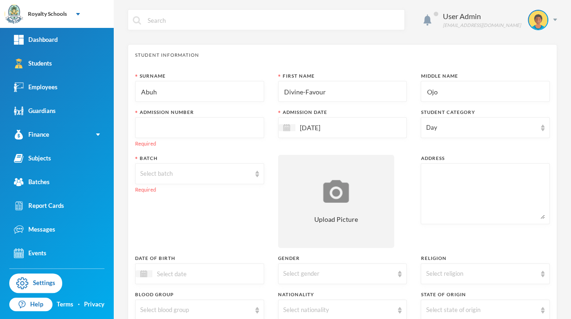
click at [2, 293] on div "Help Terms · Privacy" at bounding box center [57, 304] width 114 height 23
click at [228, 130] on input "text" at bounding box center [199, 128] width 119 height 21
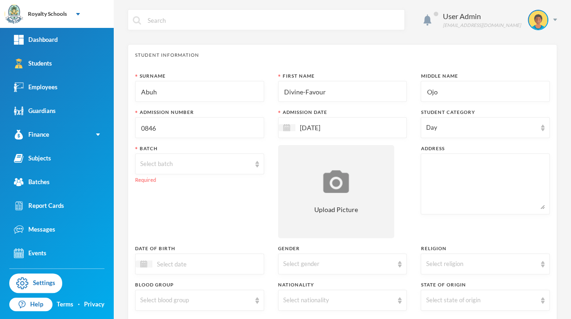
type input "0846"
click at [330, 127] on input "[DATE]" at bounding box center [335, 127] width 78 height 11
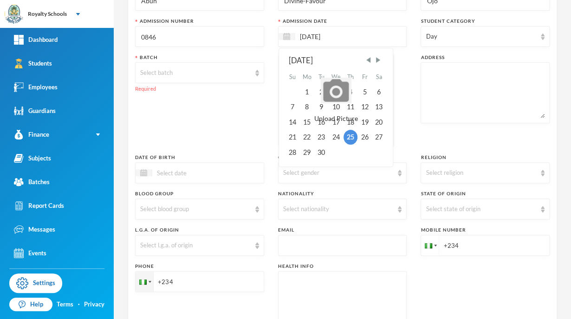
scroll to position [92, 0]
click at [305, 106] on div "8" at bounding box center [307, 106] width 15 height 15
type input "08/09/2025"
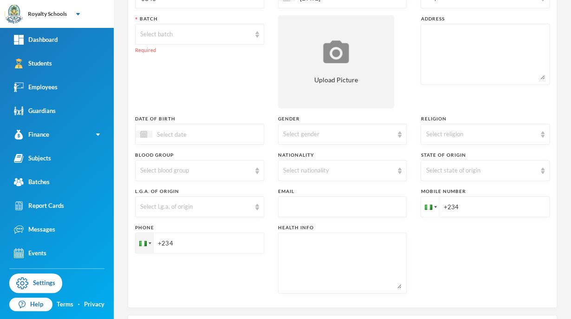
scroll to position [129, 0]
click at [245, 31] on div "Select batch" at bounding box center [195, 34] width 111 height 9
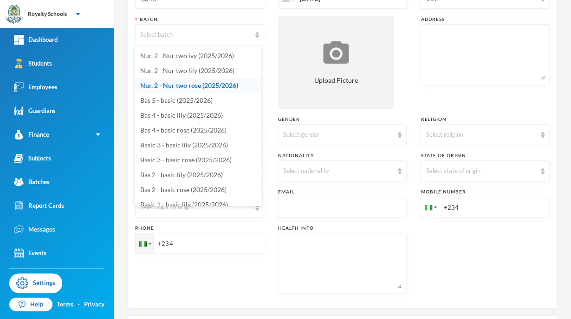
click at [231, 89] on span "Nur. 2 - Nur two rose (2025/2026)" at bounding box center [189, 85] width 98 height 8
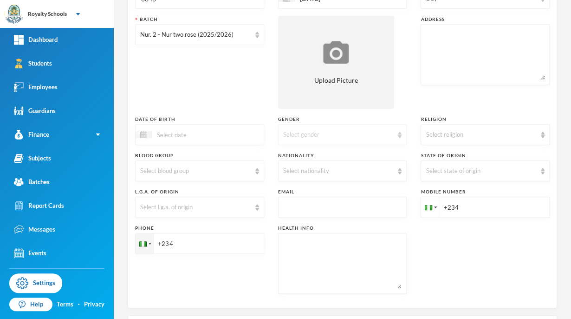
click at [346, 132] on div "Select gender" at bounding box center [338, 134] width 111 height 9
click at [312, 160] on li "[DEMOGRAPHIC_DATA]" at bounding box center [339, 155] width 127 height 15
click at [478, 139] on div "Select religion" at bounding box center [485, 134] width 129 height 21
click at [458, 160] on li "Christianity" at bounding box center [479, 155] width 127 height 15
click at [473, 173] on div "Select state of origin" at bounding box center [481, 170] width 111 height 9
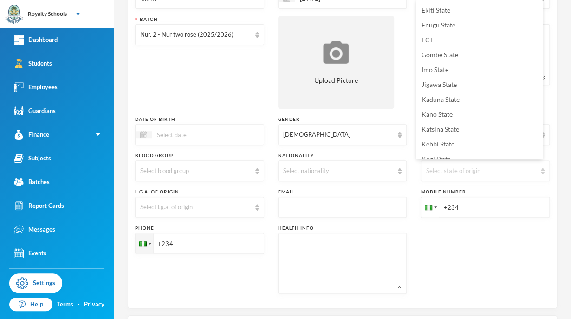
scroll to position [190, 0]
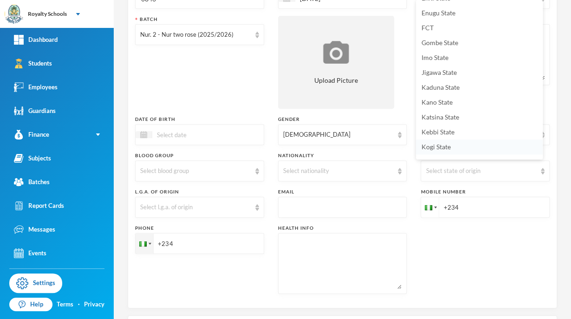
click at [449, 149] on span "Kogi State" at bounding box center [436, 147] width 29 height 8
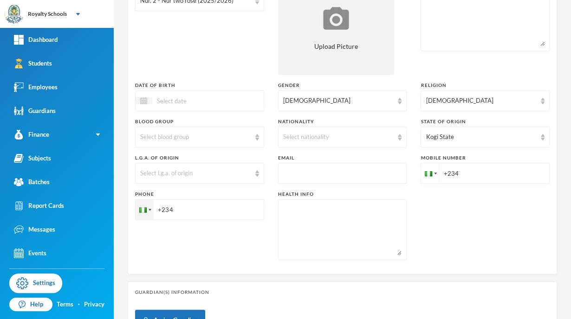
scroll to position [163, 0]
click at [331, 138] on div "Select nationality" at bounding box center [338, 137] width 111 height 9
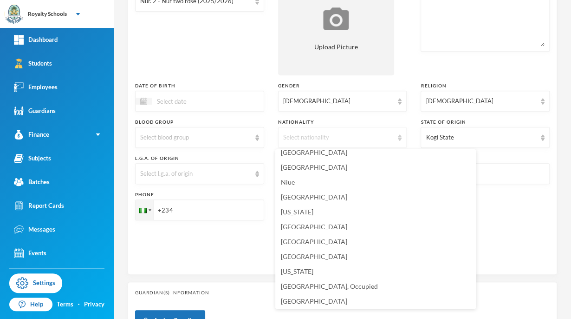
scroll to position [2344, 0]
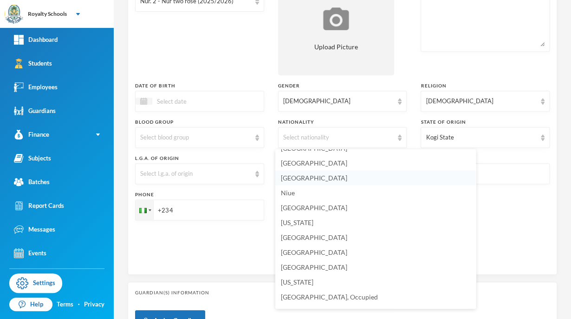
click at [299, 179] on span "[GEOGRAPHIC_DATA]" at bounding box center [314, 178] width 66 height 8
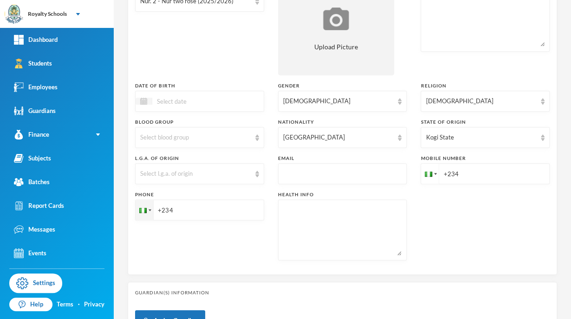
click at [214, 104] on input at bounding box center [191, 101] width 78 height 11
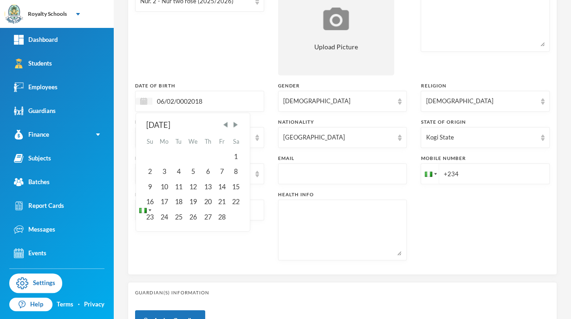
click at [193, 104] on input "06/02/0002018" at bounding box center [191, 101] width 78 height 11
type input "06/02/2018"
click at [154, 57] on div "Batch Nur. 2 - Nur two rose (2025/2026)" at bounding box center [199, 28] width 129 height 93
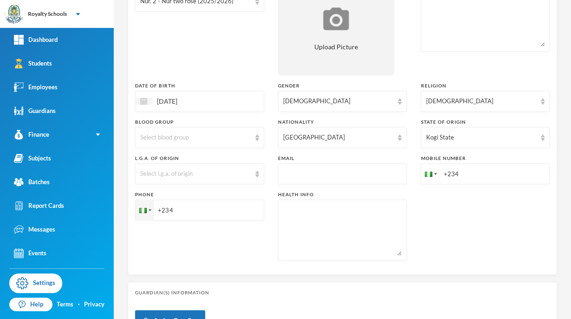
click at [480, 173] on input "+234" at bounding box center [485, 173] width 129 height 21
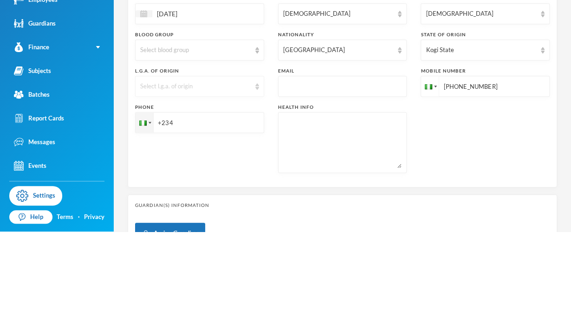
type input "+2348034767022"
click at [182, 178] on div "Select l.g.a. of origin" at bounding box center [199, 173] width 129 height 21
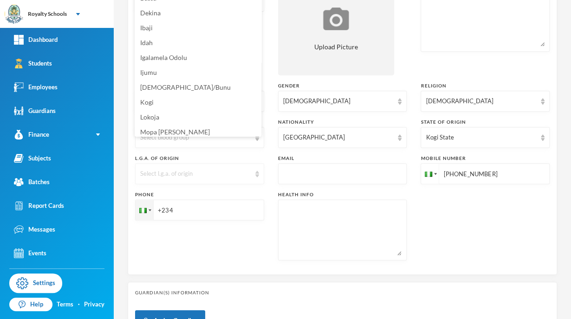
scroll to position [24, 0]
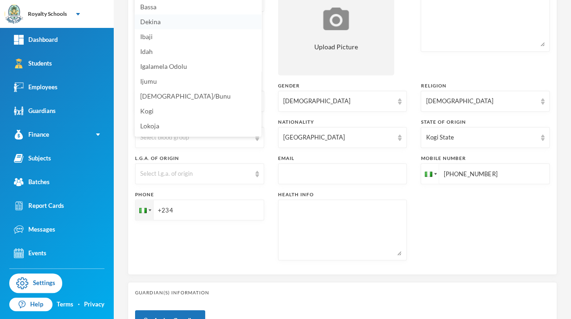
click at [161, 25] on li "Dekina" at bounding box center [198, 21] width 127 height 15
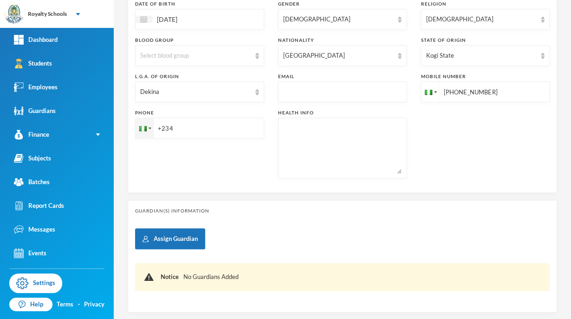
scroll to position [245, 0]
click at [202, 128] on input "+234" at bounding box center [199, 127] width 129 height 21
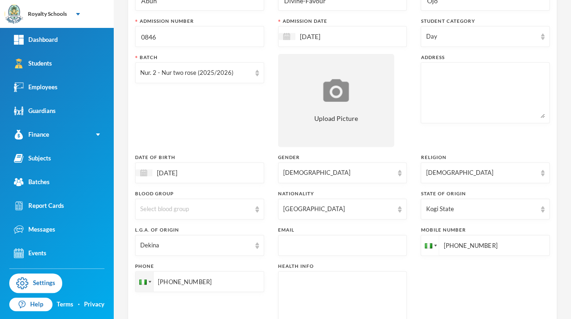
scroll to position [89, 0]
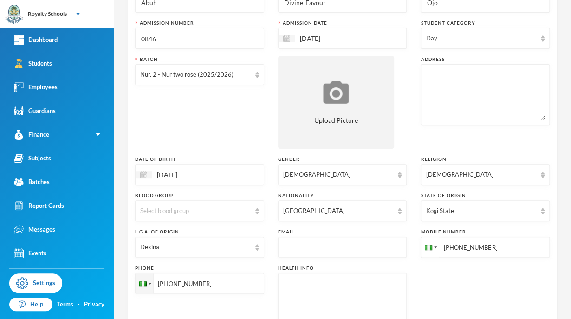
type input "+2348063591833"
click at [450, 90] on textarea at bounding box center [485, 94] width 119 height 51
type textarea "Afenifere community off egbejila road ilorin."
click at [479, 302] on div "Surname Abuh First Name Divine-Favour Middle Name Ojo Admission Number 0846 Adm…" at bounding box center [342, 161] width 415 height 357
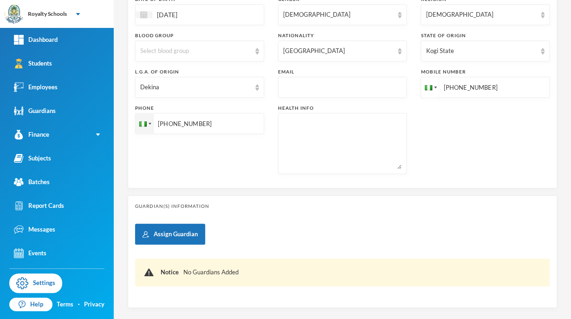
scroll to position [296, 0]
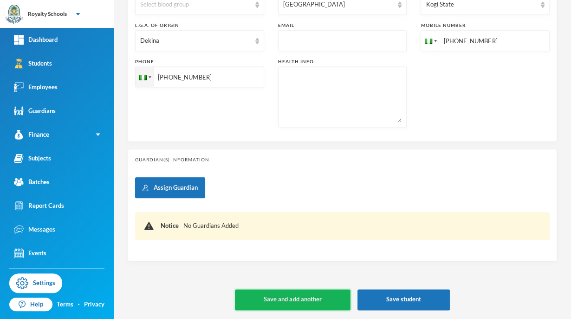
click at [315, 302] on button "Save and add another" at bounding box center [292, 299] width 115 height 21
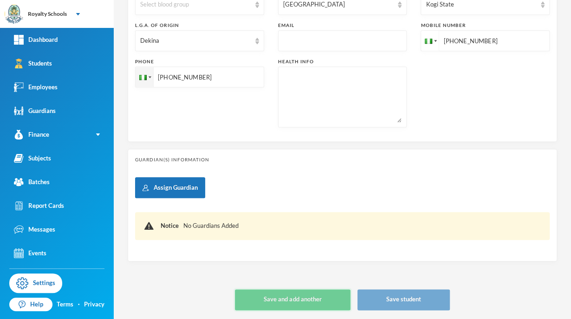
type input "[DATE]"
type input "+234"
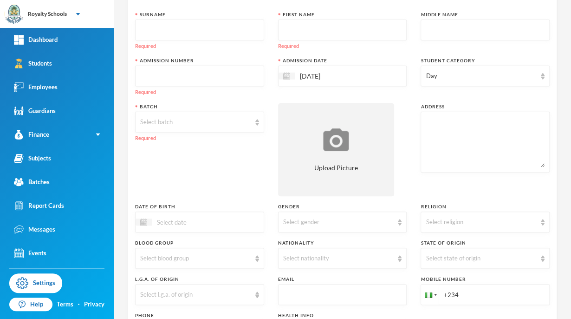
scroll to position [56, 0]
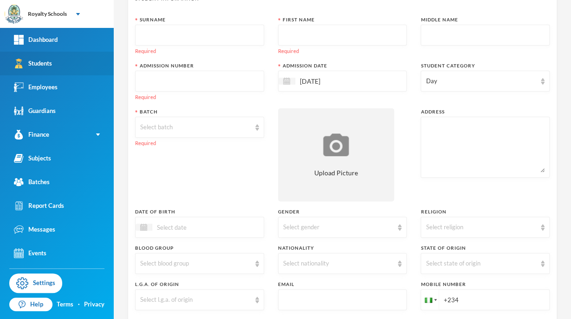
click at [77, 67] on link "Students" at bounding box center [57, 64] width 114 height 24
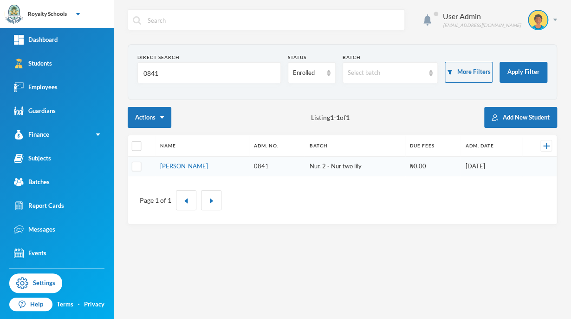
click at [241, 73] on input "0841" at bounding box center [209, 73] width 133 height 21
type input "0"
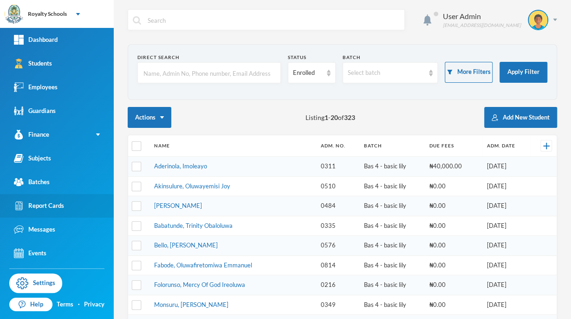
click at [72, 194] on link "Report Cards" at bounding box center [57, 206] width 114 height 24
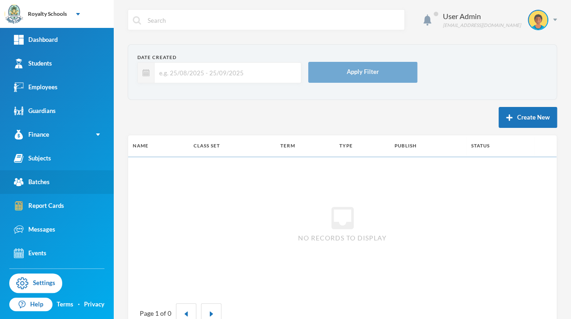
click at [97, 173] on link "Batches" at bounding box center [57, 182] width 114 height 24
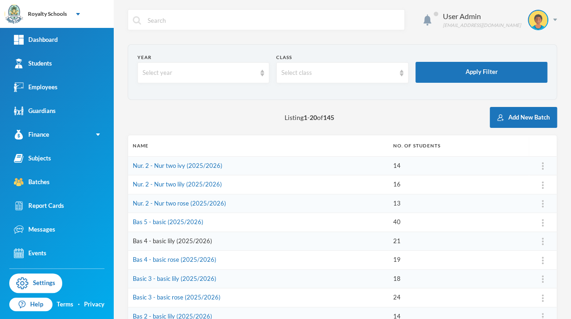
click at [196, 240] on link "Bas 4 - basic lily (2025/2026)" at bounding box center [172, 240] width 79 height 7
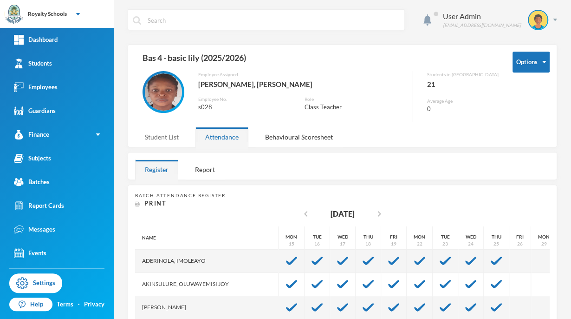
click at [171, 140] on div "Student List" at bounding box center [161, 137] width 53 height 20
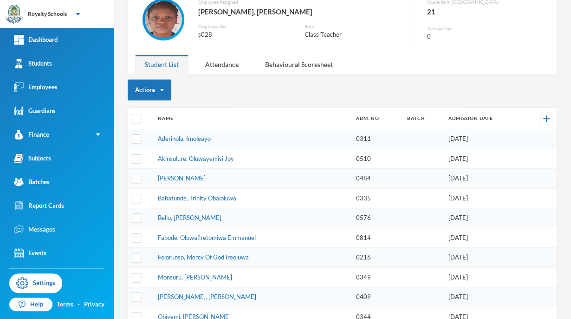
scroll to position [96, 0]
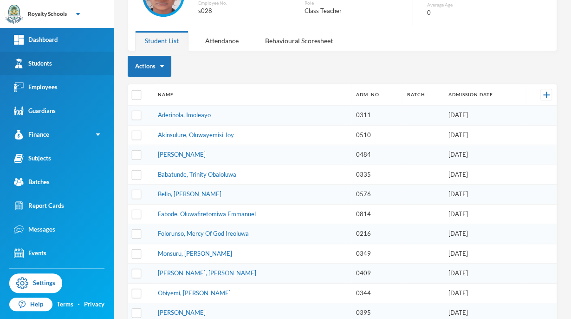
click at [66, 66] on link "Students" at bounding box center [57, 64] width 114 height 24
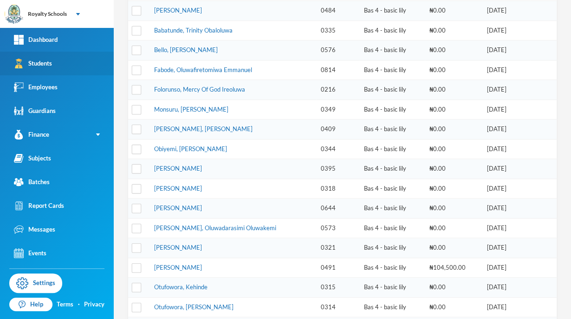
scroll to position [193, 0]
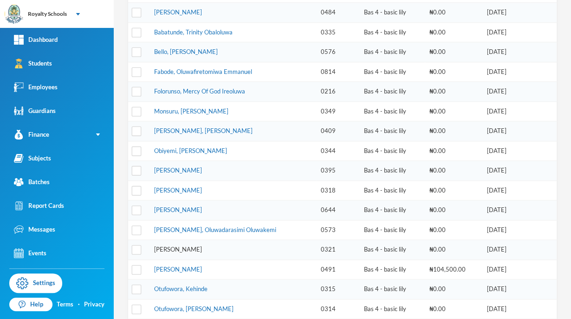
click at [164, 245] on link "[PERSON_NAME]" at bounding box center [178, 248] width 48 height 7
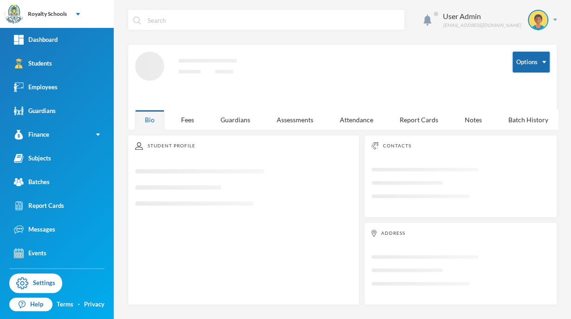
click at [524, 69] on button "Options" at bounding box center [531, 62] width 37 height 21
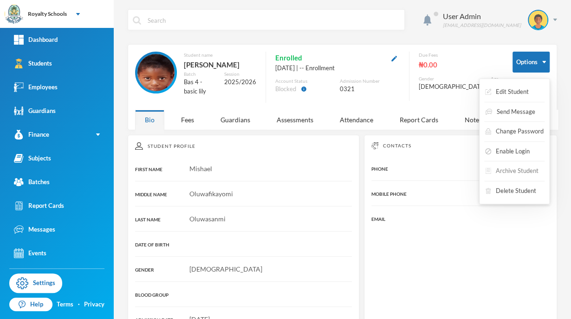
click at [506, 167] on button "Archive Student" at bounding box center [512, 171] width 55 height 17
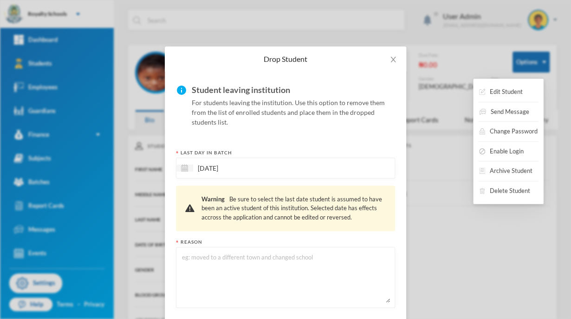
click at [270, 283] on textarea at bounding box center [285, 277] width 209 height 51
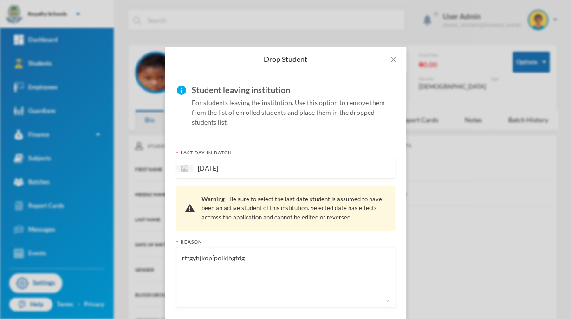
scroll to position [46, 0]
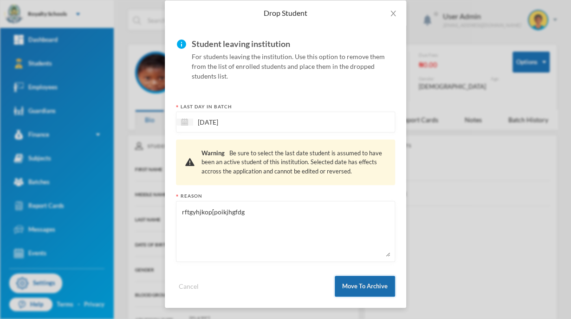
type textarea "rftgyhjkop[poikjhgfdg"
click at [368, 282] on button "Move To Archive" at bounding box center [365, 286] width 60 height 21
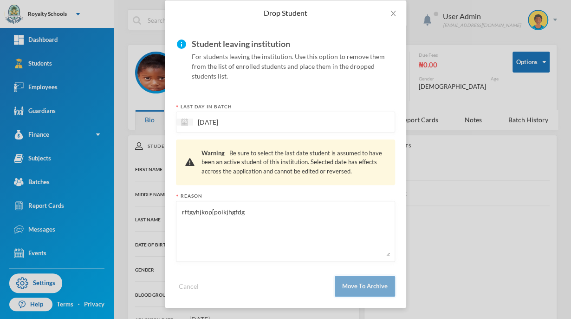
scroll to position [0, 0]
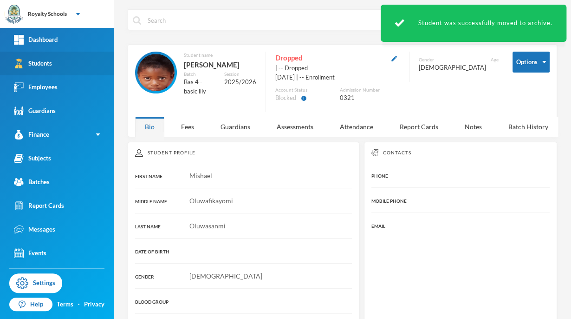
click at [33, 66] on div "Students" at bounding box center [33, 64] width 38 height 10
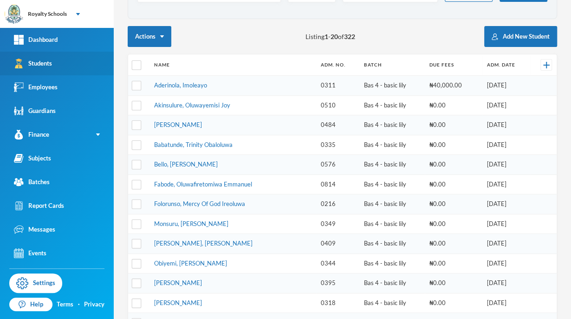
scroll to position [88, 0]
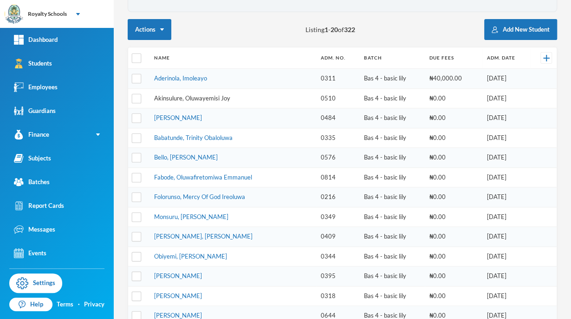
click at [161, 97] on link "Akinsulure, Oluwayemisi Joy" at bounding box center [192, 97] width 76 height 7
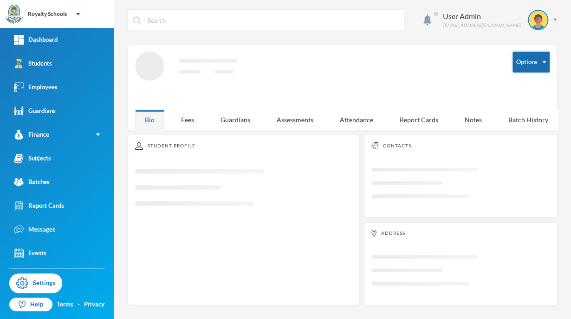
click at [524, 67] on button "Options" at bounding box center [531, 62] width 37 height 21
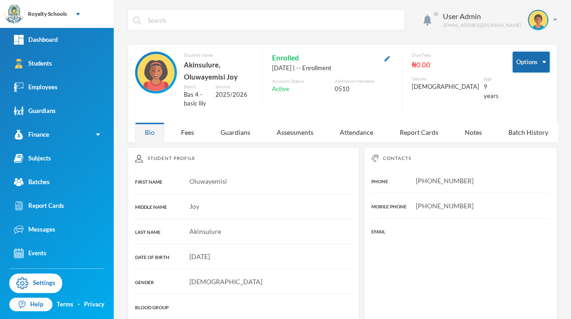
click at [526, 66] on button "Options" at bounding box center [531, 62] width 37 height 21
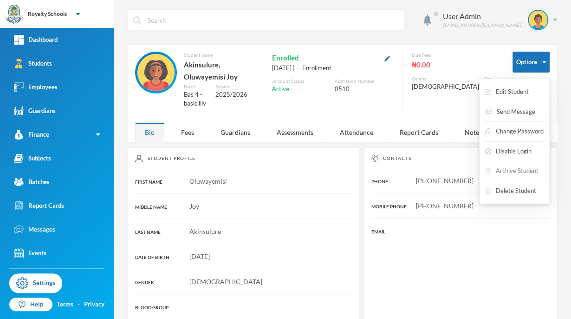
click at [507, 174] on button "Archive Student" at bounding box center [512, 171] width 55 height 17
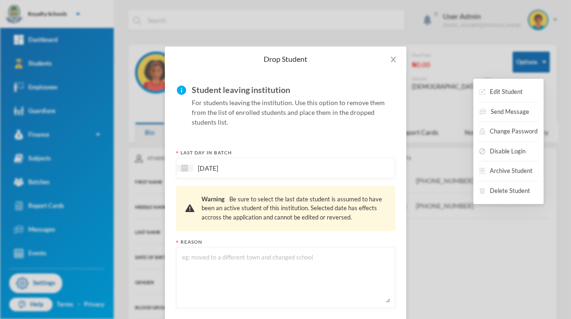
click at [265, 281] on textarea at bounding box center [285, 277] width 209 height 51
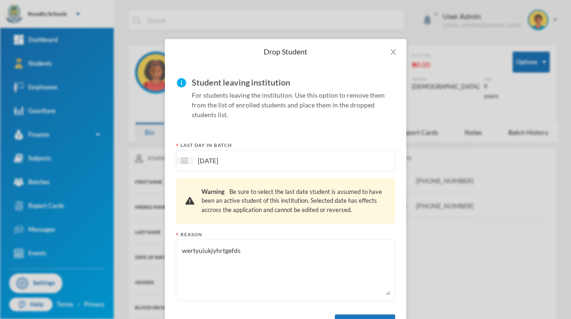
scroll to position [46, 0]
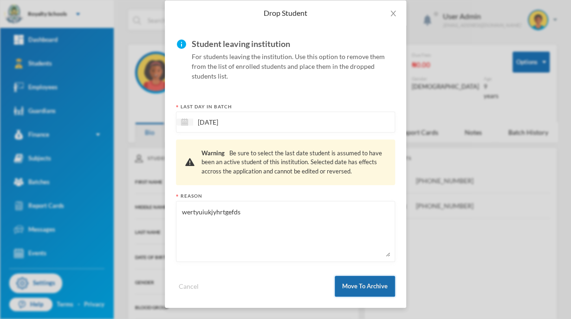
type textarea "wertyuiukjyhrtgefds"
click at [368, 294] on button "Move To Archive" at bounding box center [365, 286] width 60 height 21
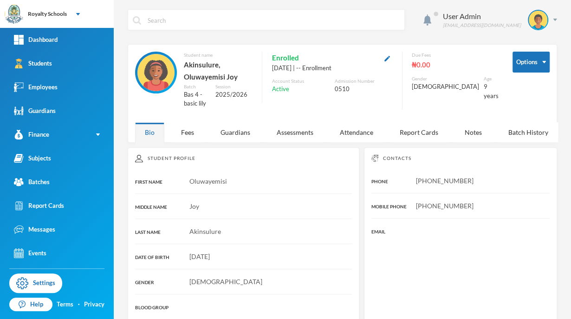
scroll to position [0, 0]
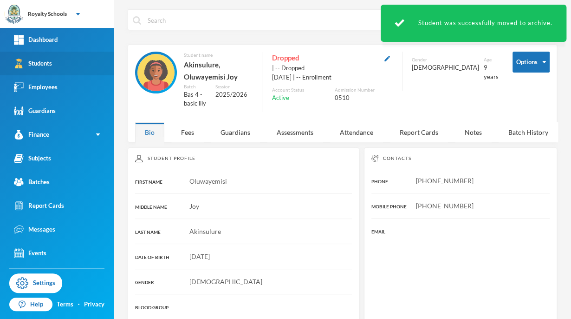
click at [42, 74] on link "Students" at bounding box center [57, 64] width 114 height 24
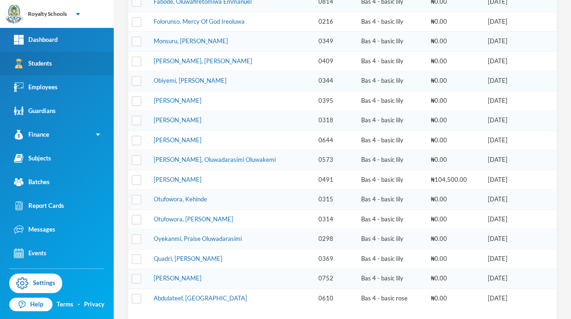
scroll to position [242, 0]
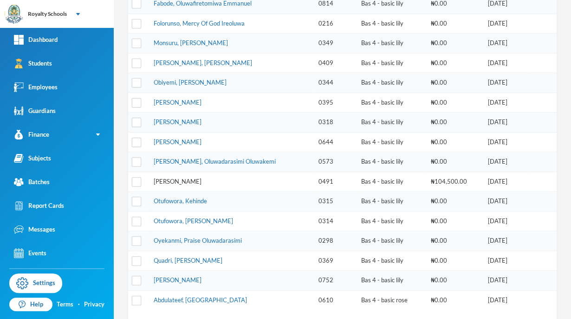
click at [161, 177] on link "[PERSON_NAME]" at bounding box center [178, 180] width 48 height 7
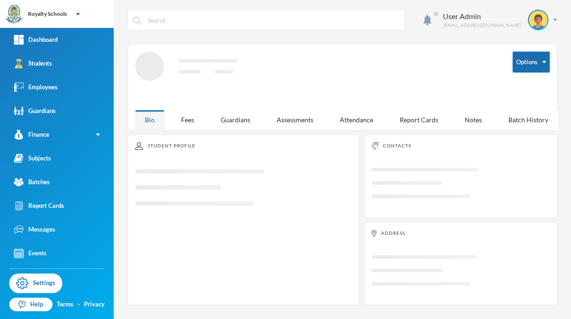
click at [533, 67] on button "Options" at bounding box center [531, 62] width 37 height 21
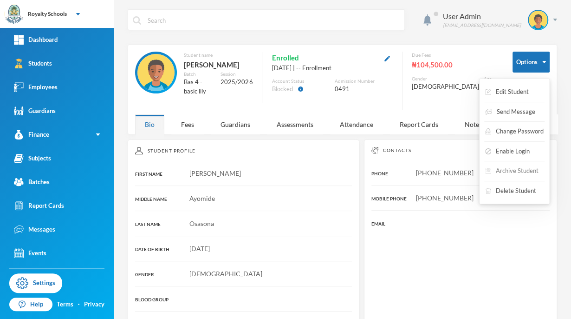
click at [506, 169] on button "Archive Student" at bounding box center [512, 171] width 55 height 17
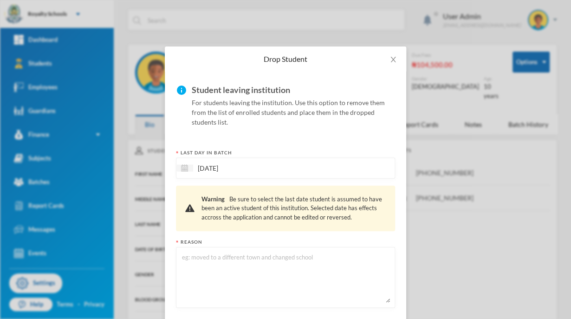
click at [237, 255] on textarea at bounding box center [285, 277] width 209 height 51
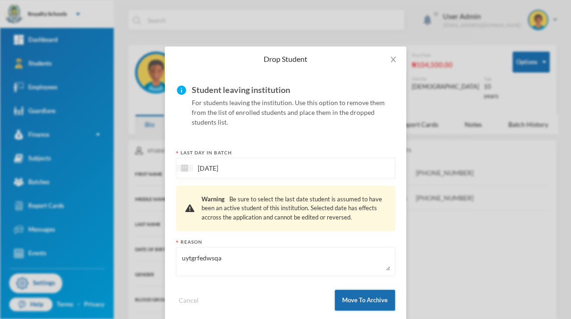
type textarea "uytgrfedwsqa"
click at [367, 301] on button "Move To Archive" at bounding box center [365, 299] width 60 height 21
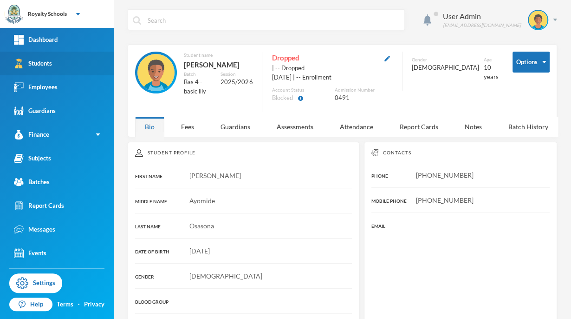
click at [33, 69] on link "Students" at bounding box center [57, 64] width 114 height 24
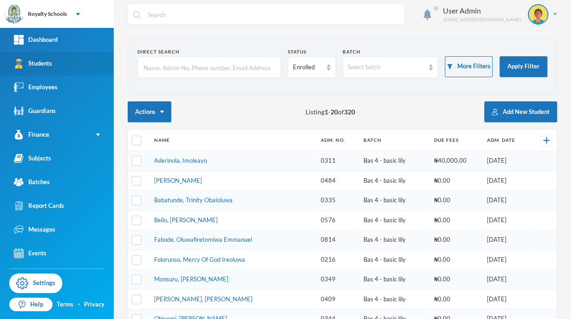
scroll to position [5, 0]
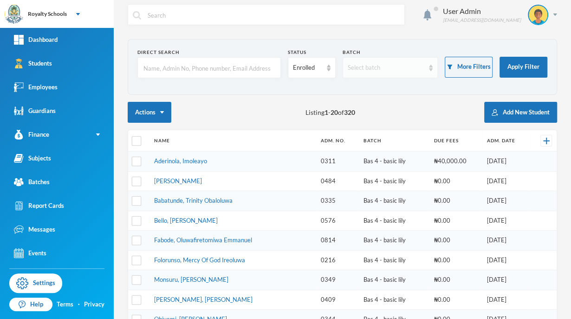
click at [388, 71] on div "Select batch" at bounding box center [386, 67] width 77 height 9
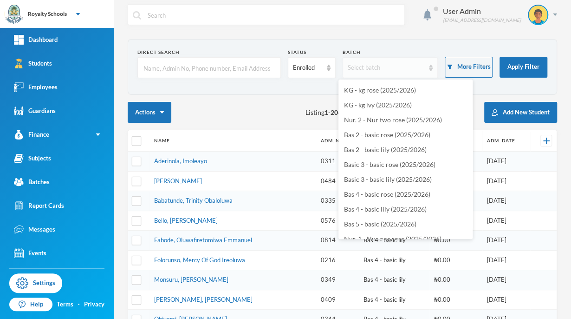
scroll to position [89, 0]
click at [402, 216] on li "Bas 5 - basic (2025/2026)" at bounding box center [406, 223] width 134 height 15
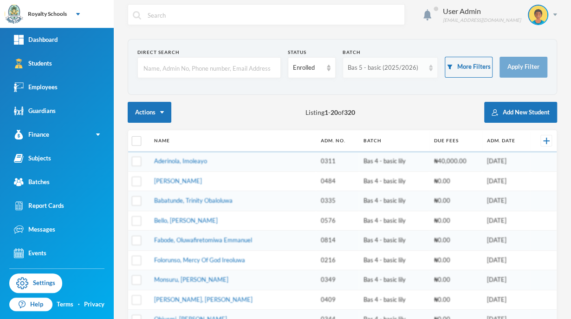
click at [404, 74] on div "Bas 5 - basic (2025/2026)" at bounding box center [391, 67] width 96 height 21
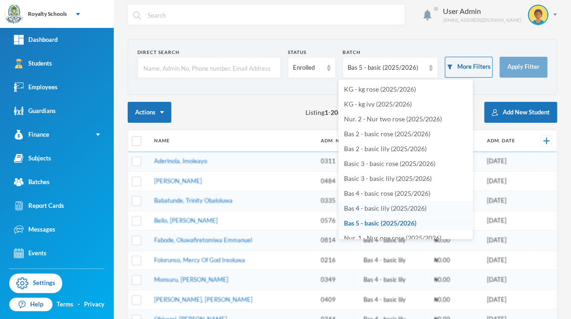
click at [385, 210] on span "Bas 4 - basic lily (2025/2026)" at bounding box center [385, 208] width 83 height 8
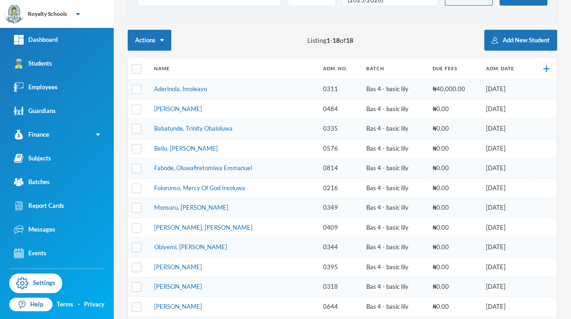
scroll to position [0, 0]
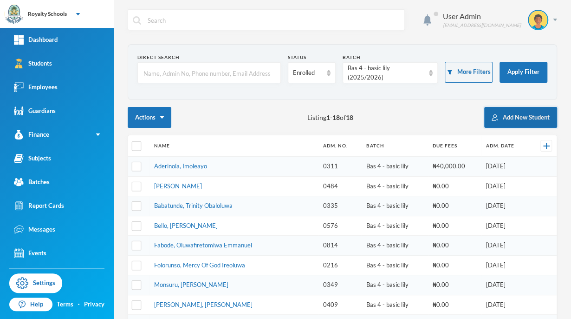
click at [526, 121] on button "Add New Student" at bounding box center [521, 117] width 73 height 21
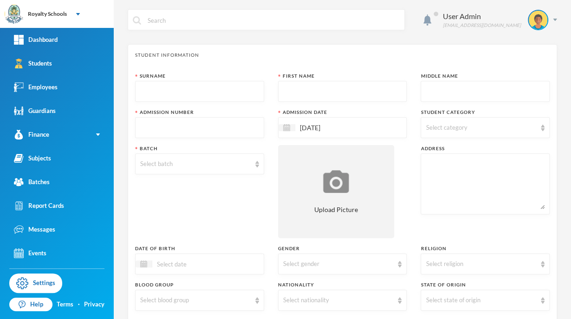
click at [225, 87] on input "text" at bounding box center [199, 91] width 119 height 21
type input "Bello"
click at [345, 91] on input "text" at bounding box center [342, 91] width 119 height 21
type input "K"
type input "Abdulraheem"
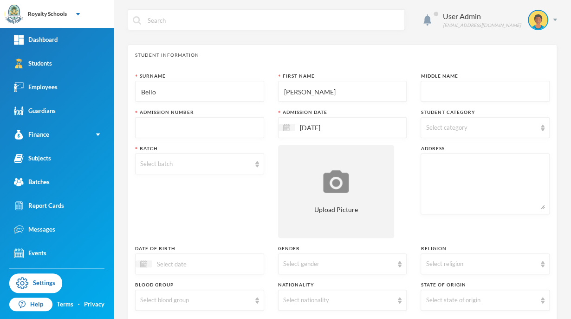
click at [433, 127] on span "Select category" at bounding box center [446, 127] width 41 height 7
click at [431, 153] on input "Day" at bounding box center [427, 151] width 10 height 10
checkbox input "true"
click at [426, 195] on textarea at bounding box center [485, 183] width 119 height 51
type textarea "Egbejila village [GEOGRAPHIC_DATA]"
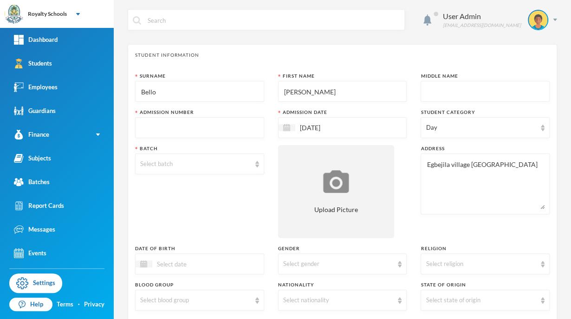
click at [407, 203] on div "Surname Bello First Name Abdulraheem Middle Name Admission Number Admission Dat…" at bounding box center [342, 250] width 415 height 357
click at [450, 269] on div "Select religion" at bounding box center [485, 263] width 129 height 21
click at [431, 302] on ul "Christianity Islam" at bounding box center [479, 292] width 127 height 33
click at [429, 300] on span "[DEMOGRAPHIC_DATA]" at bounding box center [458, 300] width 73 height 8
click at [355, 265] on div "Select gender" at bounding box center [338, 263] width 111 height 9
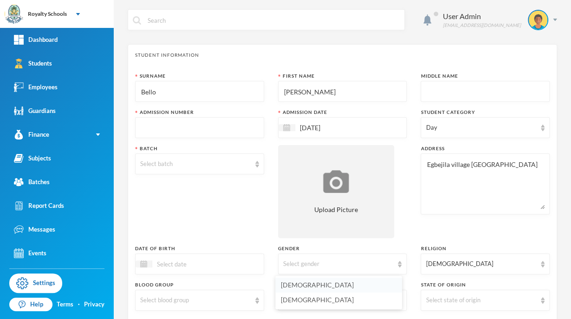
click at [302, 290] on li "[DEMOGRAPHIC_DATA]" at bounding box center [339, 284] width 127 height 15
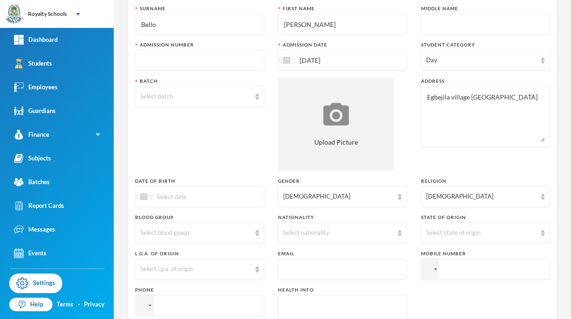
scroll to position [68, 0]
click at [450, 237] on div "Select state of origin" at bounding box center [485, 232] width 129 height 21
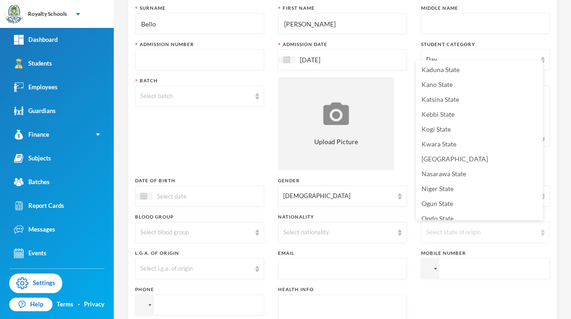
scroll to position [295, 0]
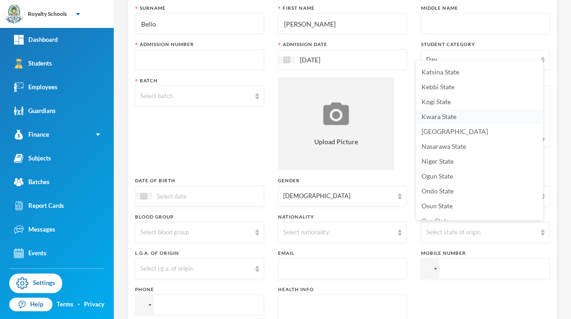
click at [454, 119] on span "Kwara State" at bounding box center [439, 116] width 35 height 8
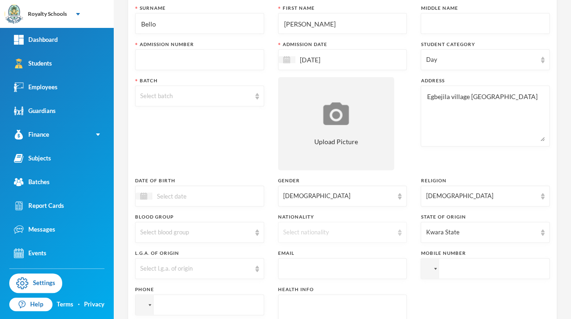
click at [307, 234] on div "Select nationality" at bounding box center [338, 232] width 111 height 9
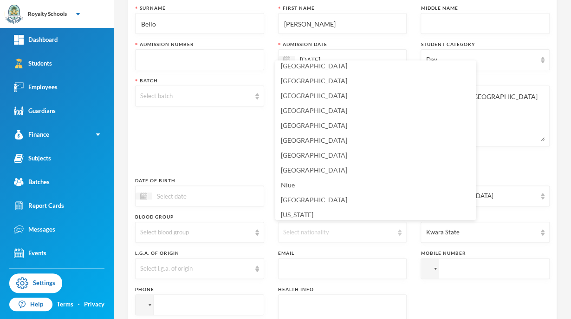
scroll to position [2263, 0]
click at [303, 171] on li "[GEOGRAPHIC_DATA]" at bounding box center [376, 170] width 201 height 15
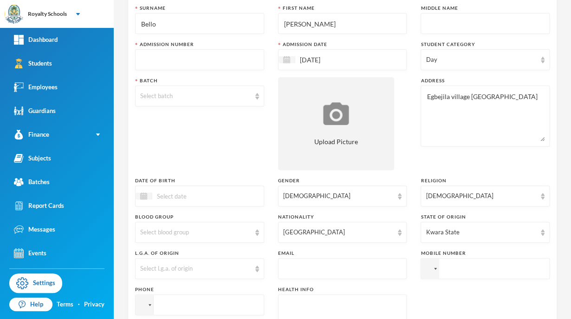
click at [226, 197] on input at bounding box center [191, 195] width 78 height 11
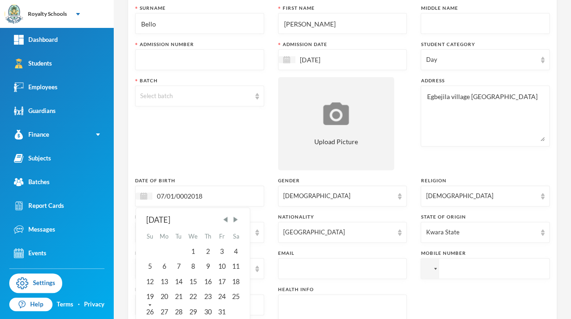
click at [191, 197] on input "07/01/0002018" at bounding box center [191, 195] width 78 height 11
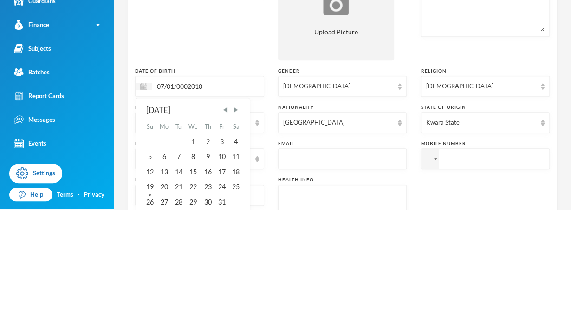
click at [188, 195] on input "07/01/0002018" at bounding box center [191, 195] width 78 height 11
click at [219, 192] on input "07/01/2018" at bounding box center [191, 195] width 78 height 11
type input "07/01/2018"
click at [238, 162] on div "Batch Select batch" at bounding box center [199, 123] width 129 height 93
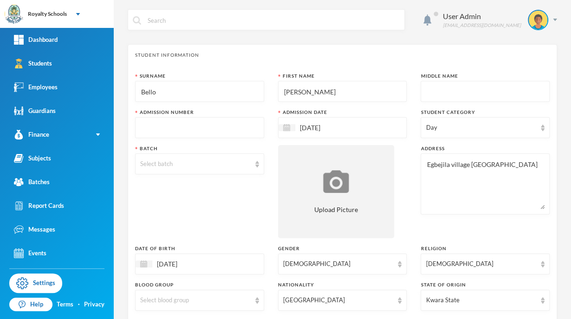
scroll to position [0, 0]
click at [226, 127] on input "text" at bounding box center [199, 127] width 119 height 21
type input "0842"
click at [215, 161] on div "Select batch" at bounding box center [195, 163] width 111 height 9
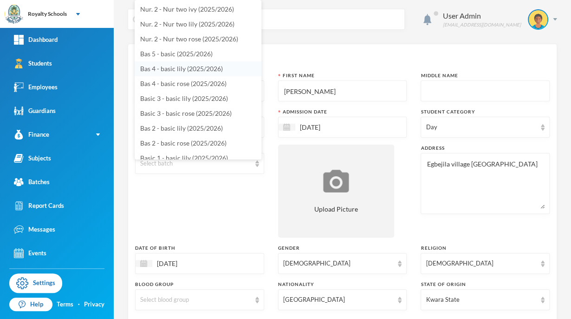
click at [223, 68] on li "Bas 4 - basic lily (2025/2026)" at bounding box center [198, 68] width 127 height 15
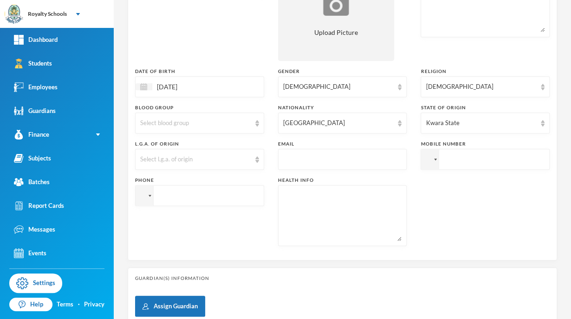
scroll to position [178, 0]
click at [232, 158] on div "Select l.g.a. of origin" at bounding box center [195, 158] width 111 height 9
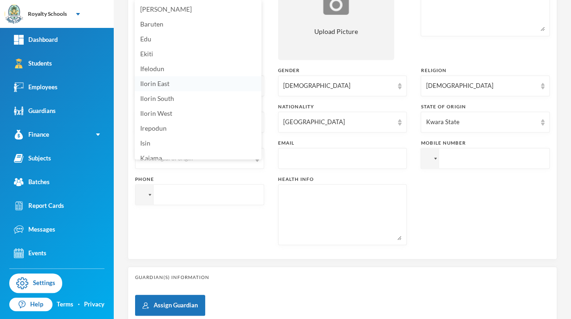
click at [168, 88] on li "Ilorin East" at bounding box center [198, 83] width 127 height 15
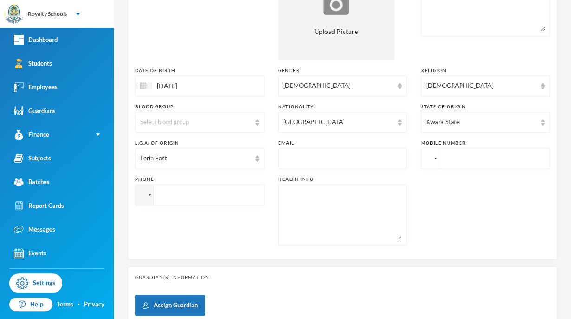
click at [434, 159] on div at bounding box center [435, 159] width 3 height 2
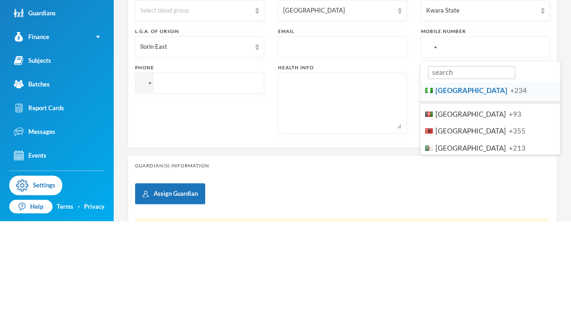
scroll to position [197, 0]
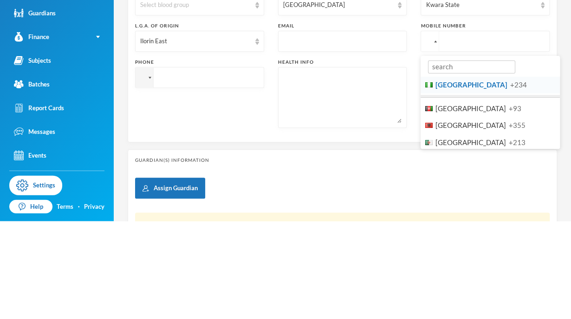
click at [493, 189] on li "Nigeria +234" at bounding box center [490, 182] width 139 height 17
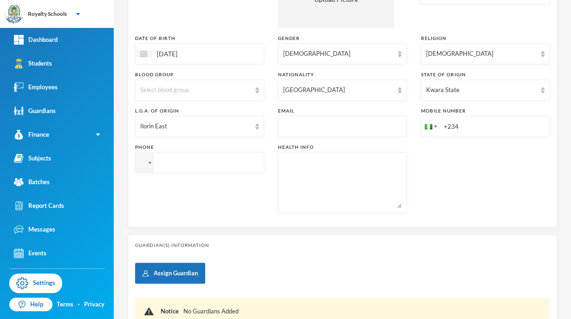
scroll to position [217, 0]
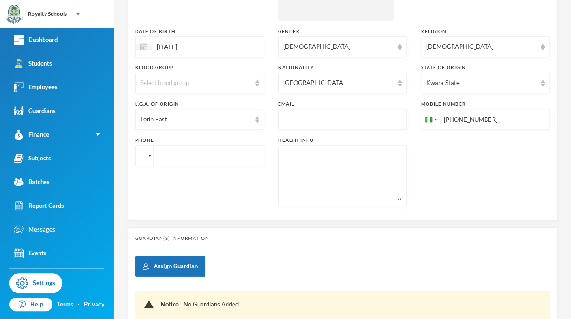
type input "[PHONE_NUMBER]"
click at [150, 158] on div at bounding box center [145, 155] width 18 height 20
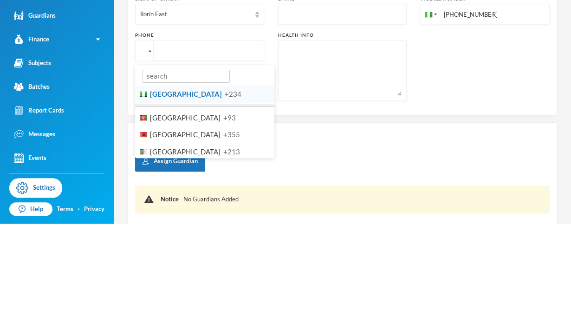
scroll to position [228, 0]
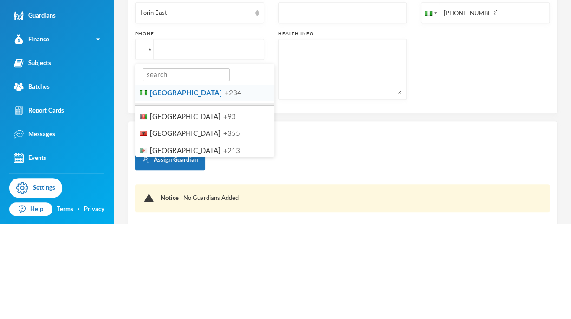
click at [232, 188] on li "Nigeria +234" at bounding box center [204, 187] width 139 height 17
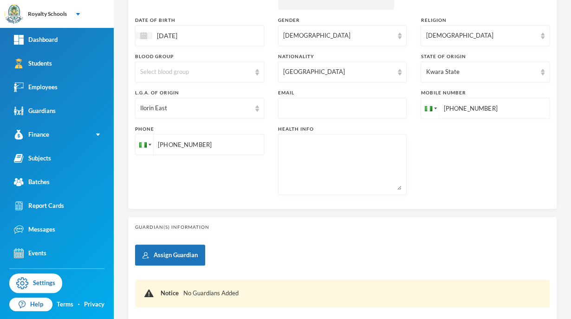
type input "[PHONE_NUMBER]"
click at [318, 250] on div "Assign Guardian Notice No Guardians Added" at bounding box center [342, 282] width 415 height 77
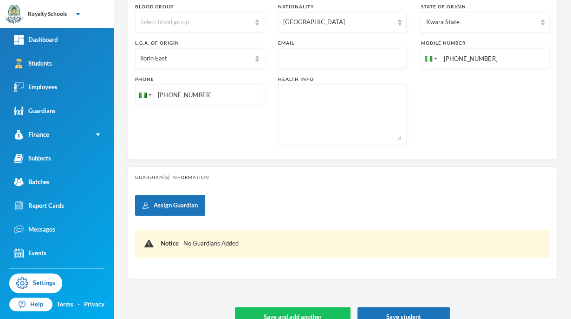
scroll to position [296, 0]
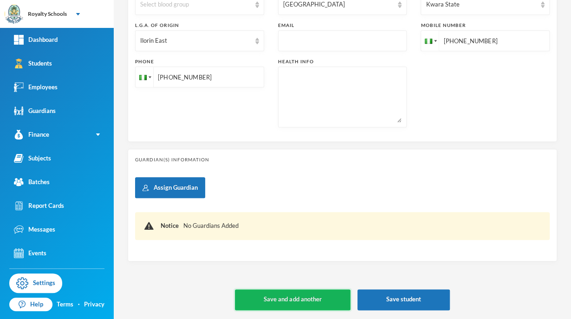
click at [312, 302] on button "Save and add another" at bounding box center [292, 299] width 115 height 21
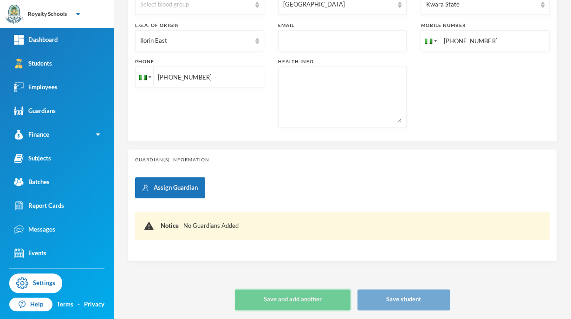
type input "+234"
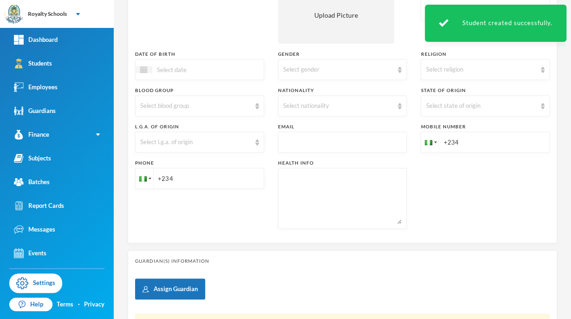
scroll to position [0, 0]
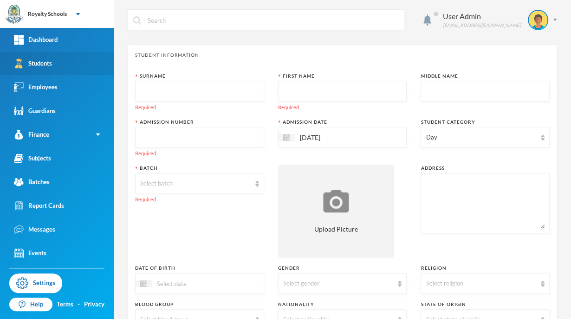
click at [58, 72] on link "Students" at bounding box center [57, 64] width 114 height 24
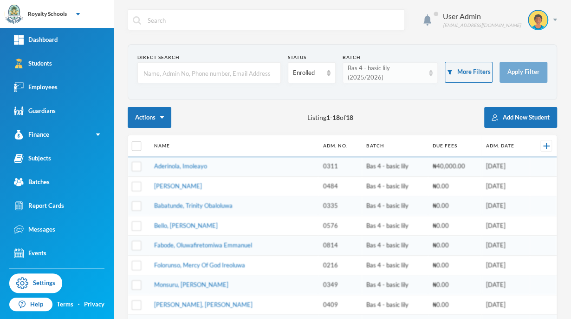
click at [401, 76] on div "Bas 4 - basic lily (2025/2026)" at bounding box center [386, 73] width 77 height 18
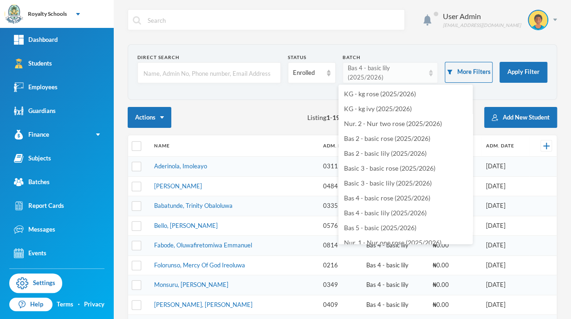
scroll to position [95, 0]
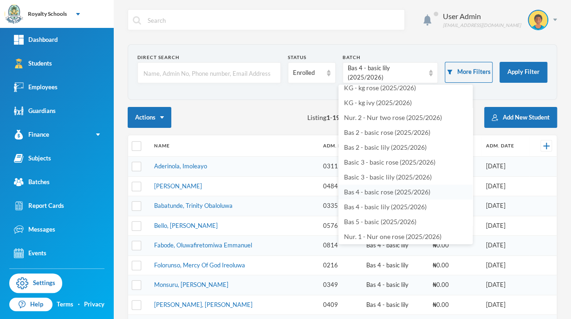
click at [407, 192] on span "Bas 4 - basic rose (2025/2026)" at bounding box center [387, 192] width 86 height 8
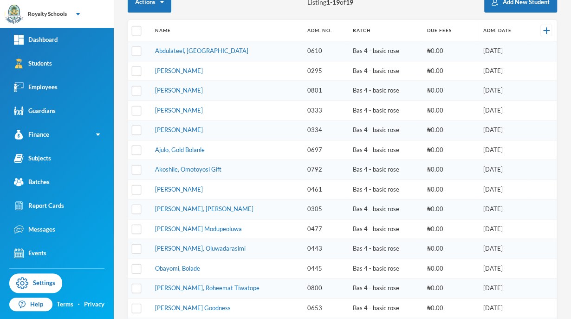
scroll to position [131, 0]
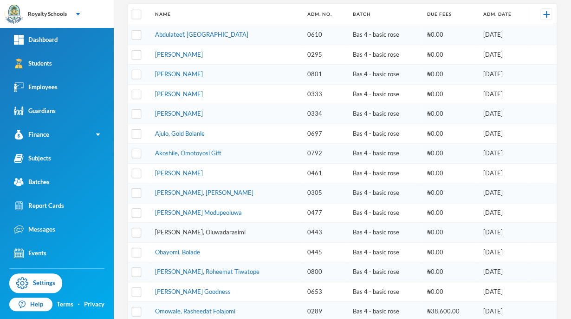
click at [164, 229] on link "Obademi, Oluwadarasimi" at bounding box center [200, 231] width 91 height 7
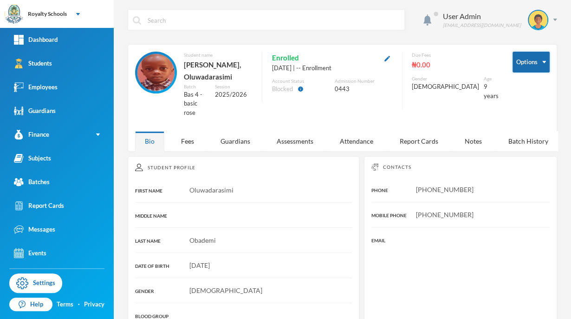
click at [530, 62] on button "Options" at bounding box center [531, 62] width 37 height 21
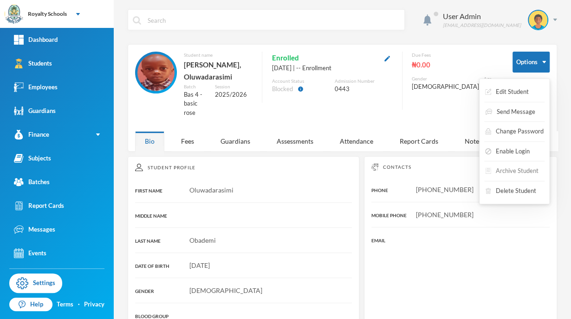
click at [500, 173] on button "Archive Student" at bounding box center [512, 171] width 55 height 17
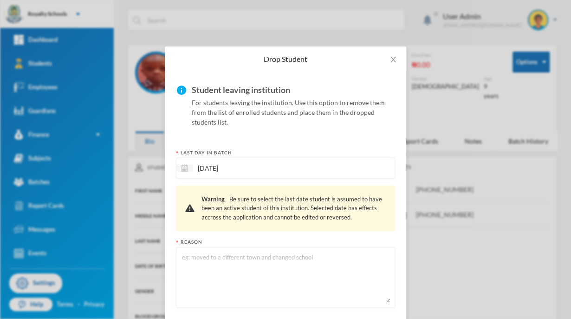
click at [347, 267] on textarea at bounding box center [285, 277] width 209 height 51
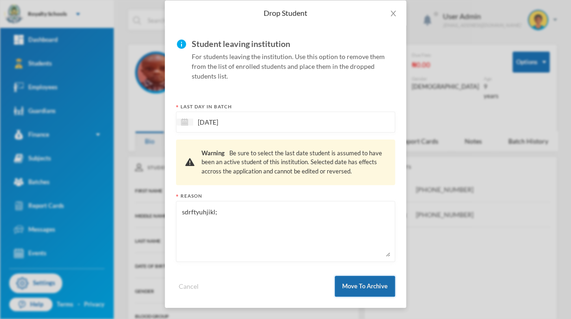
type textarea "sdrftyuhjikl;"
click at [349, 286] on button "Move To Archive" at bounding box center [365, 286] width 60 height 21
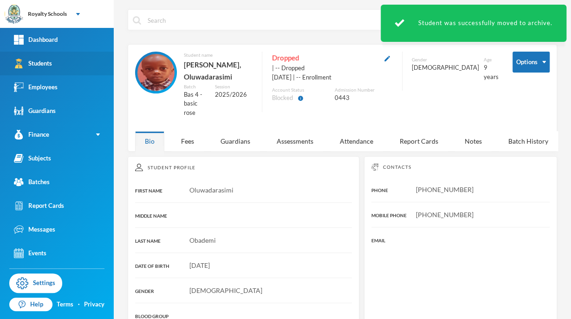
click at [90, 69] on link "Students" at bounding box center [57, 64] width 114 height 24
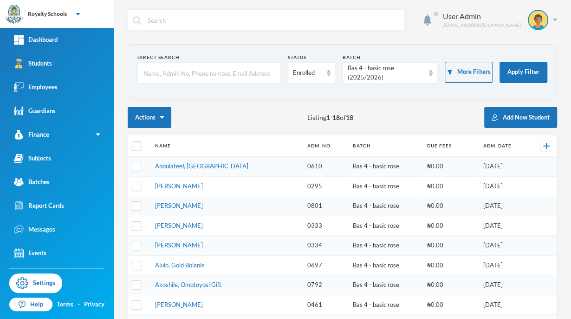
click at [233, 73] on input "text" at bounding box center [209, 73] width 133 height 21
type input "Marvelous"
click at [372, 78] on div "Bas 4 - basic rose (2025/2026)" at bounding box center [386, 73] width 77 height 18
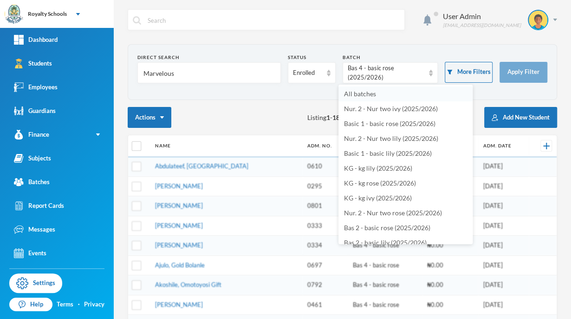
click at [374, 100] on li "All batches" at bounding box center [406, 93] width 134 height 15
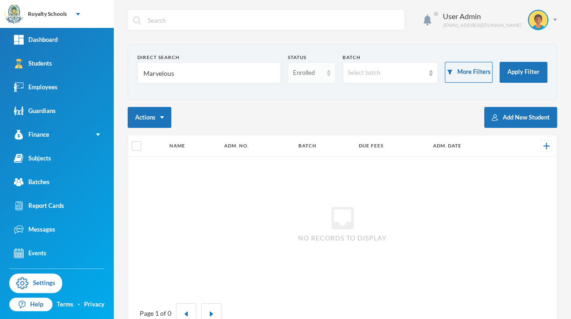
click at [303, 78] on div "Enrolled" at bounding box center [312, 72] width 48 height 21
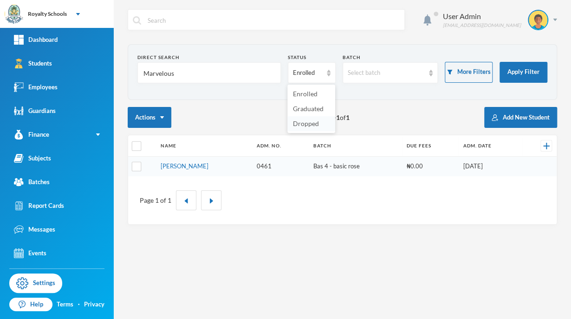
click at [299, 126] on span "Dropped" at bounding box center [306, 123] width 26 height 8
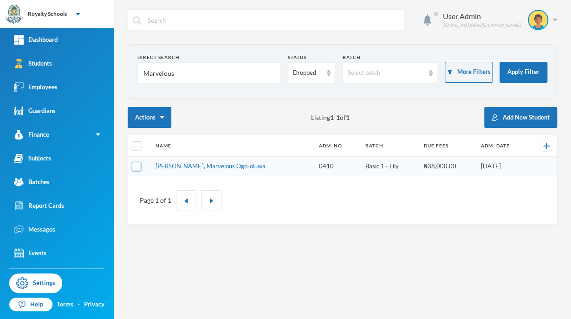
click at [135, 165] on input "checkbox" at bounding box center [137, 167] width 10 height 10
click at [137, 167] on input "checkbox" at bounding box center [137, 167] width 10 height 10
checkbox input "false"
click at [180, 166] on link "Joseph, Marvelous Ogo-oluwa" at bounding box center [211, 165] width 110 height 7
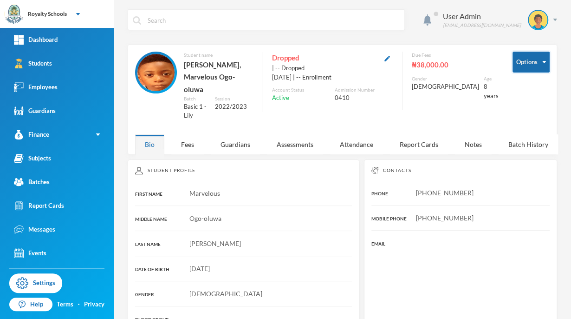
click at [519, 69] on button "Options" at bounding box center [531, 62] width 37 height 21
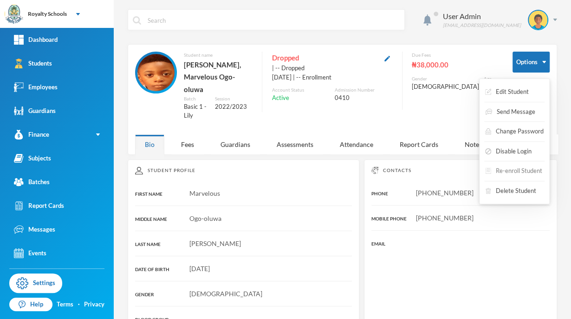
click at [506, 170] on button "Re-enroll Student" at bounding box center [514, 171] width 59 height 17
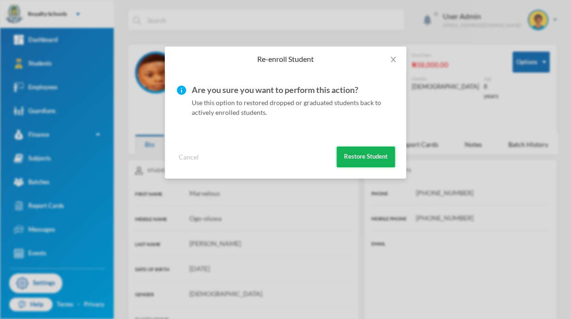
click at [368, 162] on button "Restore Student" at bounding box center [366, 156] width 59 height 21
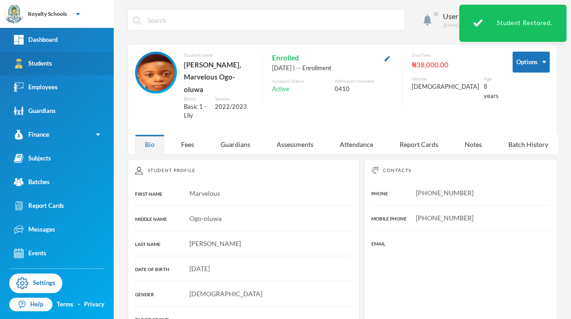
click at [43, 69] on link "Students" at bounding box center [57, 64] width 114 height 24
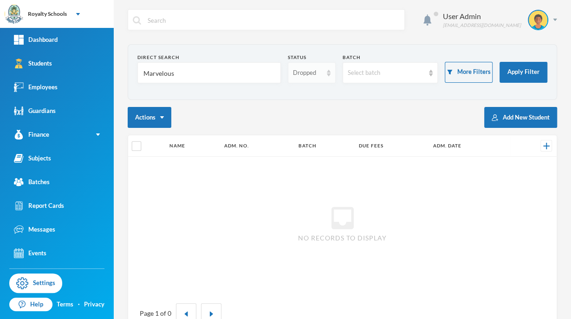
click at [309, 76] on div "Dropped" at bounding box center [307, 72] width 29 height 9
click at [296, 95] on span "Enrolled" at bounding box center [302, 94] width 25 height 8
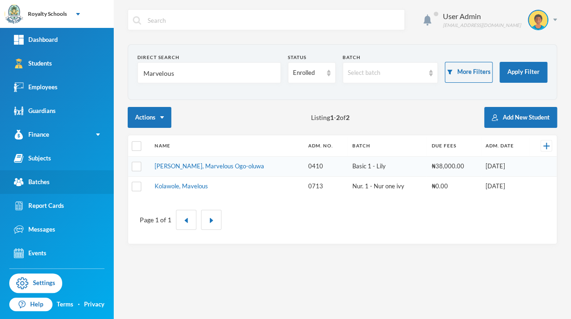
click at [59, 186] on link "Batches" at bounding box center [57, 182] width 114 height 24
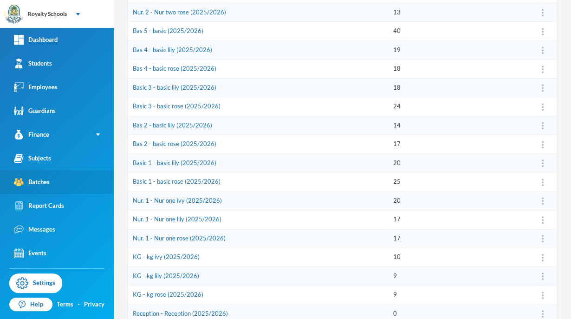
scroll to position [269, 0]
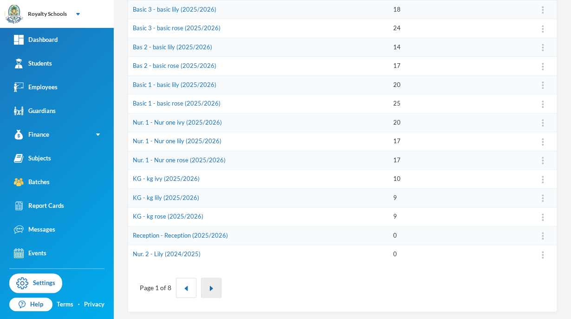
click at [210, 285] on img "button" at bounding box center [212, 288] width 6 height 6
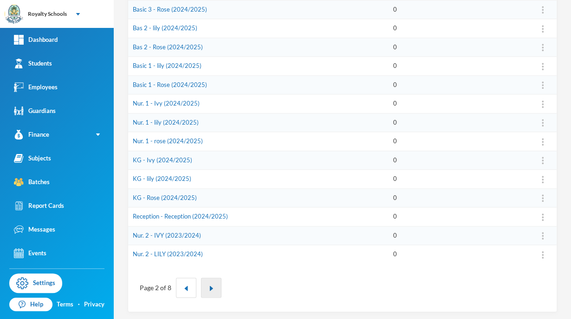
click at [212, 286] on img "button" at bounding box center [212, 288] width 6 height 6
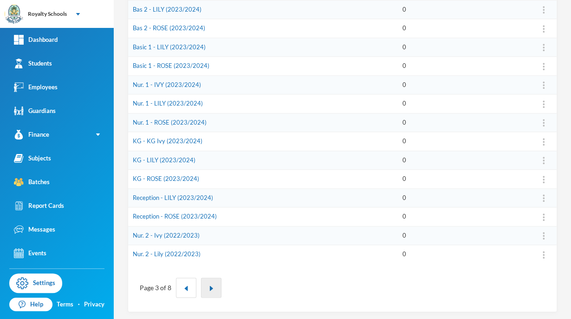
click at [210, 282] on button "button" at bounding box center [211, 287] width 20 height 20
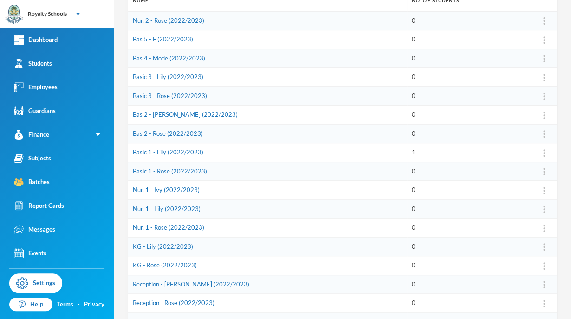
scroll to position [145, 0]
click at [151, 151] on link "Basic 1 - Lily (2022/2023)" at bounding box center [168, 151] width 71 height 7
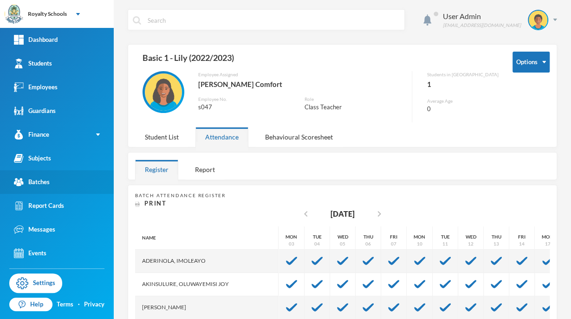
click at [30, 186] on div "Batches" at bounding box center [32, 182] width 36 height 10
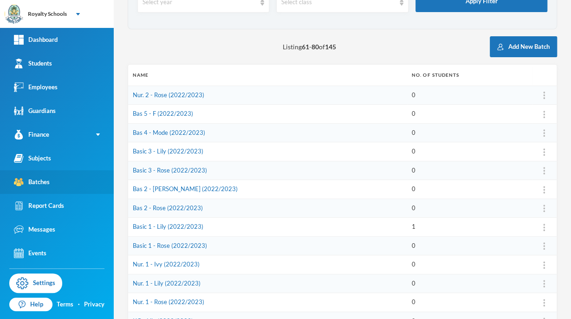
scroll to position [79, 0]
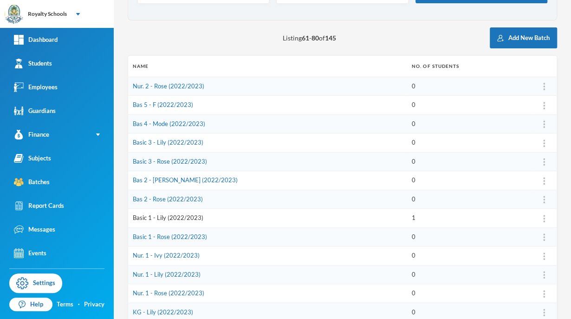
click at [176, 218] on link "Basic 1 - Lily (2022/2023)" at bounding box center [168, 217] width 71 height 7
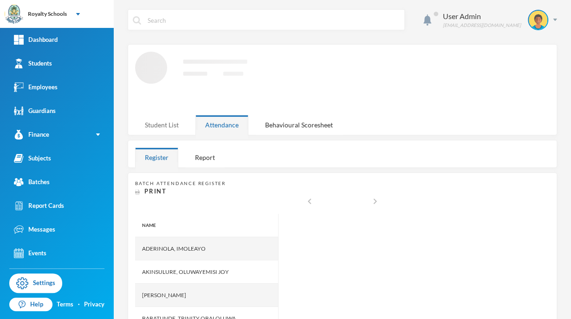
click at [172, 126] on div "Student List" at bounding box center [161, 125] width 53 height 20
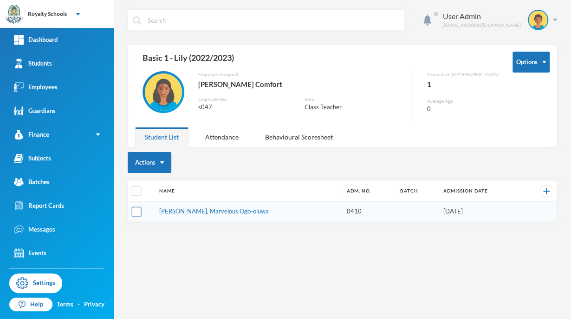
click at [136, 212] on input "checkbox" at bounding box center [137, 212] width 10 height 10
checkbox input "true"
click at [162, 170] on button "Actions" at bounding box center [150, 162] width 44 height 21
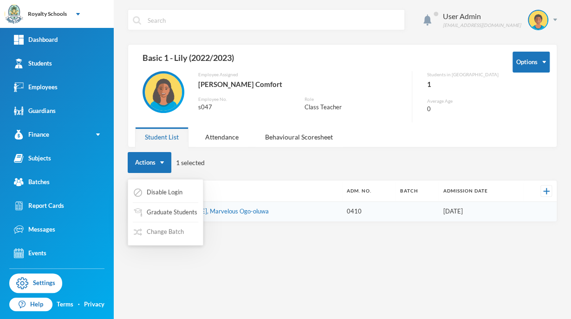
click at [156, 238] on button "Change Batch" at bounding box center [159, 231] width 52 height 17
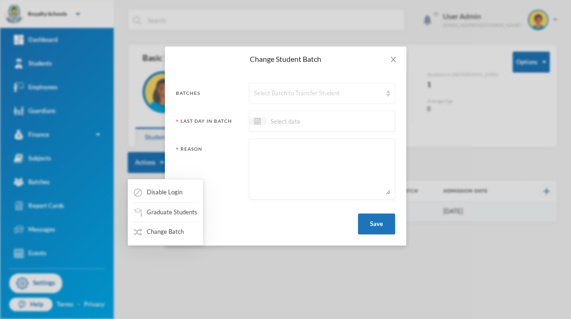
click at [296, 96] on div "Select Batch to Transfer Student" at bounding box center [318, 93] width 128 height 9
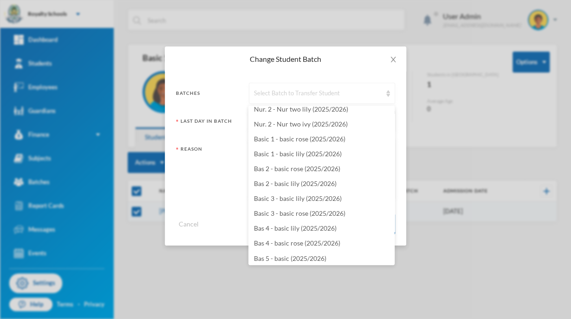
scroll to position [2000, 0]
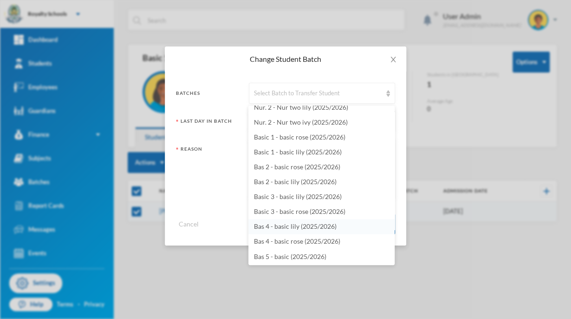
click at [331, 226] on span "Bas 4 - basic lily (2025/2026)" at bounding box center [295, 226] width 83 height 8
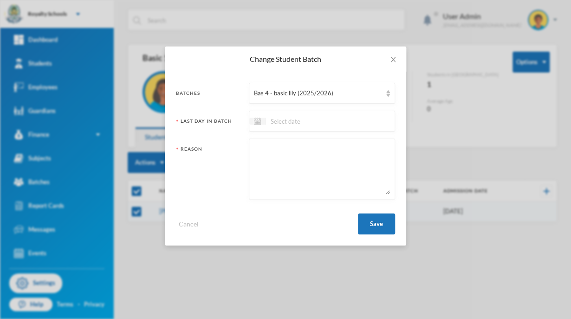
click at [291, 124] on input at bounding box center [305, 121] width 78 height 11
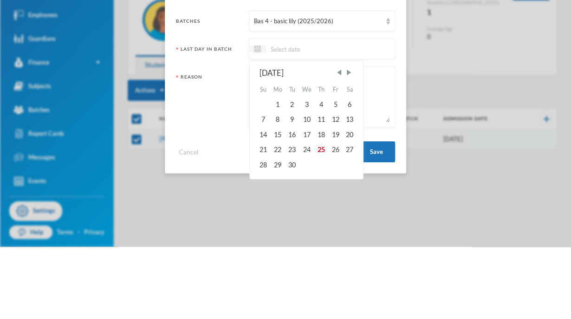
click at [322, 221] on div "25" at bounding box center [322, 221] width 14 height 15
type input "[DATE]"
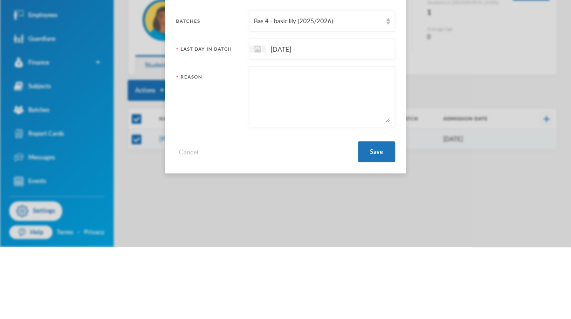
click at [352, 175] on textarea at bounding box center [322, 169] width 136 height 51
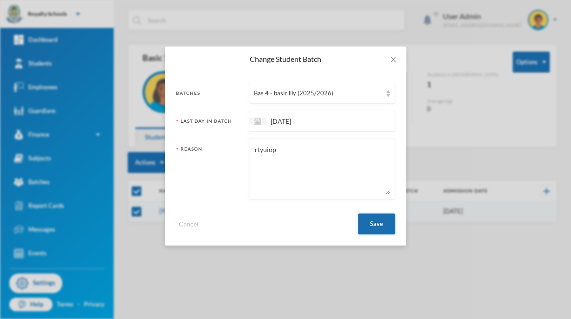
click at [378, 221] on button "Save" at bounding box center [376, 223] width 37 height 21
click at [371, 227] on button "Save" at bounding box center [376, 223] width 37 height 21
click at [376, 223] on button "Save" at bounding box center [376, 223] width 37 height 21
click at [359, 219] on button "Save" at bounding box center [376, 223] width 37 height 21
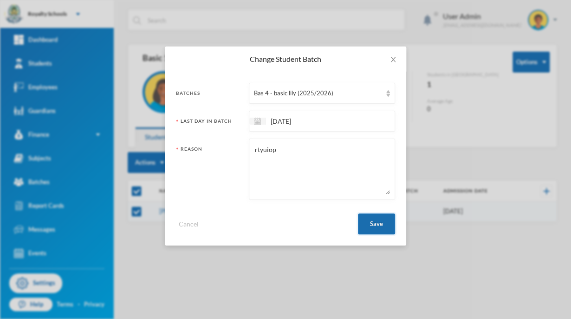
click at [371, 225] on button "Save" at bounding box center [376, 223] width 37 height 21
click at [349, 153] on textarea "rtyuiop" at bounding box center [322, 169] width 136 height 51
type textarea "rtyuiop;lkjhgfd"
click at [377, 231] on button "Save" at bounding box center [376, 223] width 37 height 21
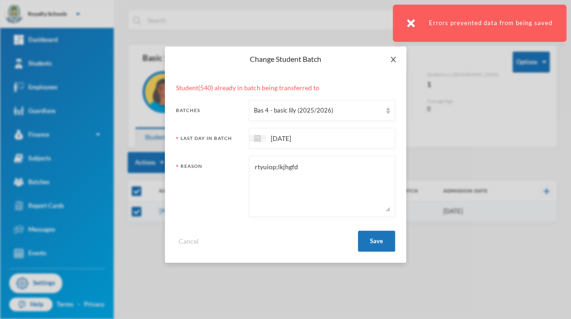
click at [400, 70] on span "Close" at bounding box center [394, 59] width 26 height 26
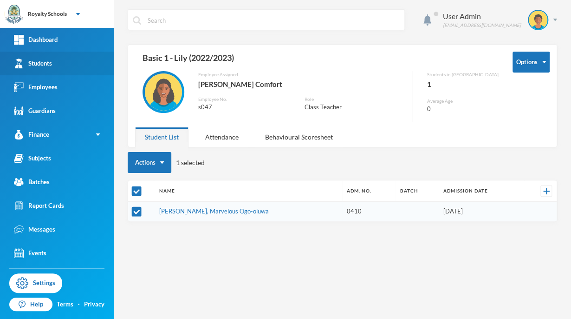
click at [65, 71] on link "Students" at bounding box center [57, 64] width 114 height 24
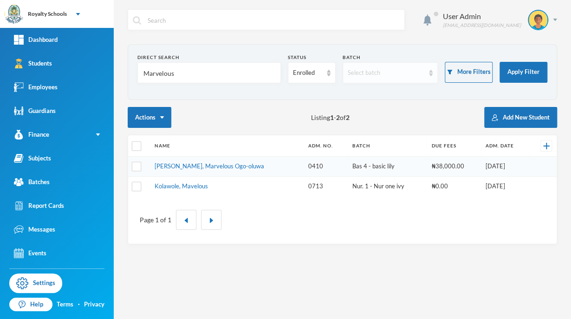
click at [361, 72] on div "Select batch" at bounding box center [386, 72] width 77 height 9
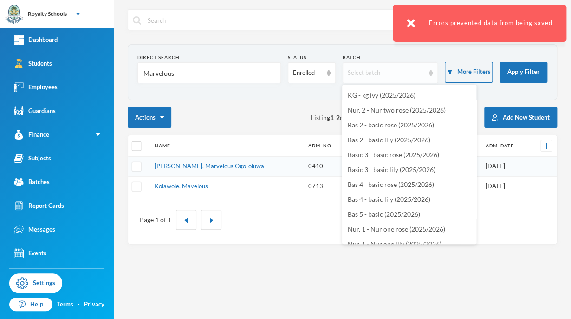
scroll to position [111, 0]
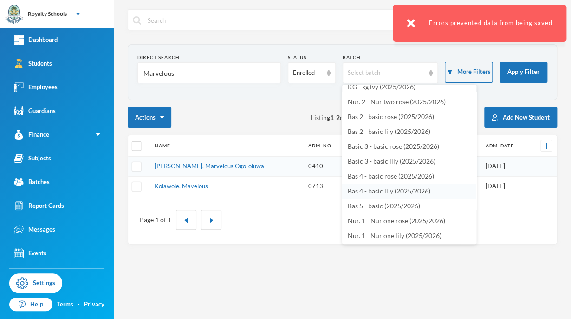
click at [392, 193] on span "Bas 4 - basic lily (2025/2026)" at bounding box center [389, 191] width 83 height 8
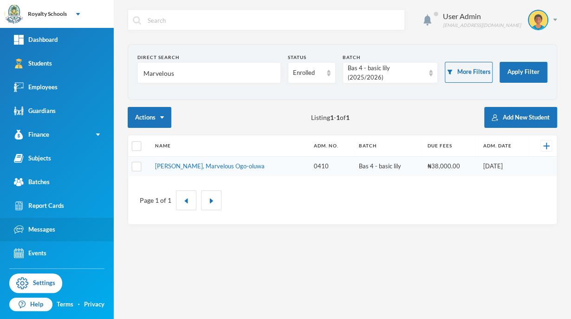
click at [2, 219] on link "Messages" at bounding box center [57, 229] width 114 height 24
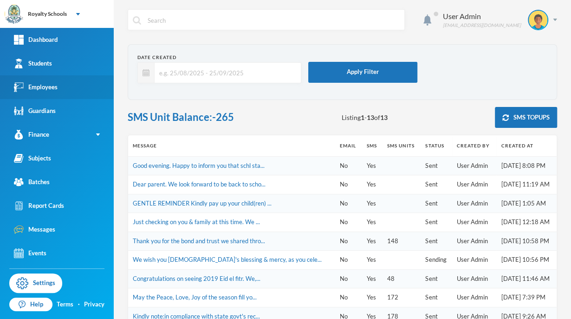
click at [42, 76] on link "Employees" at bounding box center [57, 87] width 114 height 24
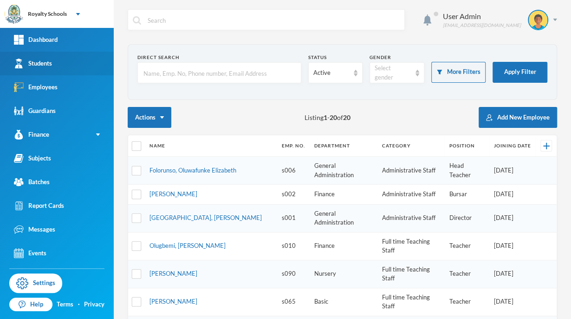
click at [37, 63] on div "Students" at bounding box center [33, 64] width 38 height 10
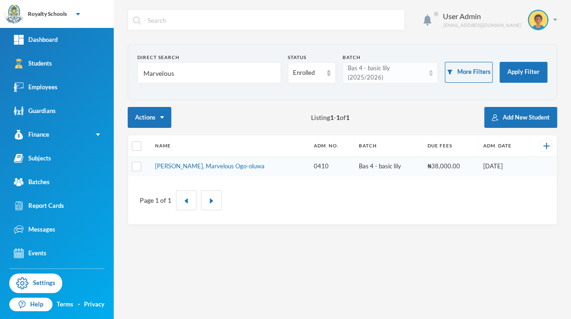
click at [398, 76] on div "Bas 4 - basic lily (2025/2026)" at bounding box center [386, 73] width 77 height 18
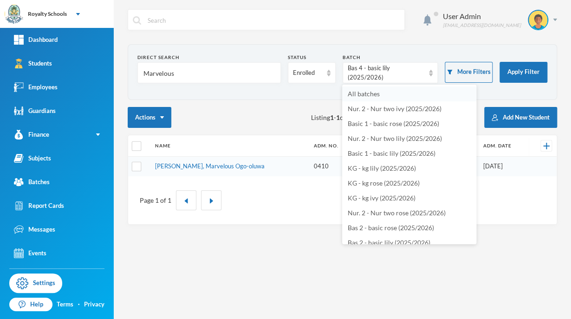
click at [374, 96] on span "All batches" at bounding box center [364, 94] width 32 height 8
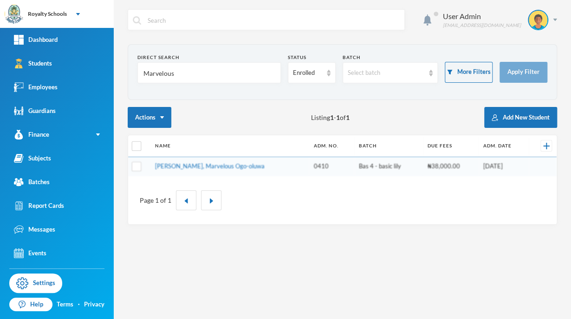
click at [240, 80] on input "Marvelous" at bounding box center [209, 73] width 133 height 21
type input "M"
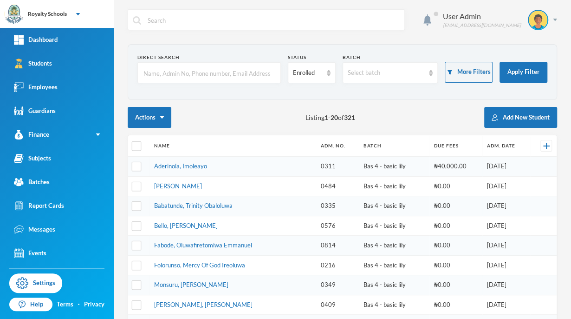
click at [254, 116] on div "Actions Listing 1 - 20 of 321 Add New Student" at bounding box center [343, 117] width 430 height 21
click at [61, 155] on link "Subjects" at bounding box center [57, 158] width 114 height 24
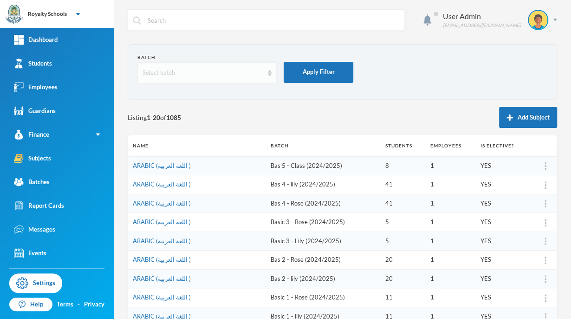
click at [204, 65] on div "Select batch" at bounding box center [207, 72] width 139 height 21
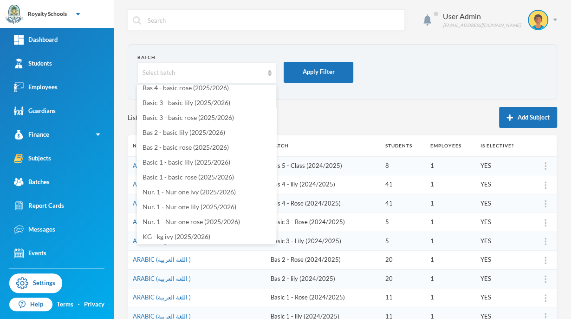
scroll to position [99, 0]
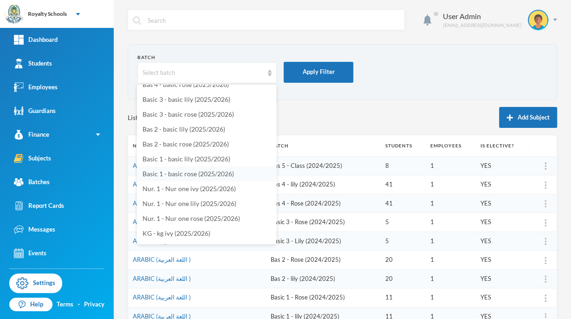
click at [222, 176] on span "Basic 1 - basic rose (2025/2026)" at bounding box center [189, 174] width 92 height 8
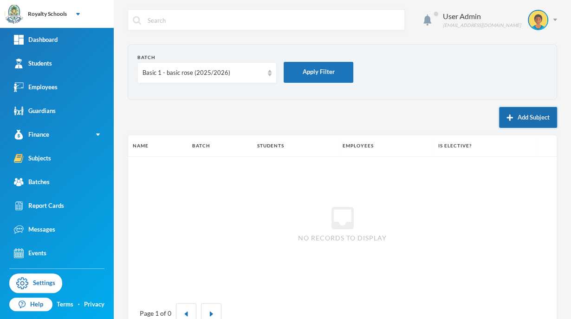
click at [525, 120] on button "Add Subject" at bounding box center [528, 117] width 58 height 21
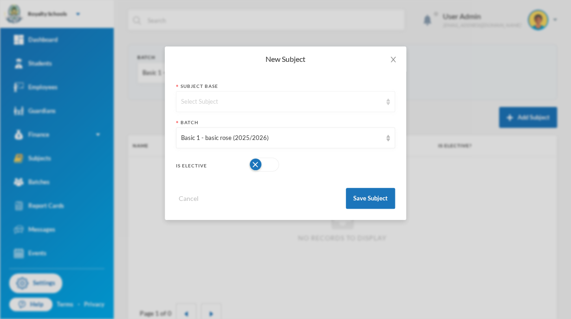
click at [333, 101] on div "Select Subject" at bounding box center [281, 101] width 201 height 9
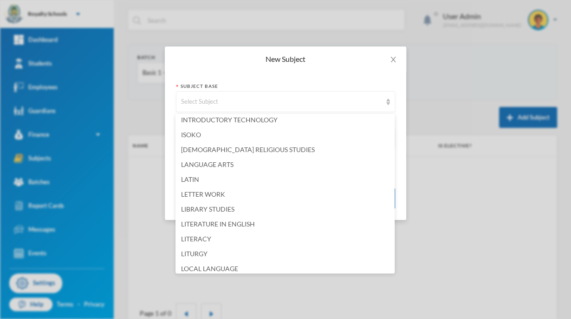
scroll to position [854, 0]
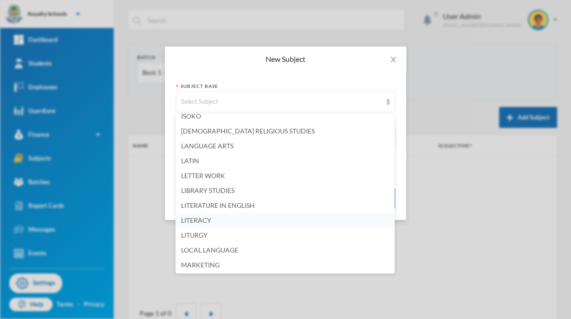
click at [203, 220] on span "LITERACY" at bounding box center [196, 220] width 30 height 8
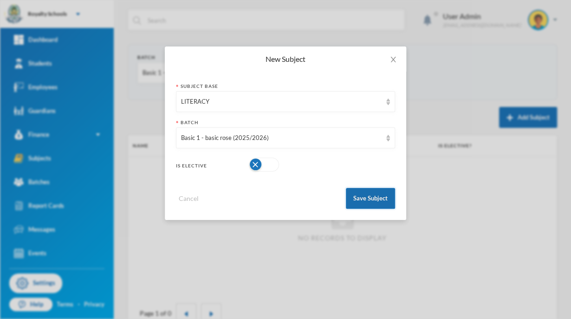
click at [374, 197] on button "Save Subject" at bounding box center [370, 198] width 49 height 21
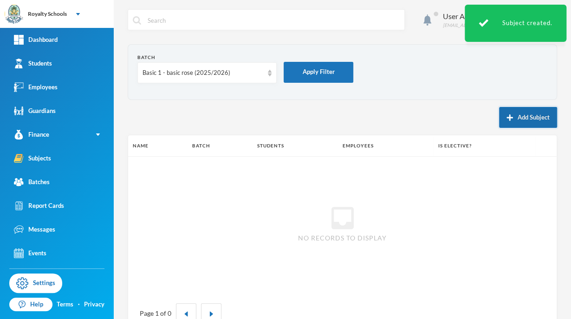
click at [517, 117] on button "Add Subject" at bounding box center [528, 117] width 58 height 21
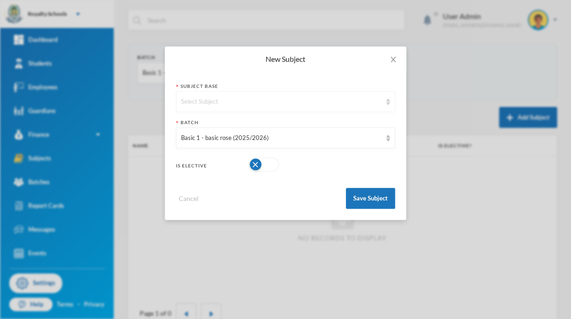
click at [306, 106] on div "Select Subject" at bounding box center [285, 101] width 219 height 21
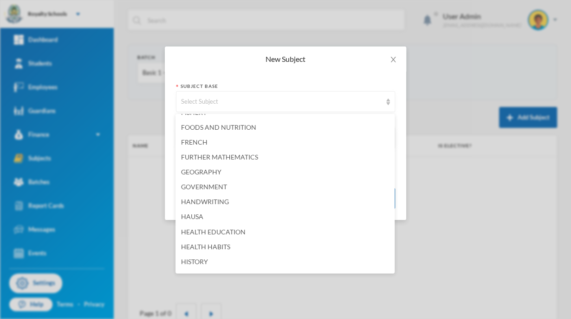
scroll to position [607, 0]
click at [203, 210] on ul "Select Subject AGRICULTURAL SCIENCE ARABIC (اللغة العربية ) ANIMAL HUSBANDRY BA…" at bounding box center [285, 193] width 219 height 159
click at [224, 203] on span "HANDWRITING" at bounding box center [205, 200] width 48 height 8
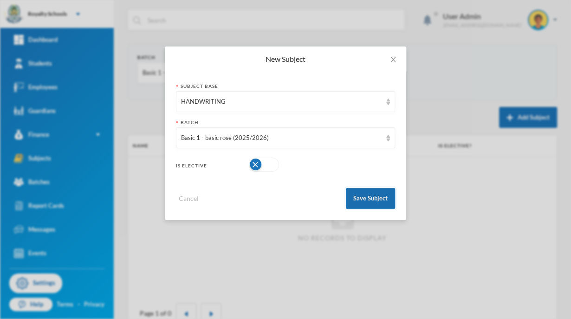
click at [370, 202] on button "Save Subject" at bounding box center [370, 198] width 49 height 21
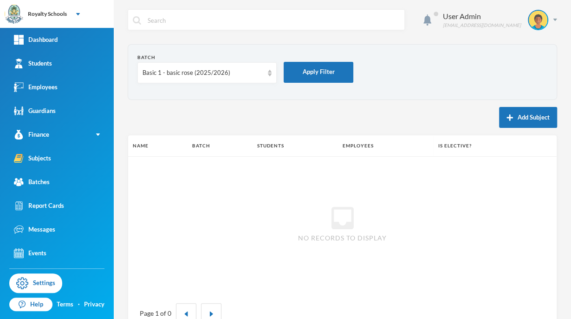
drag, startPoint x: 560, startPoint y: 45, endPoint x: 349, endPoint y: 191, distance: 256.4
click at [349, 191] on div "inbox No records to display" at bounding box center [342, 223] width 429 height 132
click at [501, 111] on button "Add Subject" at bounding box center [528, 117] width 58 height 21
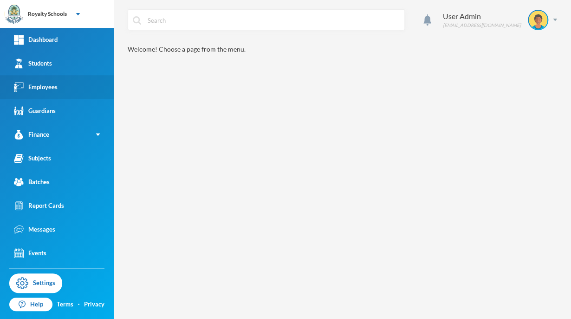
click at [42, 75] on link "Employees" at bounding box center [57, 87] width 114 height 24
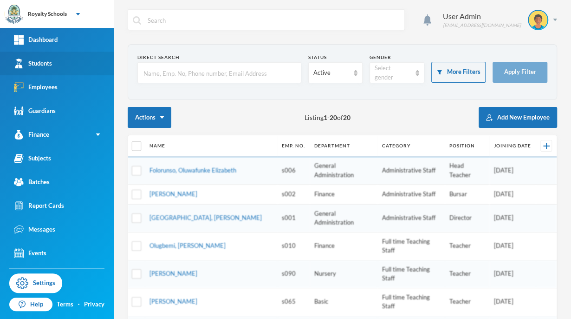
click at [30, 66] on div "Students" at bounding box center [33, 64] width 38 height 10
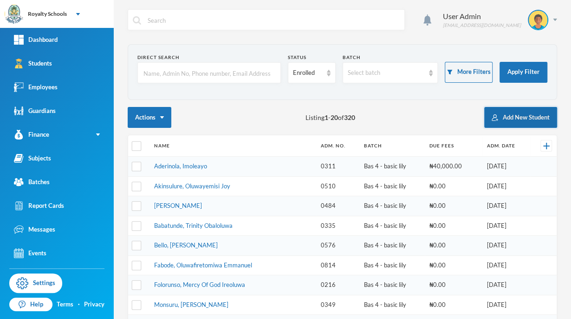
click at [526, 124] on button "Add New Student" at bounding box center [521, 117] width 73 height 21
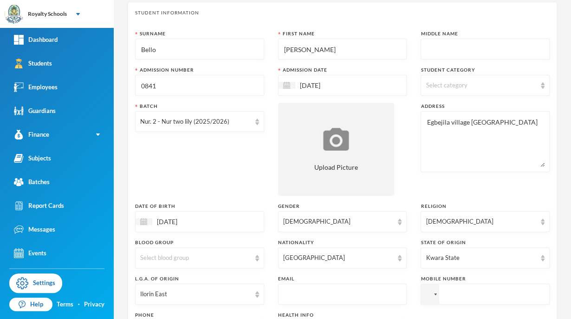
scroll to position [43, 0]
click at [513, 89] on div "Select category" at bounding box center [485, 84] width 129 height 21
click at [427, 109] on input "Day" at bounding box center [427, 108] width 10 height 10
checkbox input "true"
click at [411, 174] on div "Surname [PERSON_NAME] First Name [PERSON_NAME] Middle Name Admission Number 084…" at bounding box center [342, 207] width 415 height 357
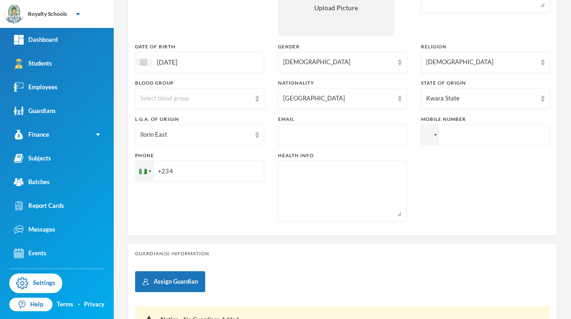
scroll to position [215, 0]
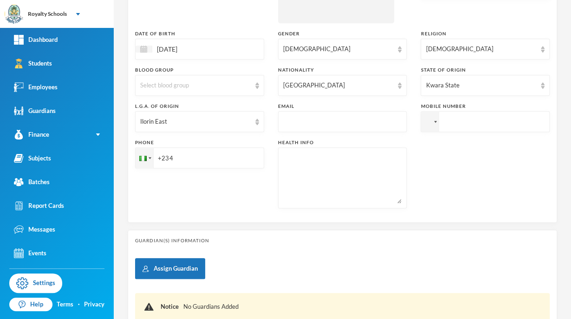
click at [181, 159] on input "+234" at bounding box center [199, 157] width 129 height 21
click at [425, 121] on div at bounding box center [428, 121] width 7 height 5
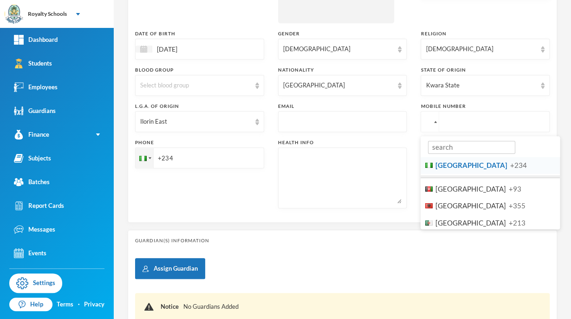
click at [444, 170] on li "Nigeria +234" at bounding box center [490, 165] width 139 height 17
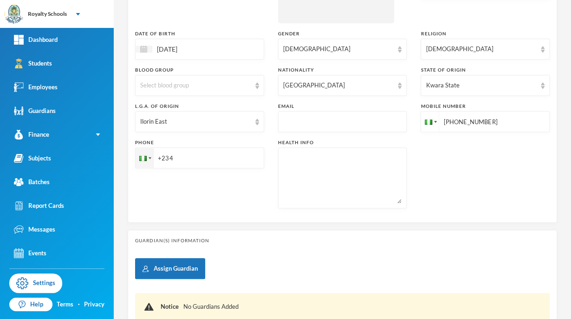
click at [541, 27] on div "Surname [PERSON_NAME] First Name [PERSON_NAME] Middle Name Admission Number 084…" at bounding box center [342, 36] width 415 height 357
click at [493, 122] on input "[PHONE_NUMBER]" at bounding box center [485, 121] width 129 height 21
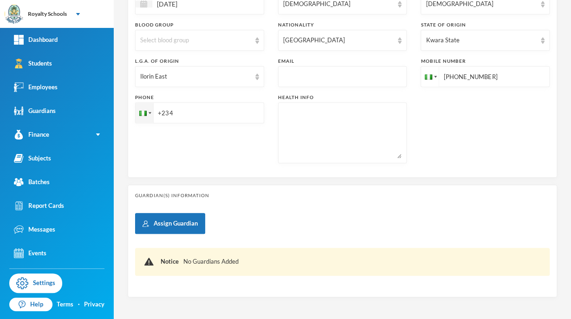
scroll to position [291, 0]
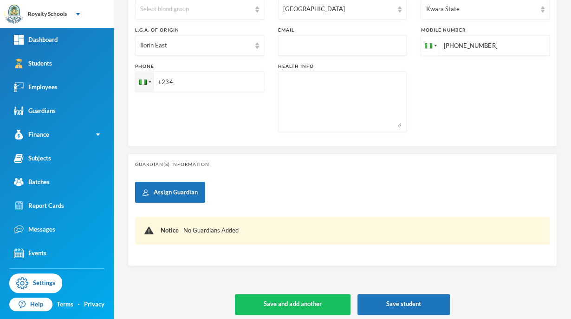
type input "[PHONE_NUMBER]"
click at [220, 82] on input "+234" at bounding box center [199, 81] width 129 height 21
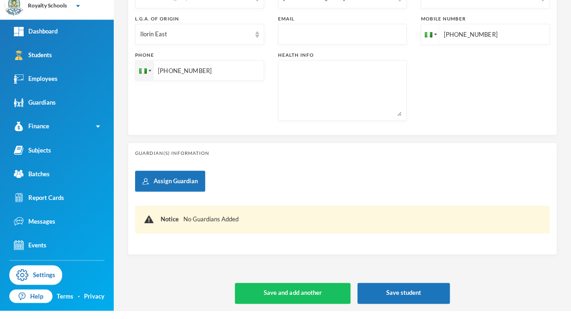
scroll to position [296, 0]
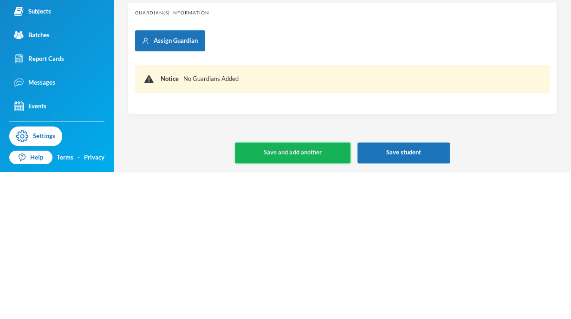
type input "[PHONE_NUMBER]"
click at [306, 306] on button "Save and add another" at bounding box center [292, 299] width 115 height 21
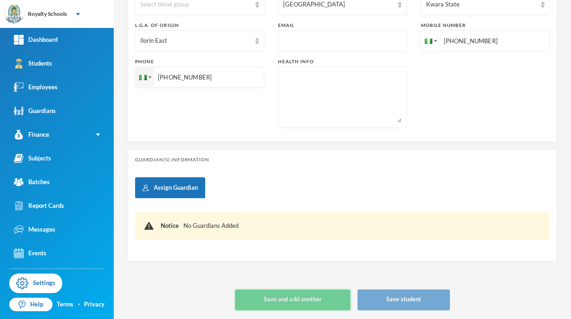
type input "[DATE]"
type input "+234"
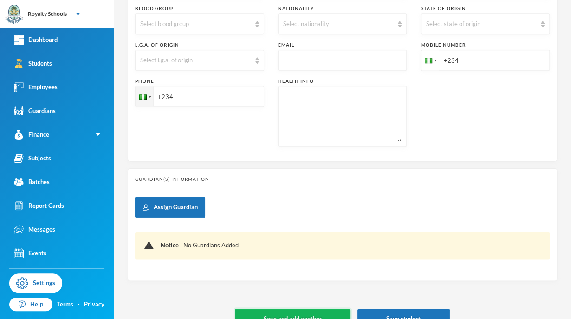
scroll to position [315, 0]
